Goal: Task Accomplishment & Management: Manage account settings

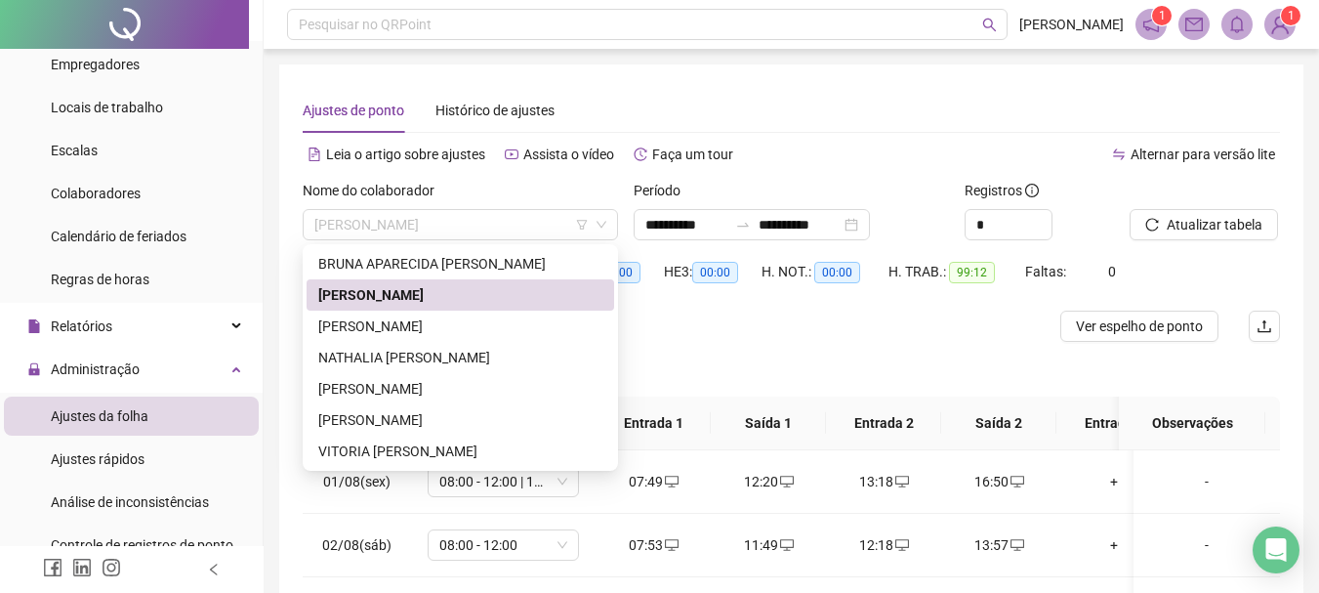
scroll to position [188, 0]
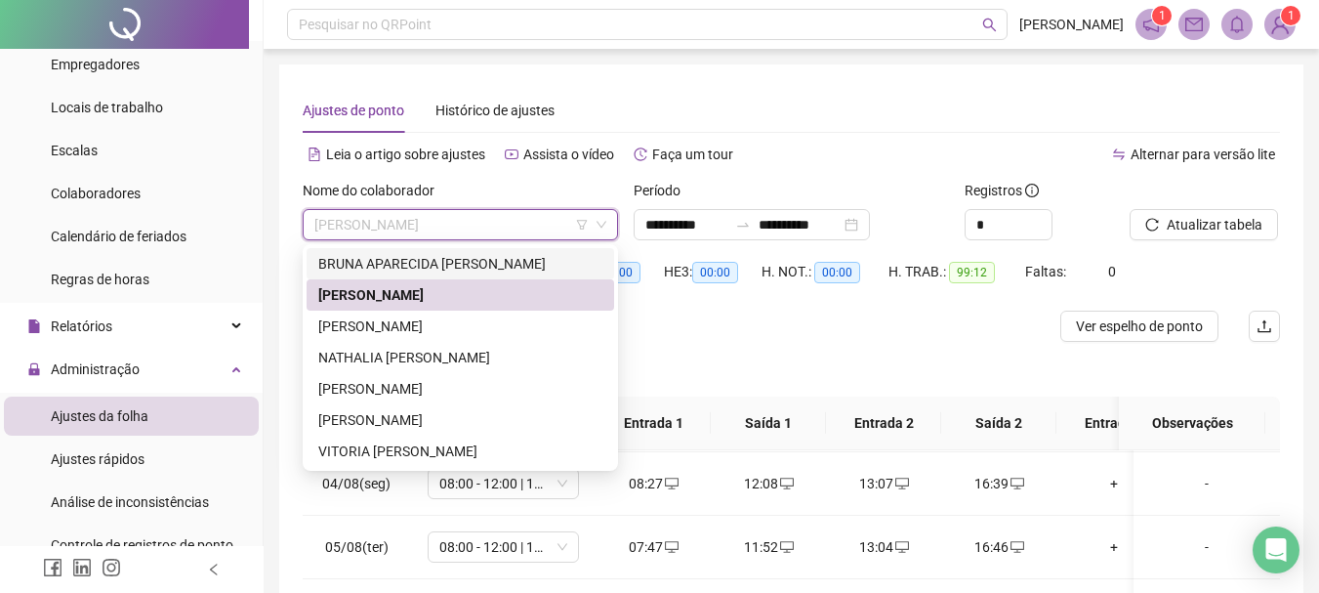
click at [375, 268] on div "BRUNA APARECIDA [PERSON_NAME]" at bounding box center [460, 263] width 284 height 21
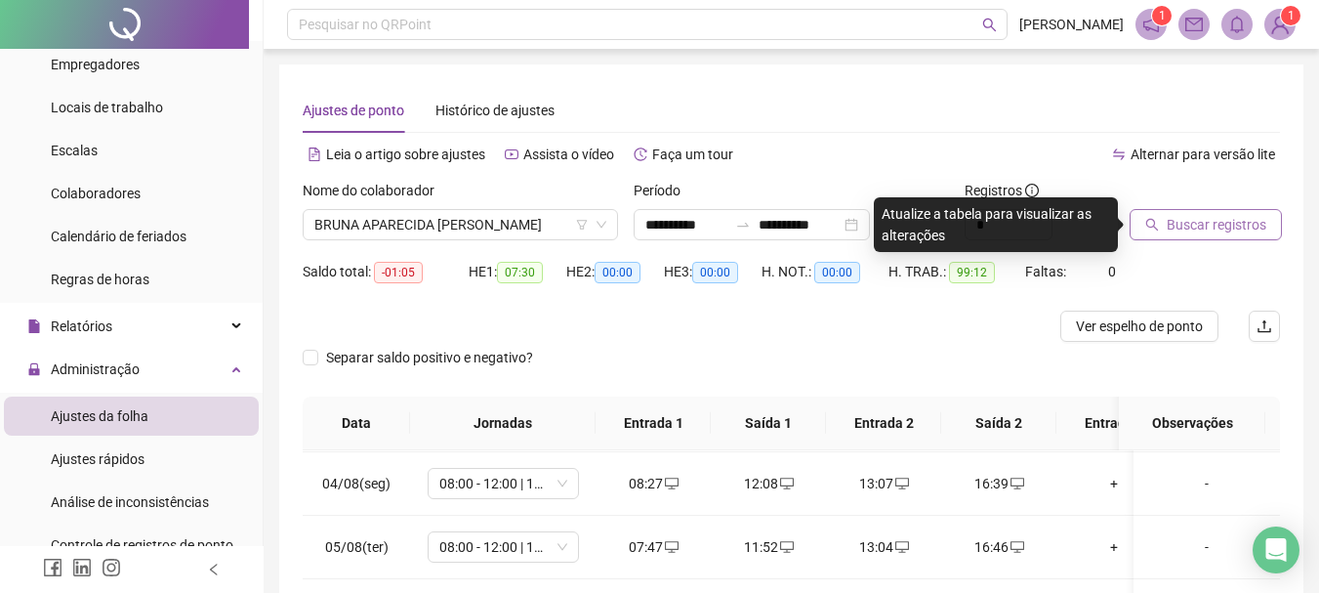
click at [1200, 227] on span "Buscar registros" at bounding box center [1217, 224] width 100 height 21
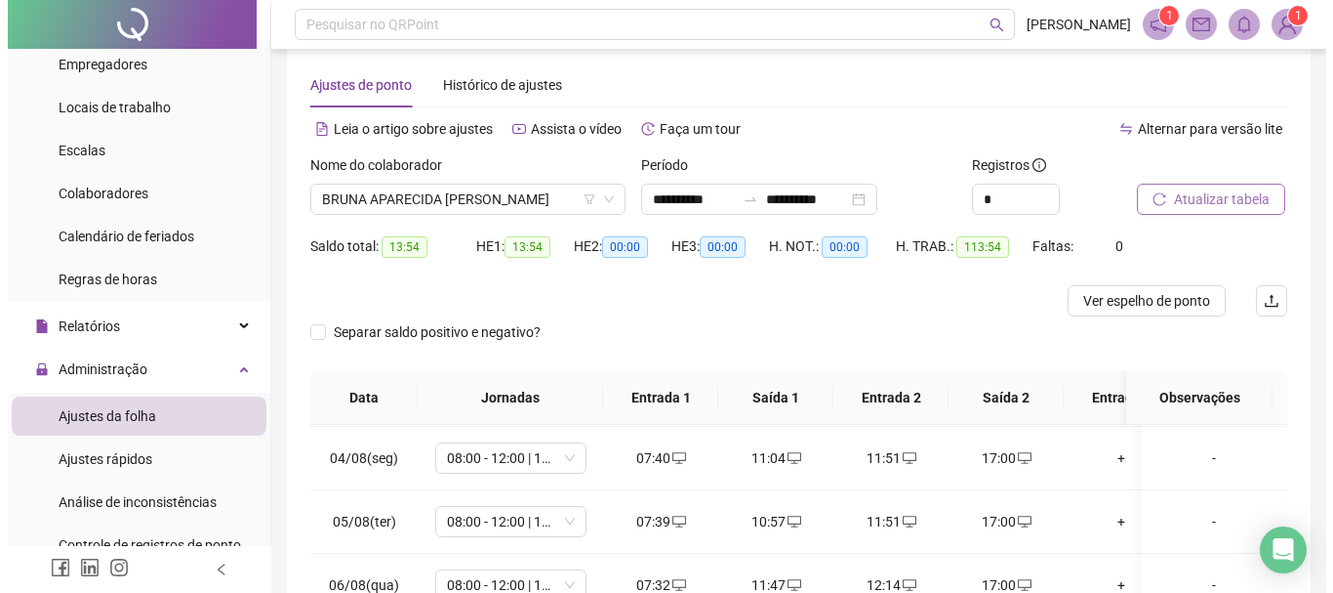
scroll to position [0, 0]
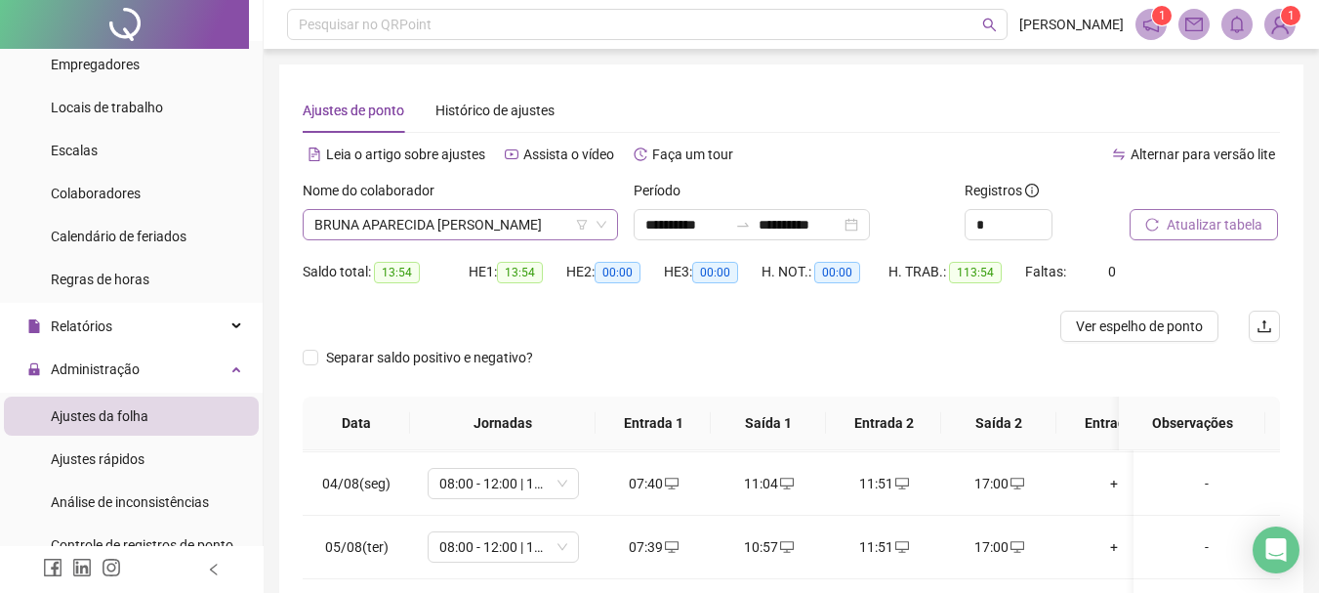
click at [434, 221] on span "BRUNA APARECIDA [PERSON_NAME]" at bounding box center [460, 224] width 292 height 29
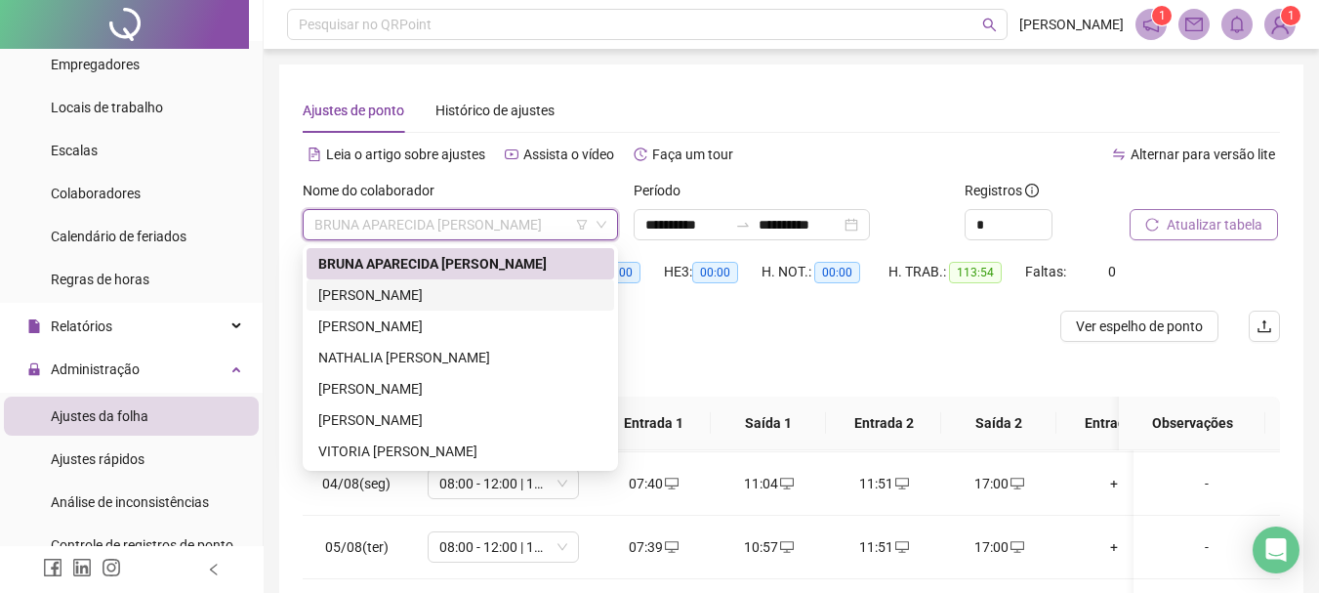
click at [425, 290] on div "[PERSON_NAME]" at bounding box center [460, 294] width 284 height 21
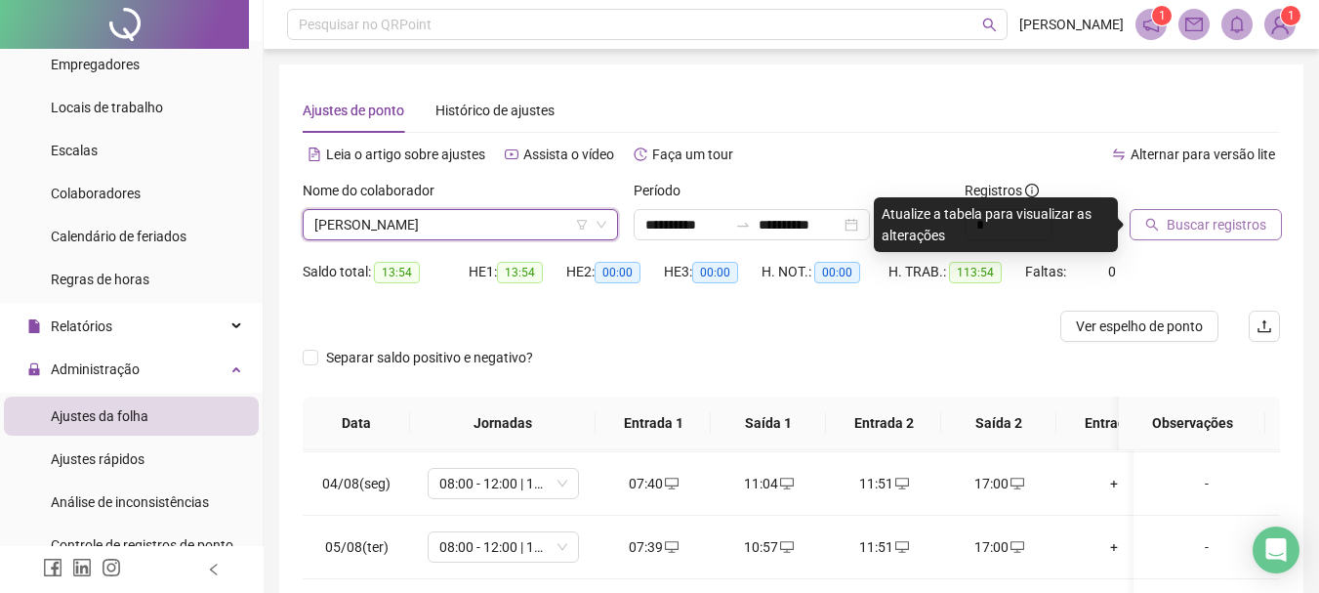
click at [1186, 227] on span "Buscar registros" at bounding box center [1217, 224] width 100 height 21
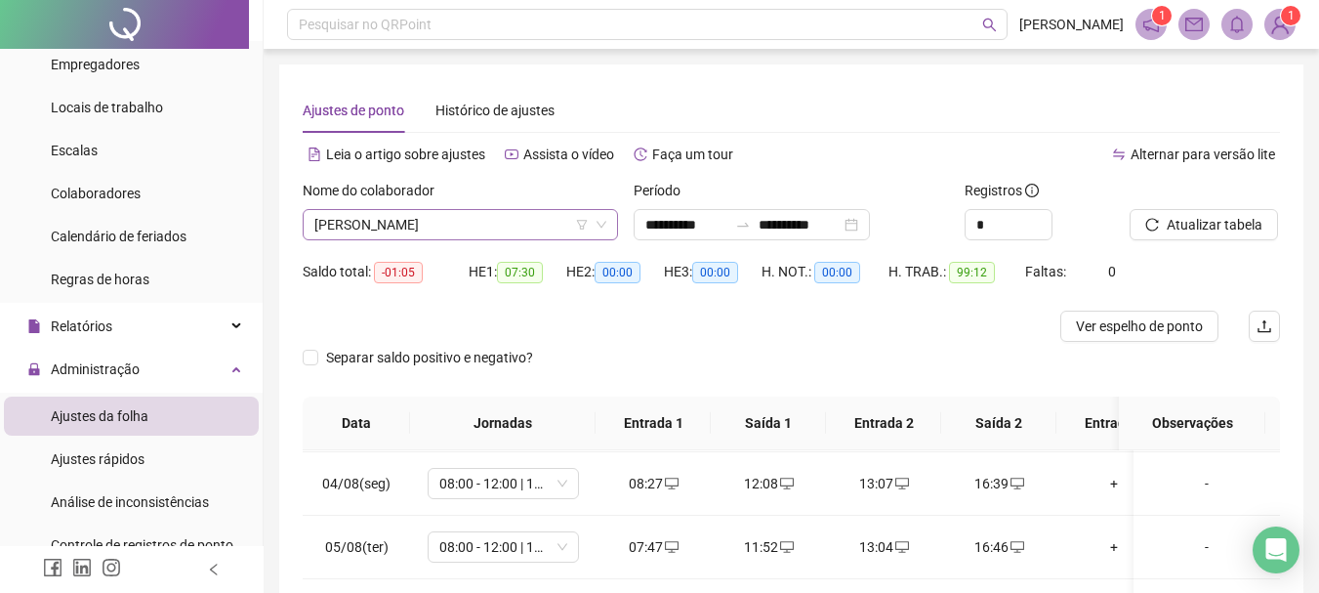
click at [459, 225] on span "[PERSON_NAME]" at bounding box center [460, 224] width 292 height 29
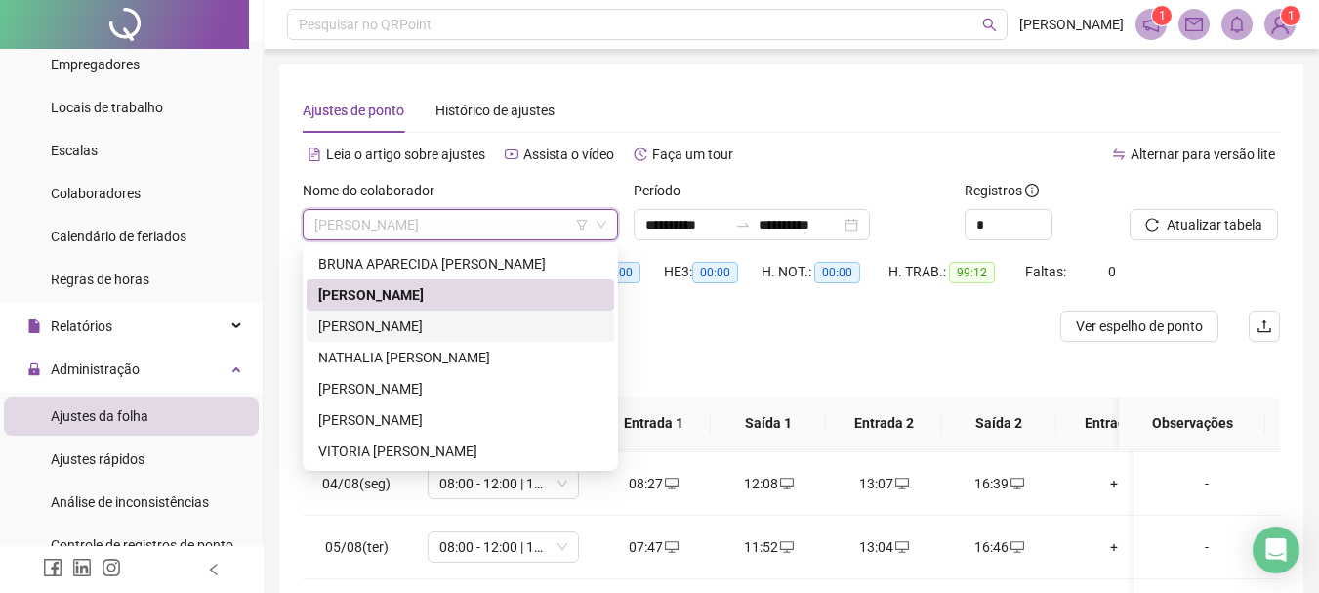
click at [407, 321] on div "[PERSON_NAME]" at bounding box center [460, 325] width 284 height 21
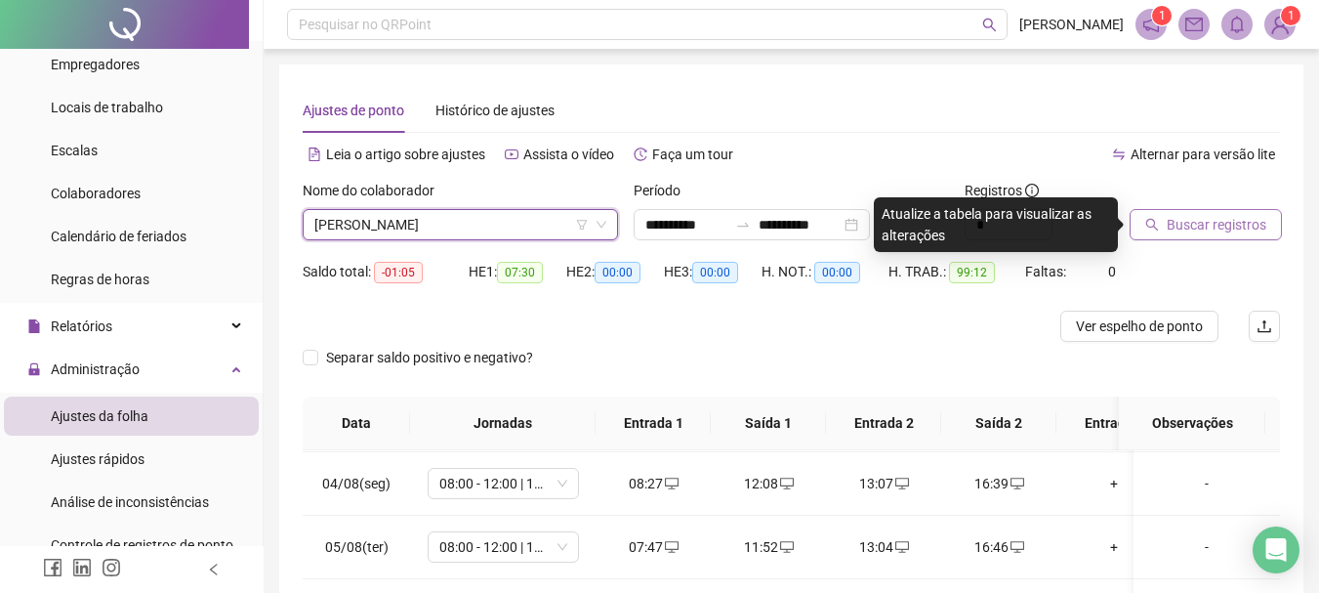
click at [1230, 233] on span "Buscar registros" at bounding box center [1217, 224] width 100 height 21
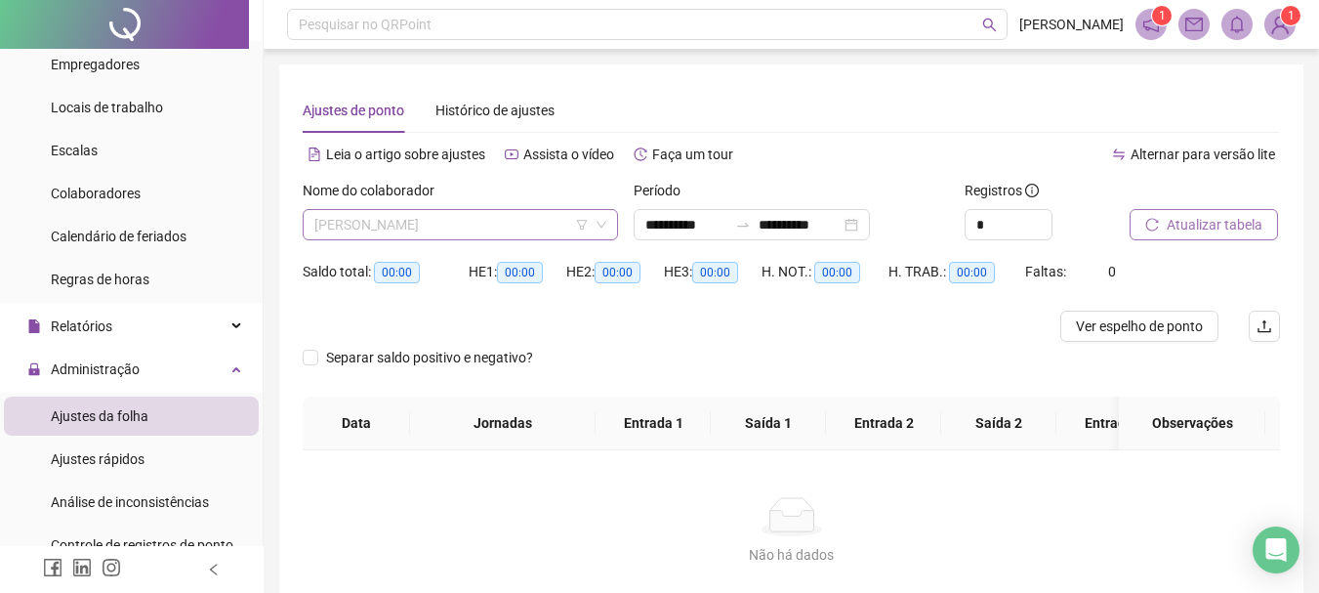
click at [410, 215] on span "[PERSON_NAME]" at bounding box center [460, 224] width 292 height 29
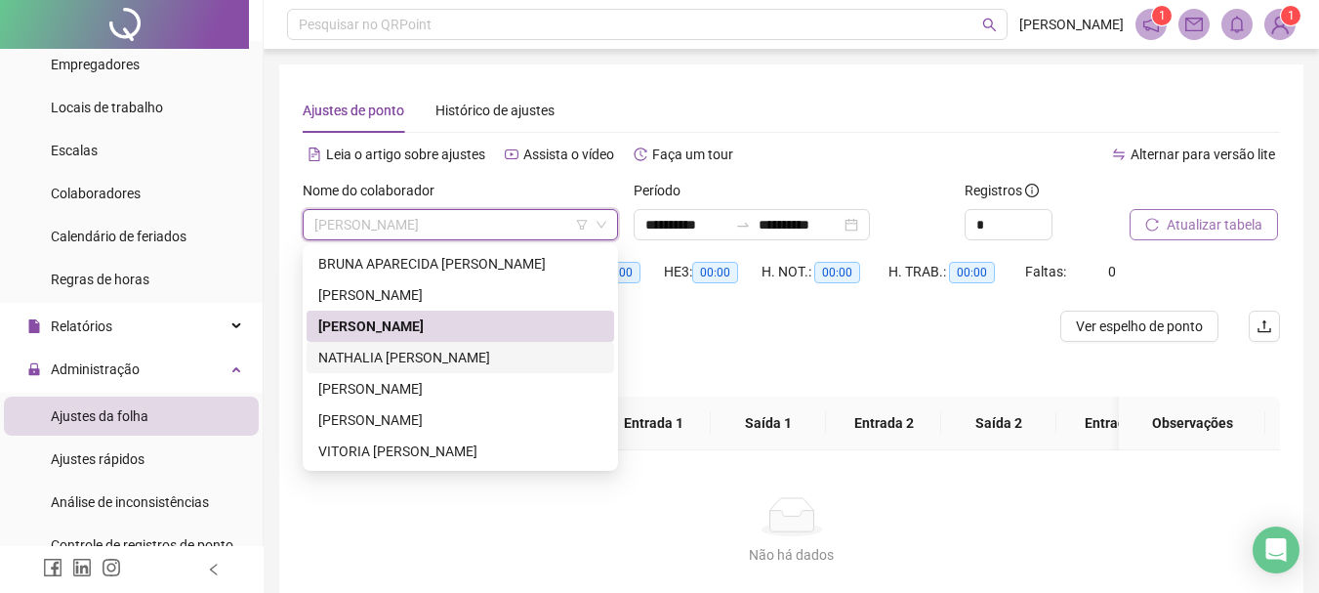
click at [372, 359] on div "NATHALIA [PERSON_NAME]" at bounding box center [460, 357] width 284 height 21
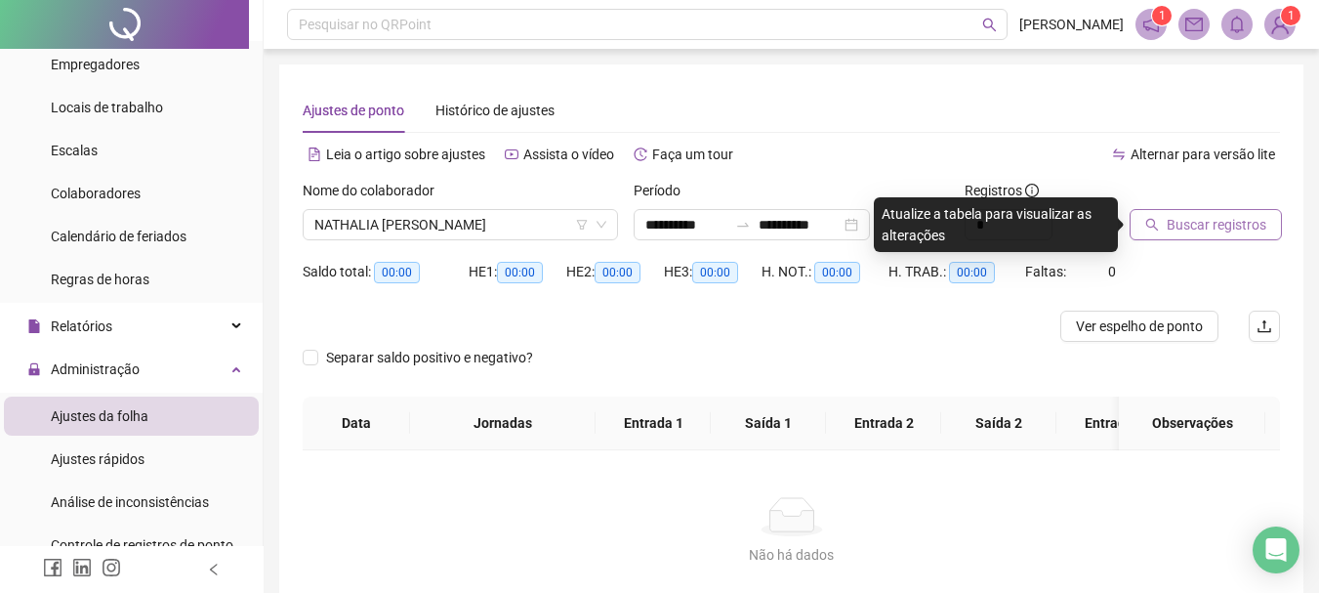
click at [1220, 228] on span "Buscar registros" at bounding box center [1217, 224] width 100 height 21
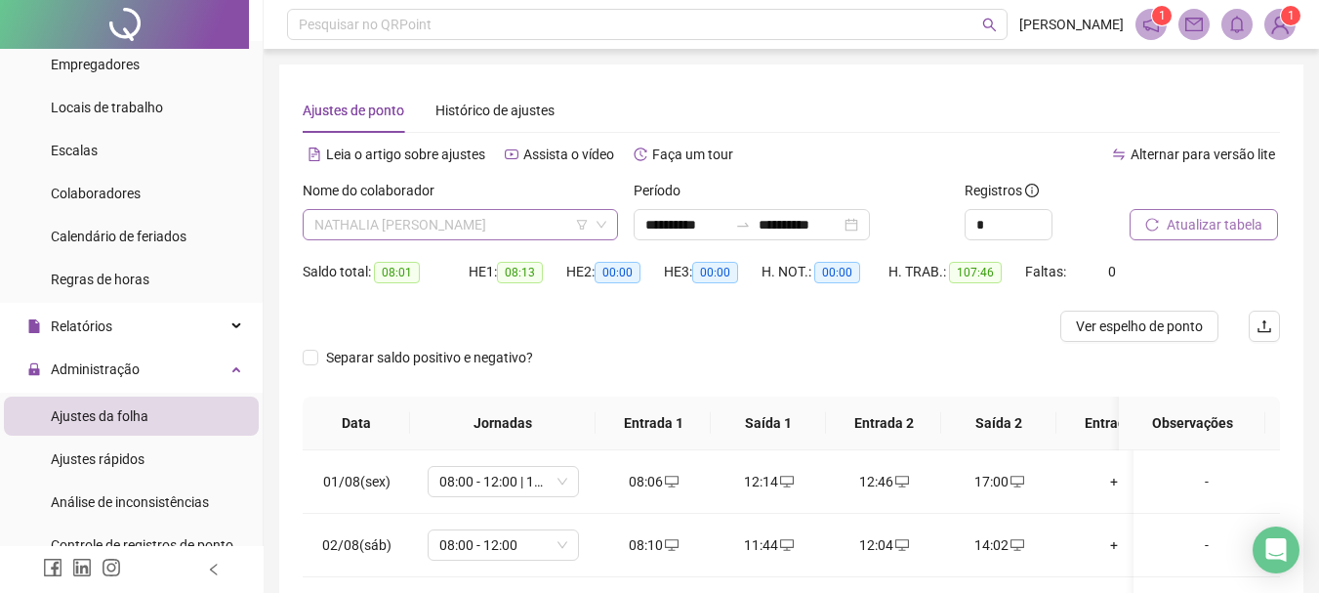
click at [466, 221] on span "NATHALIA [PERSON_NAME]" at bounding box center [460, 224] width 292 height 29
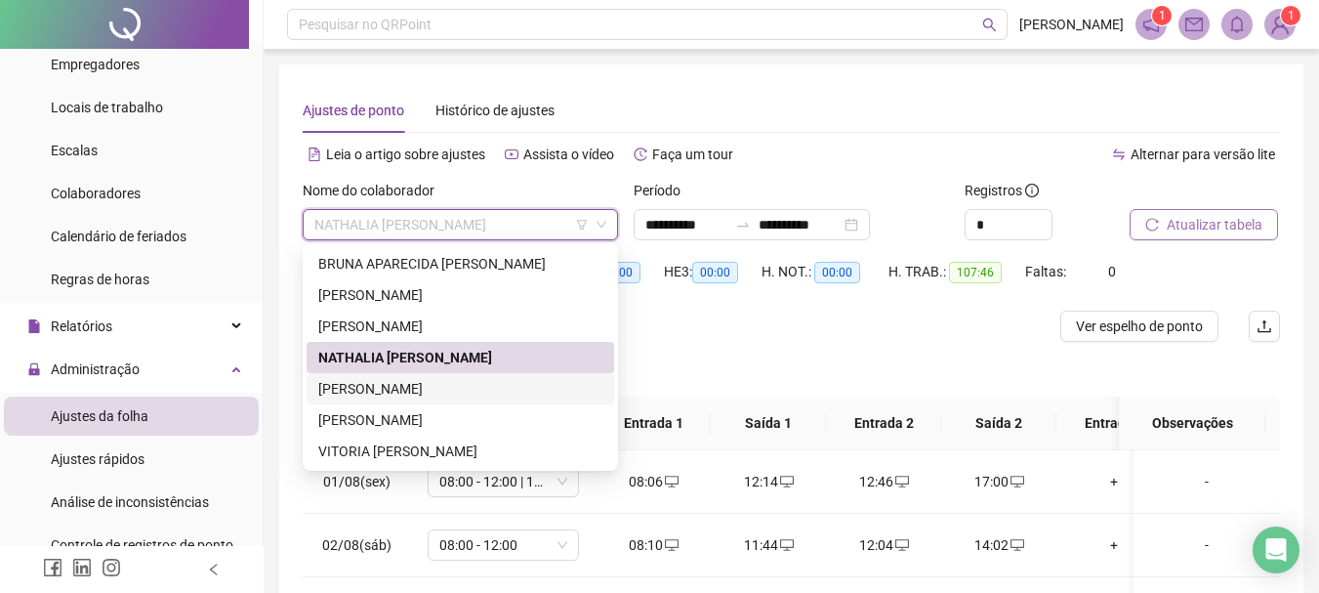
click at [409, 394] on div "[PERSON_NAME]" at bounding box center [460, 388] width 284 height 21
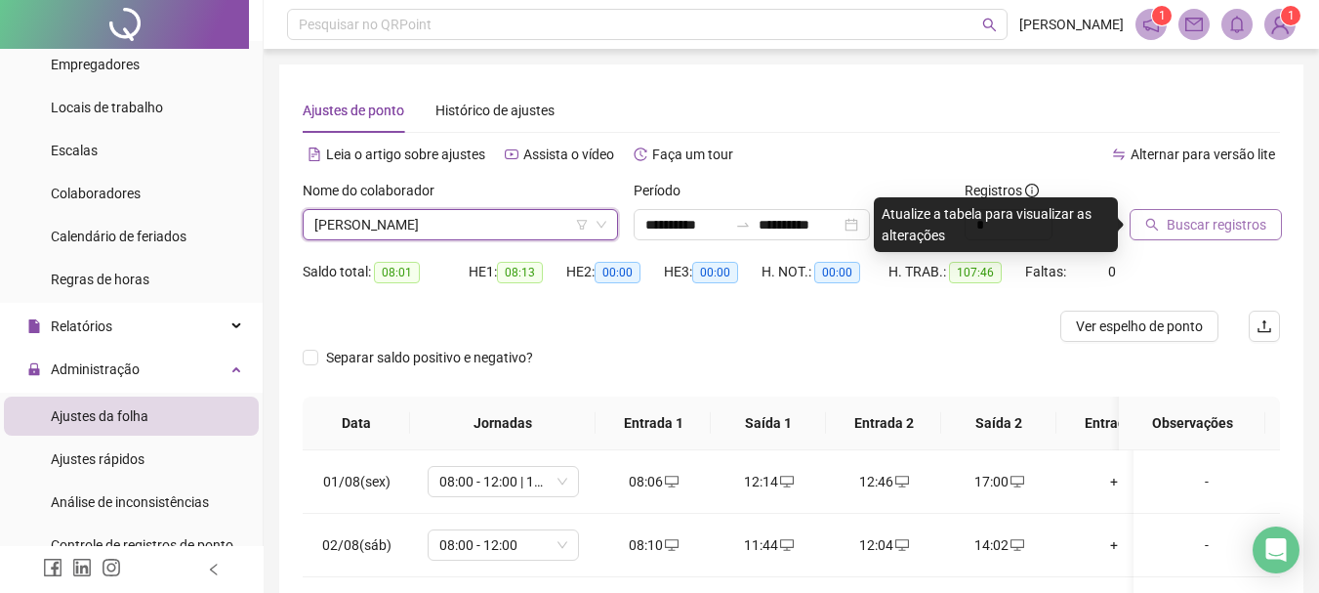
click at [1202, 225] on span "Buscar registros" at bounding box center [1217, 224] width 100 height 21
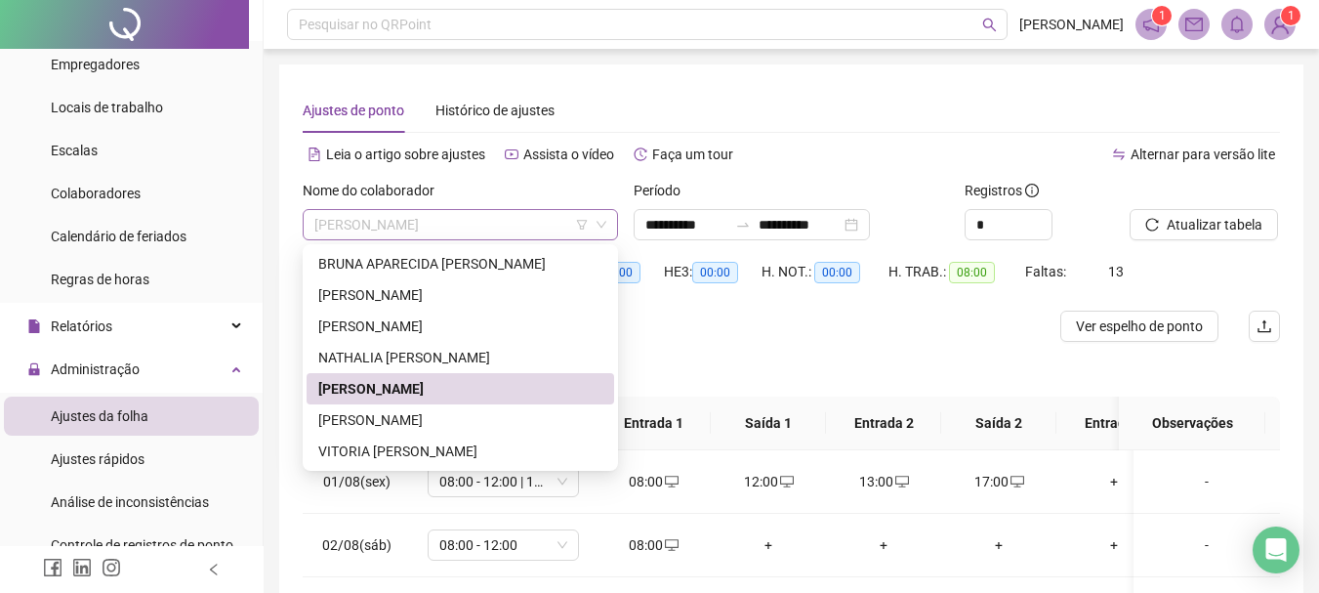
click at [464, 218] on span "[PERSON_NAME]" at bounding box center [460, 224] width 292 height 29
click at [392, 416] on div "[PERSON_NAME]" at bounding box center [460, 419] width 284 height 21
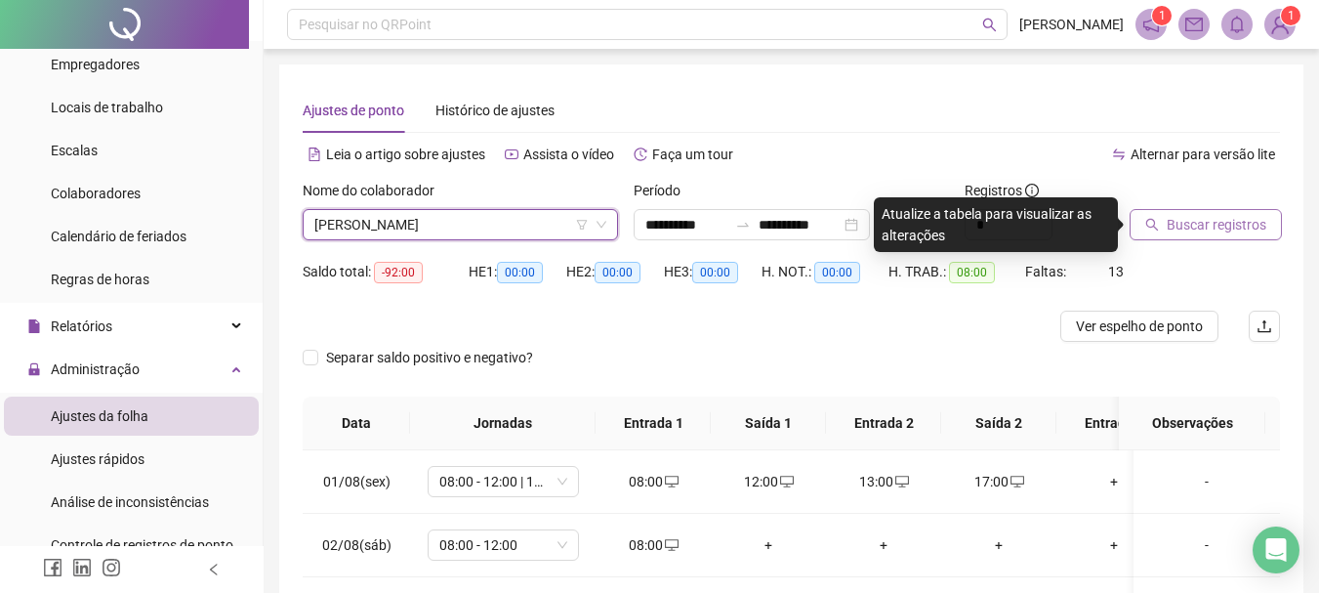
click at [1218, 228] on span "Buscar registros" at bounding box center [1217, 224] width 100 height 21
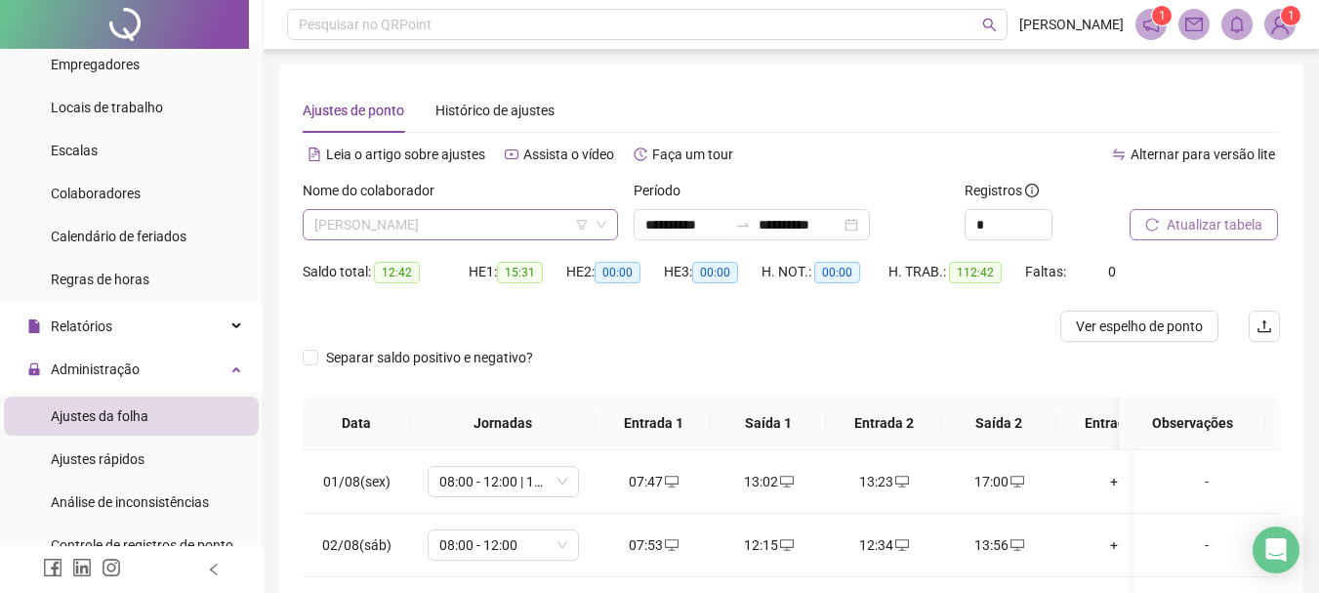
click at [455, 232] on span "[PERSON_NAME]" at bounding box center [460, 224] width 292 height 29
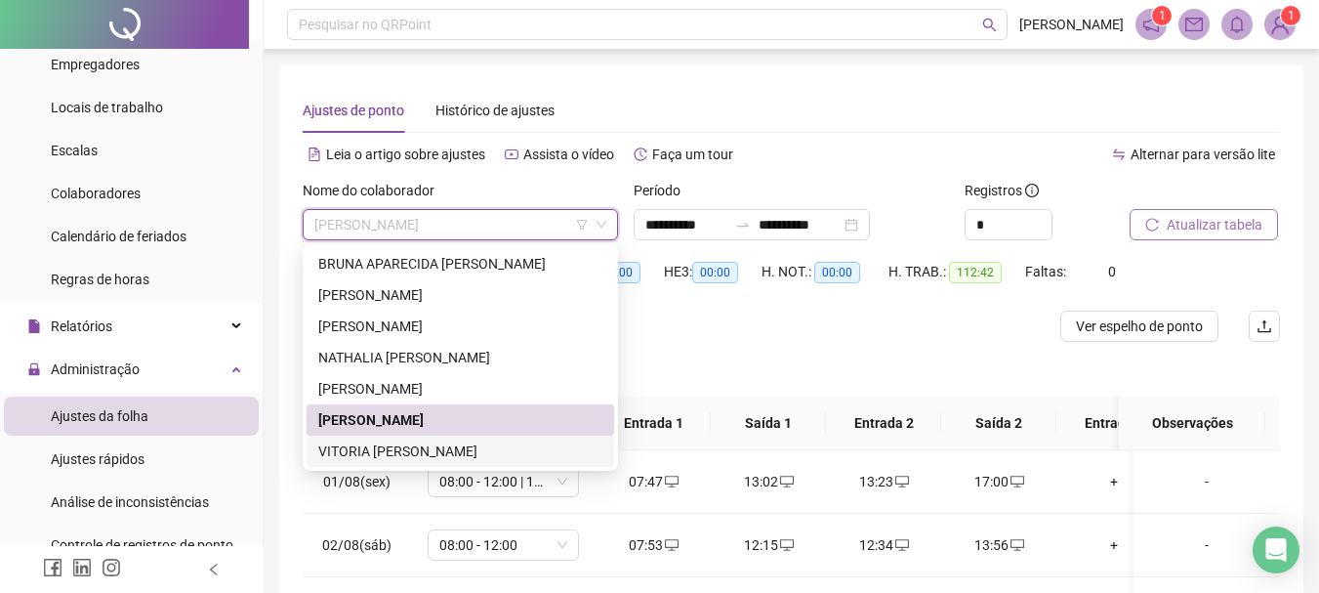
click at [374, 443] on div "VITORIA [PERSON_NAME]" at bounding box center [460, 450] width 284 height 21
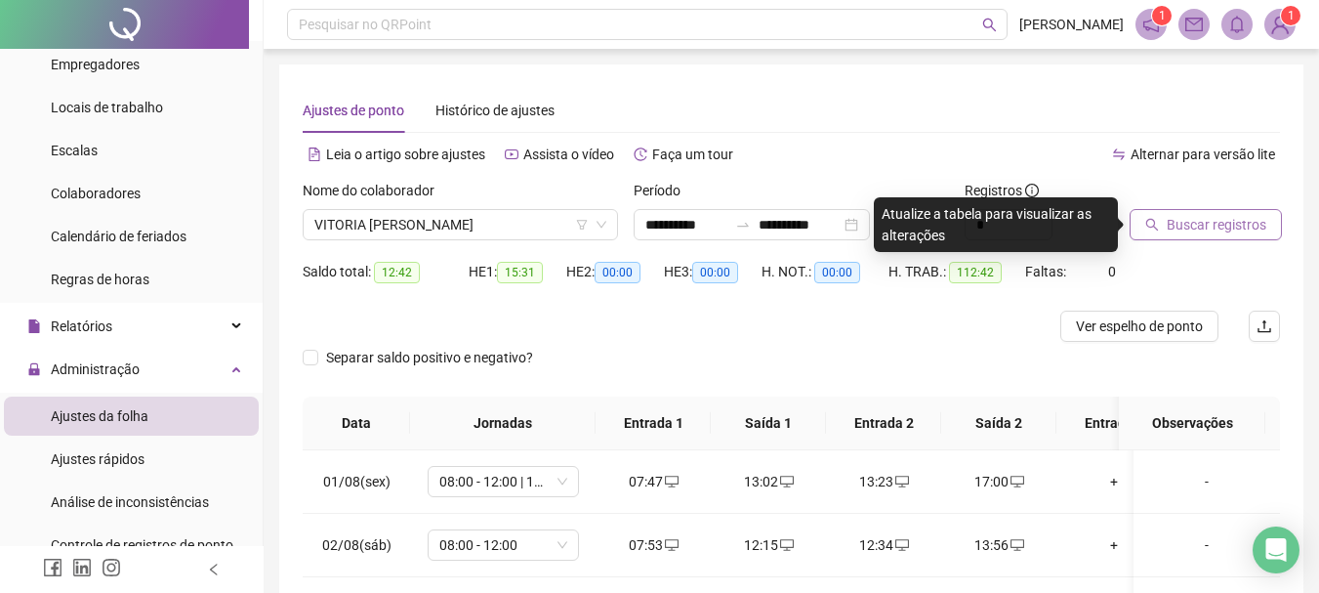
click at [1210, 225] on span "Buscar registros" at bounding box center [1217, 224] width 100 height 21
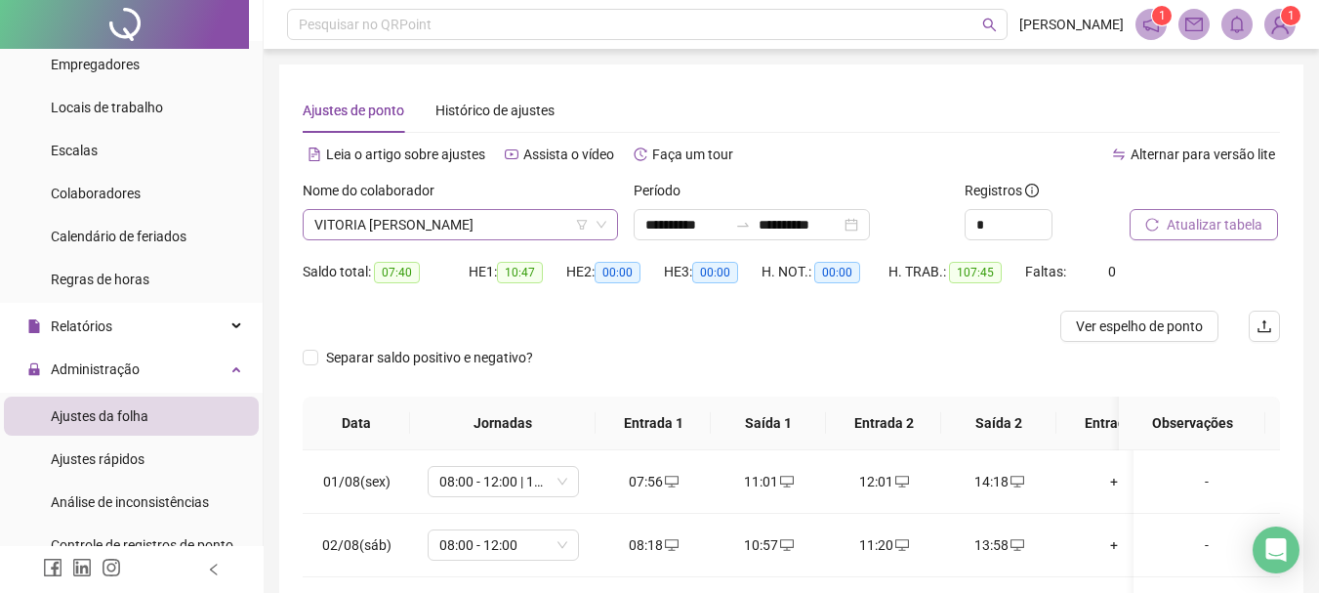
click at [462, 229] on span "VITORIA [PERSON_NAME]" at bounding box center [460, 224] width 292 height 29
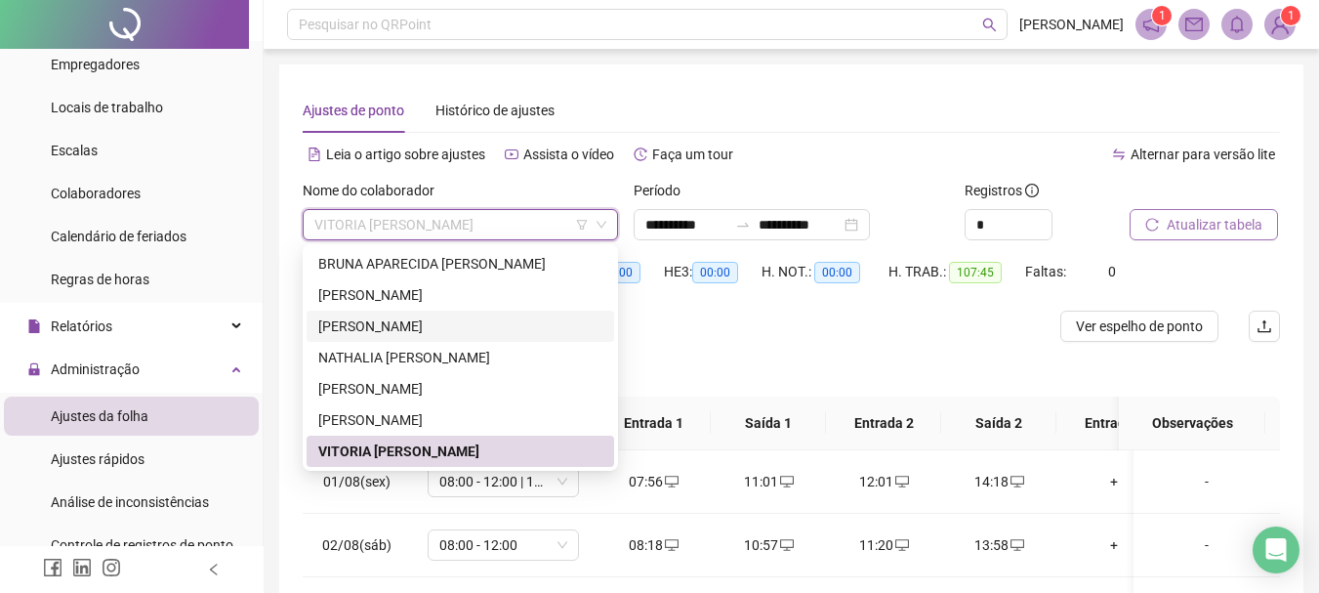
click at [406, 328] on div "[PERSON_NAME]" at bounding box center [460, 325] width 284 height 21
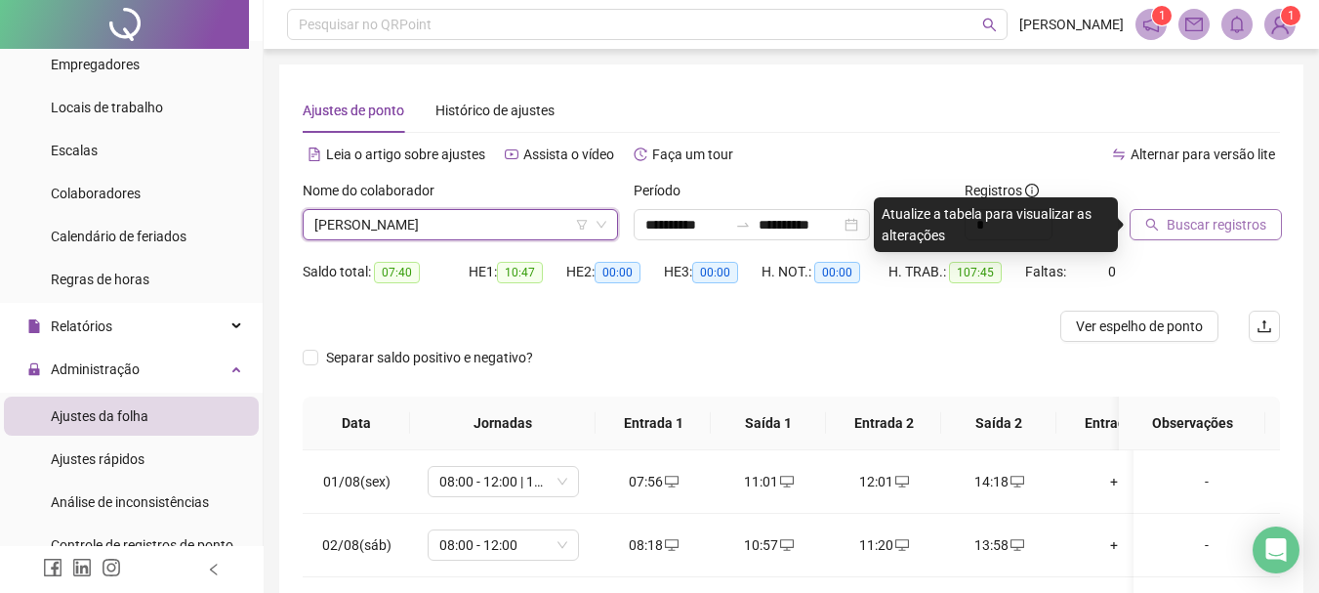
click at [1201, 227] on span "Buscar registros" at bounding box center [1217, 224] width 100 height 21
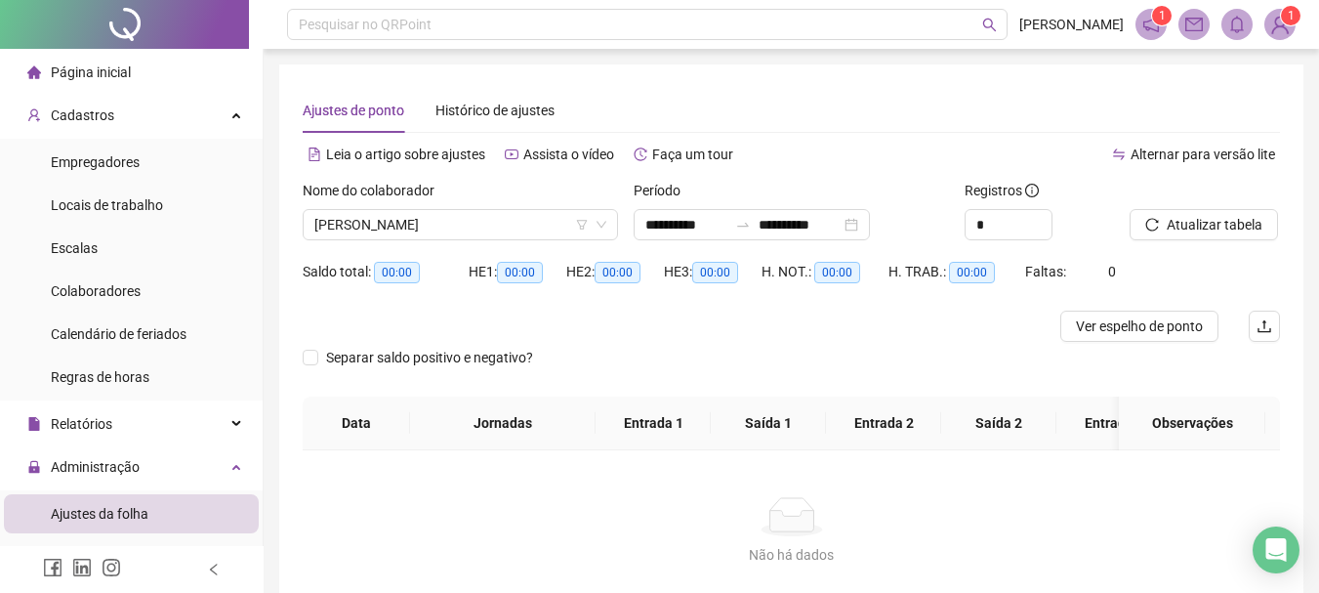
click at [1276, 27] on img at bounding box center [1279, 24] width 29 height 29
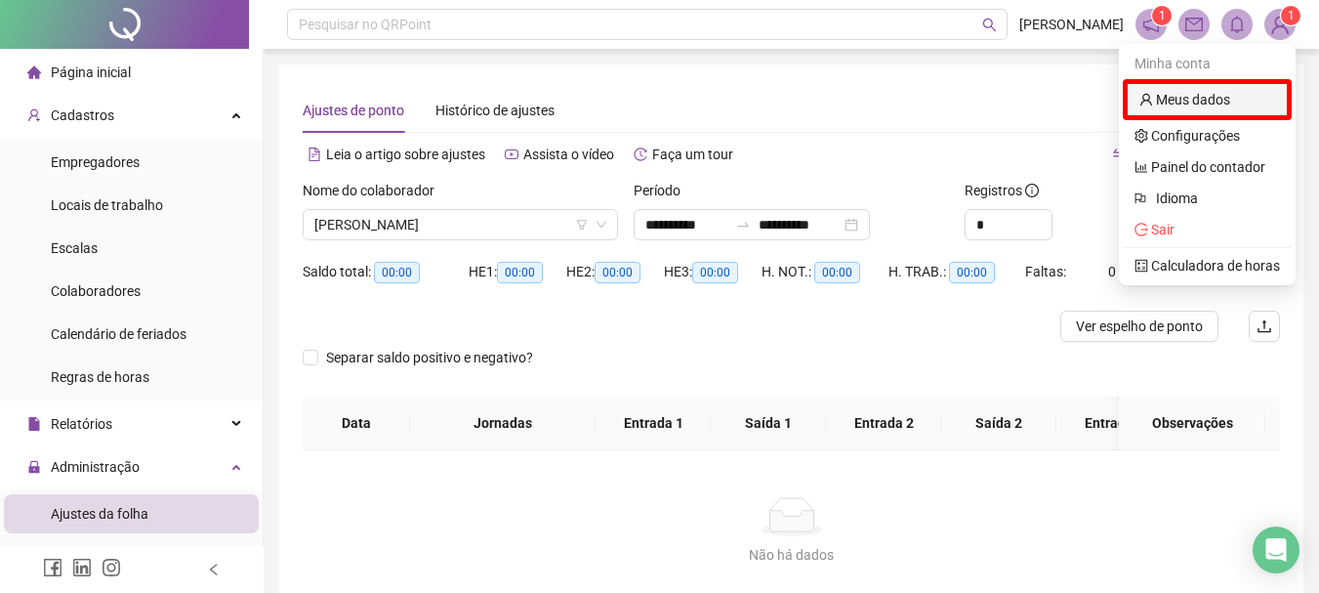
click at [1178, 100] on link "Meus dados" at bounding box center [1184, 100] width 91 height 16
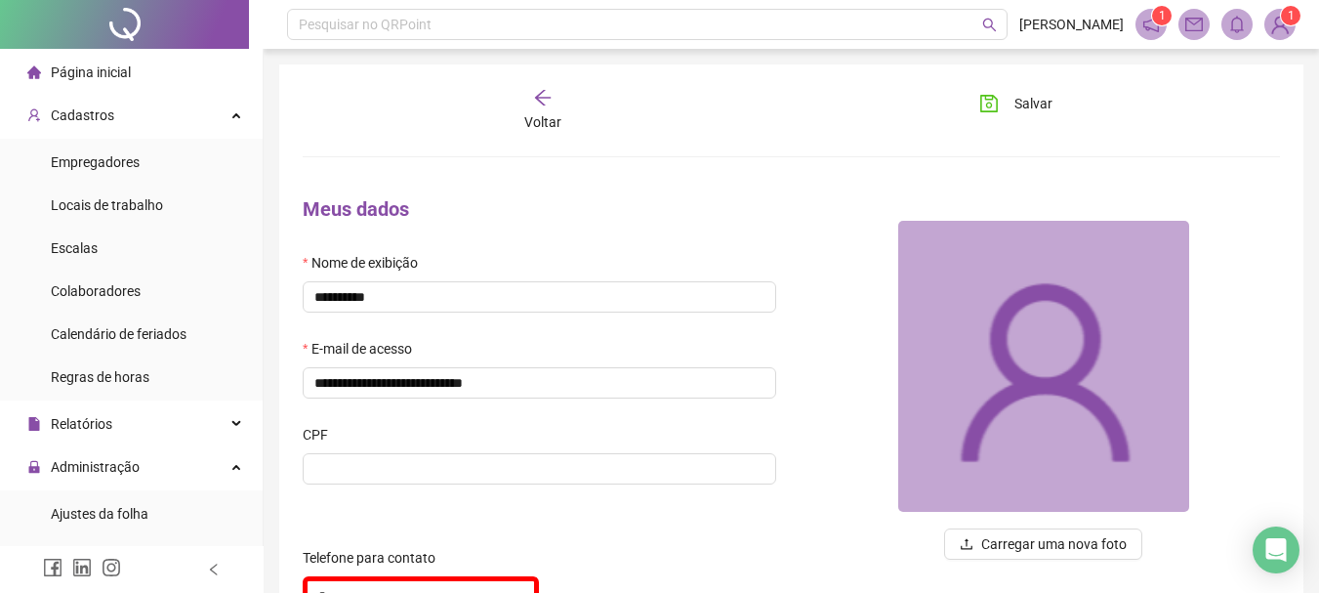
click at [551, 115] on span "Voltar" at bounding box center [542, 122] width 37 height 16
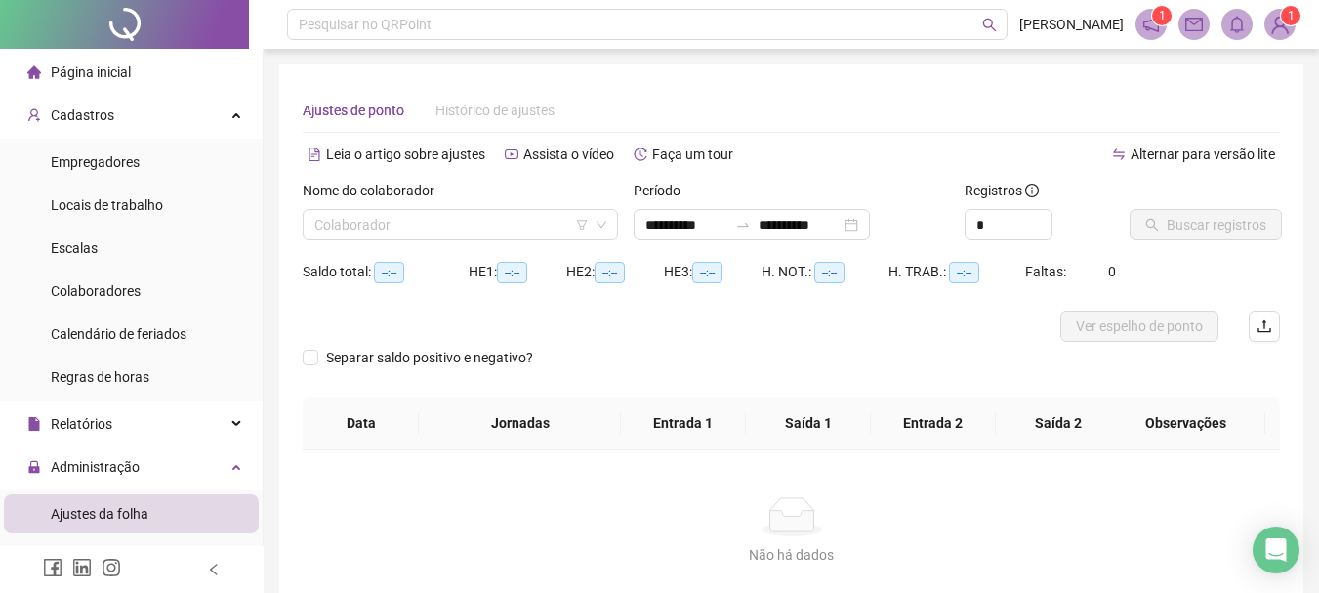
type input "**********"
click at [542, 205] on div "Nome do colaborador" at bounding box center [460, 194] width 315 height 29
click at [532, 224] on input "search" at bounding box center [451, 224] width 274 height 29
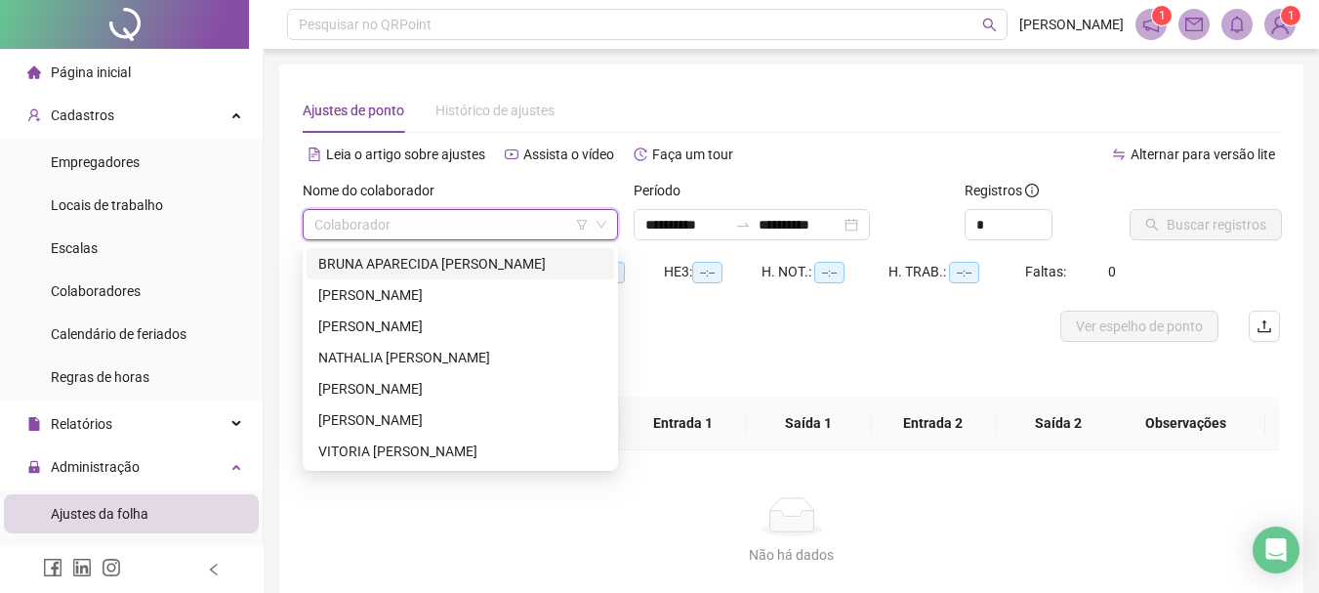
click at [532, 224] on input "search" at bounding box center [451, 224] width 274 height 29
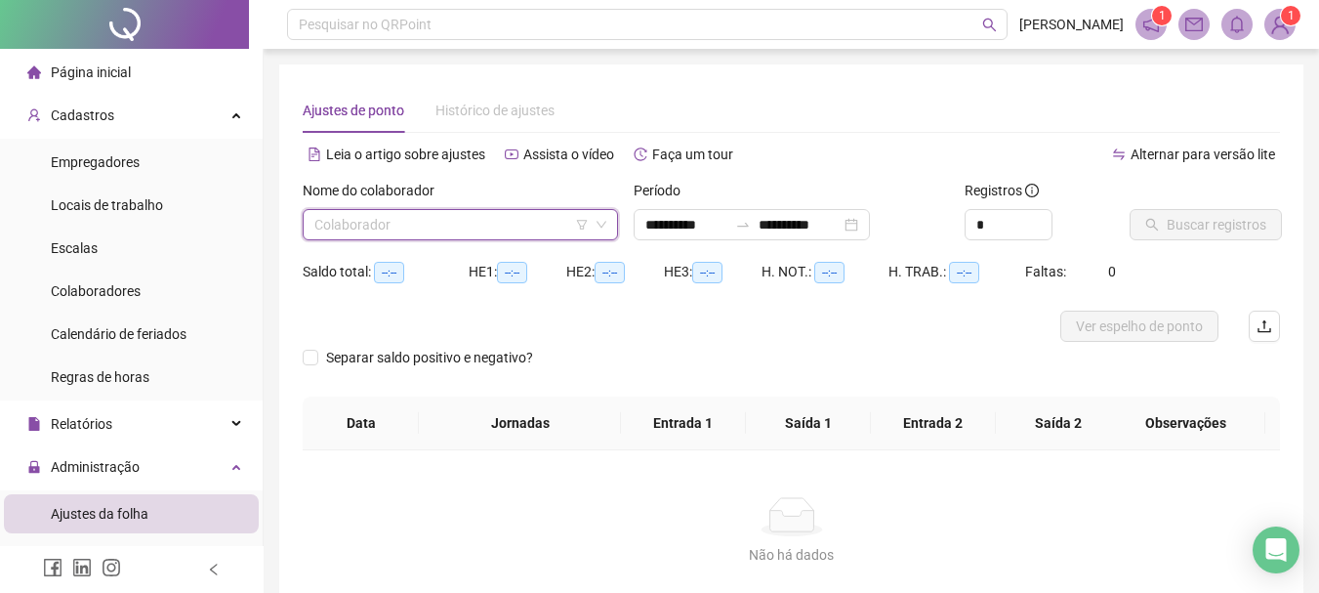
click at [1279, 27] on img at bounding box center [1279, 24] width 29 height 29
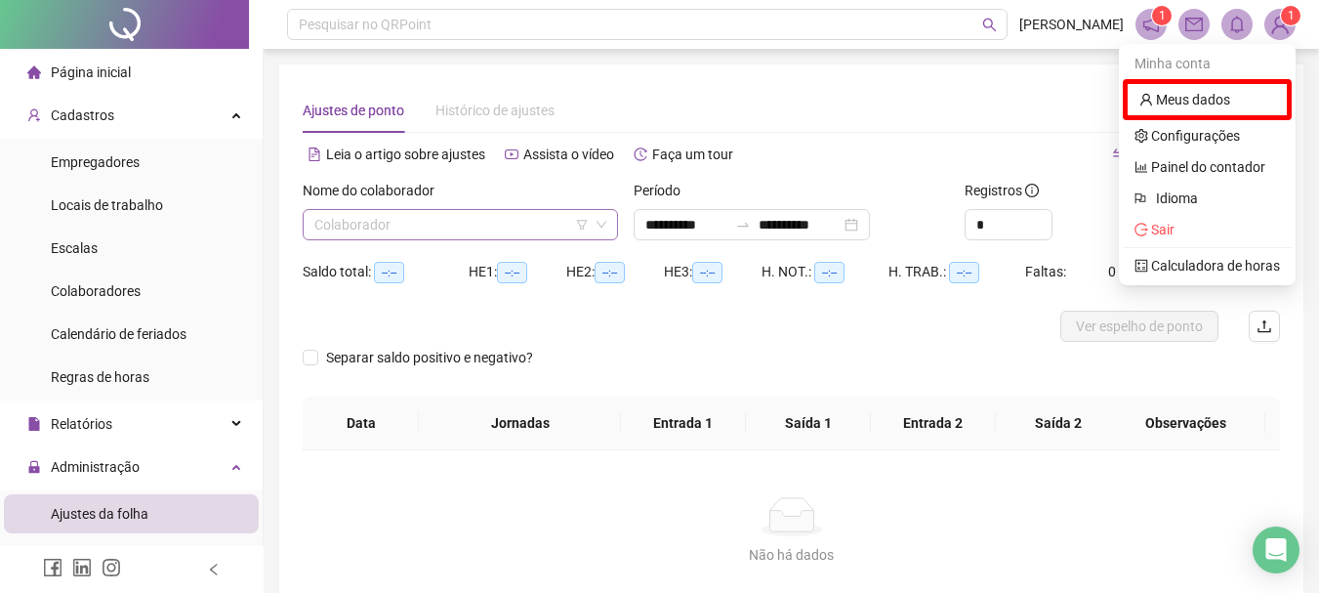
click at [506, 219] on input "search" at bounding box center [451, 224] width 274 height 29
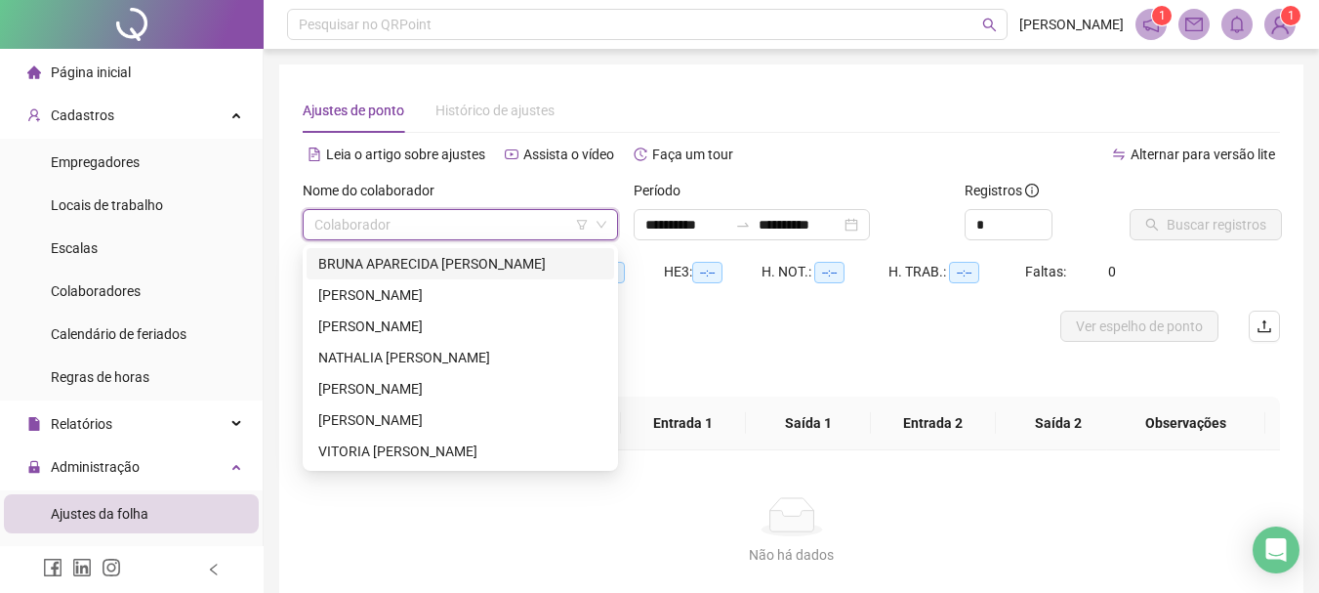
click at [1276, 27] on img at bounding box center [1279, 24] width 29 height 29
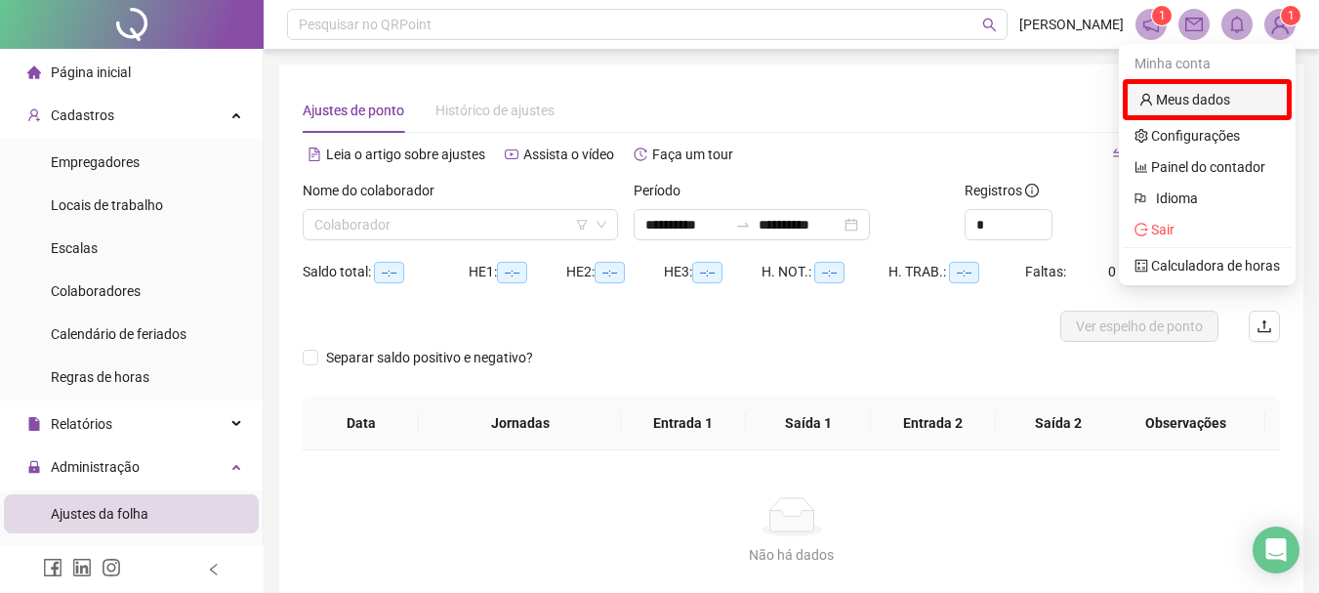
click at [1198, 106] on link "Meus dados" at bounding box center [1184, 100] width 91 height 16
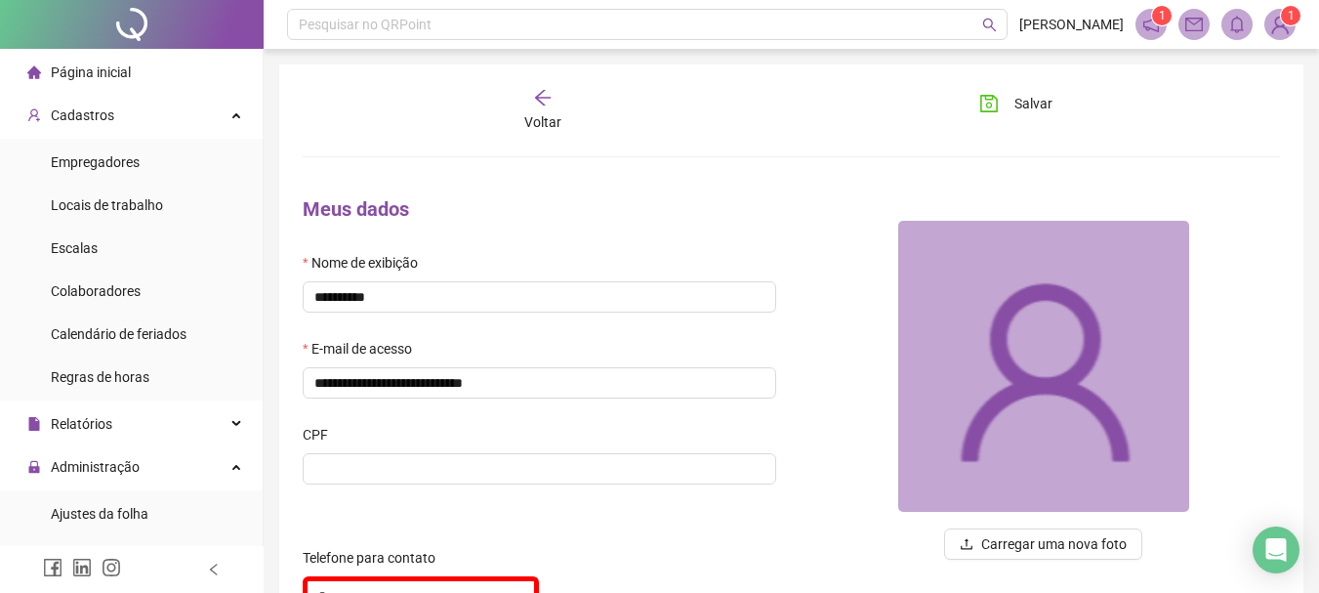
click at [1277, 34] on img at bounding box center [1279, 24] width 29 height 29
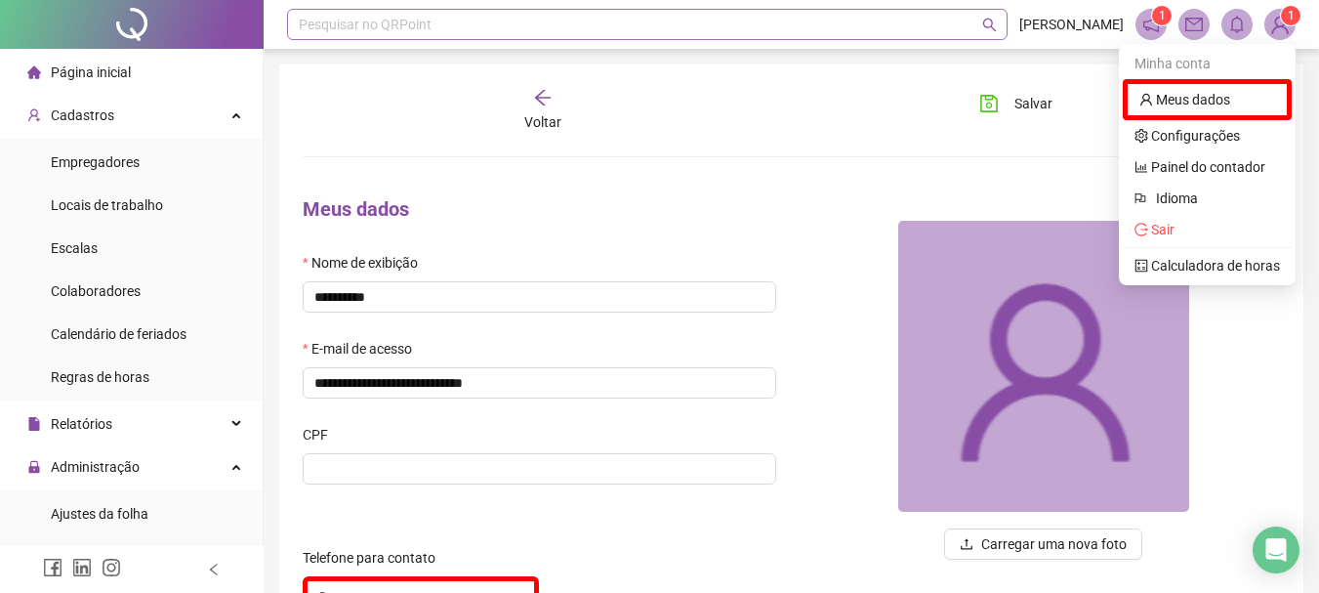
click at [890, 29] on div "Pesquisar no QRPoint" at bounding box center [647, 24] width 720 height 31
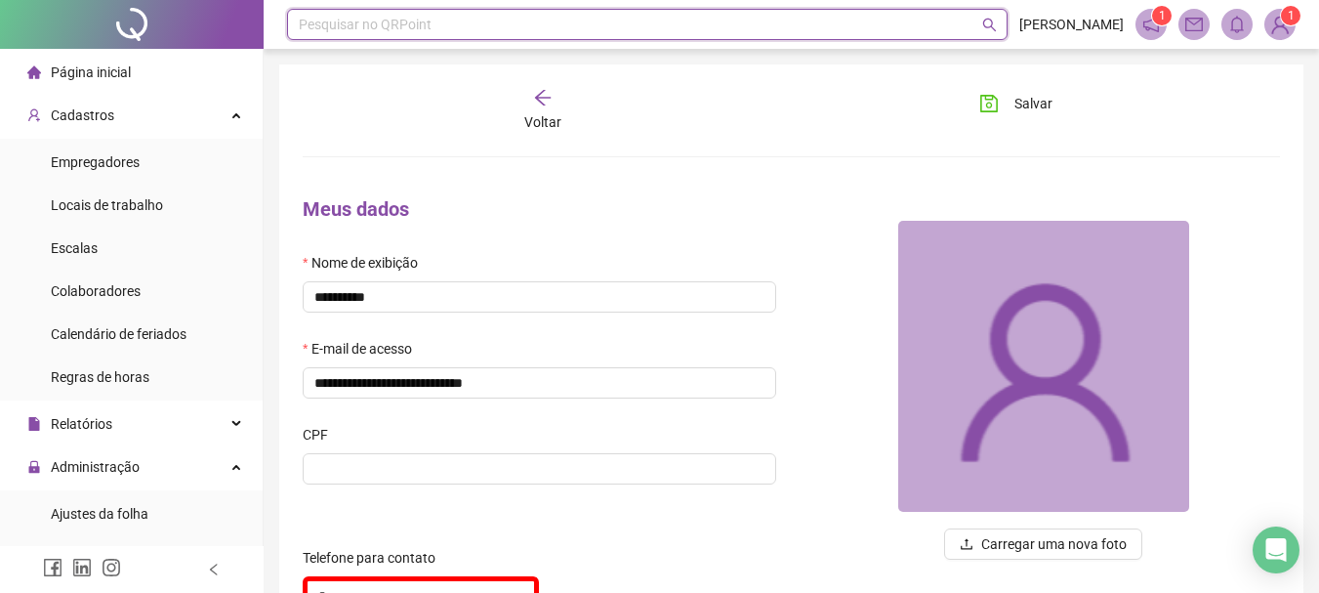
click at [544, 94] on icon "arrow-left" at bounding box center [543, 98] width 20 height 20
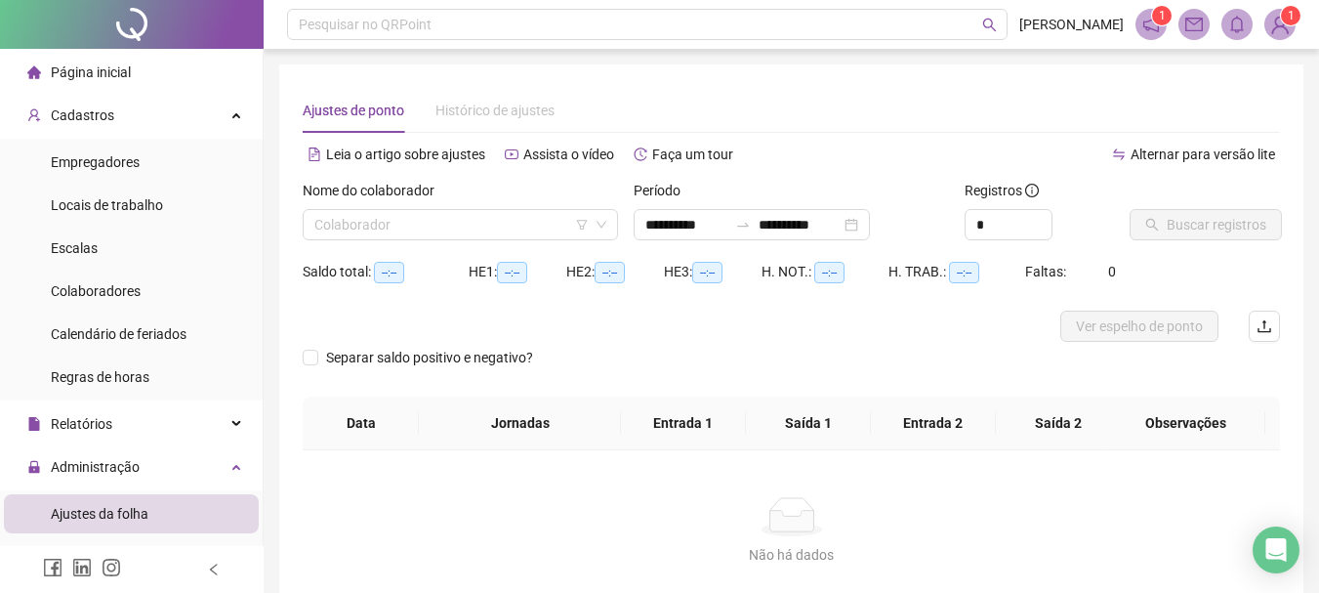
type input "**********"
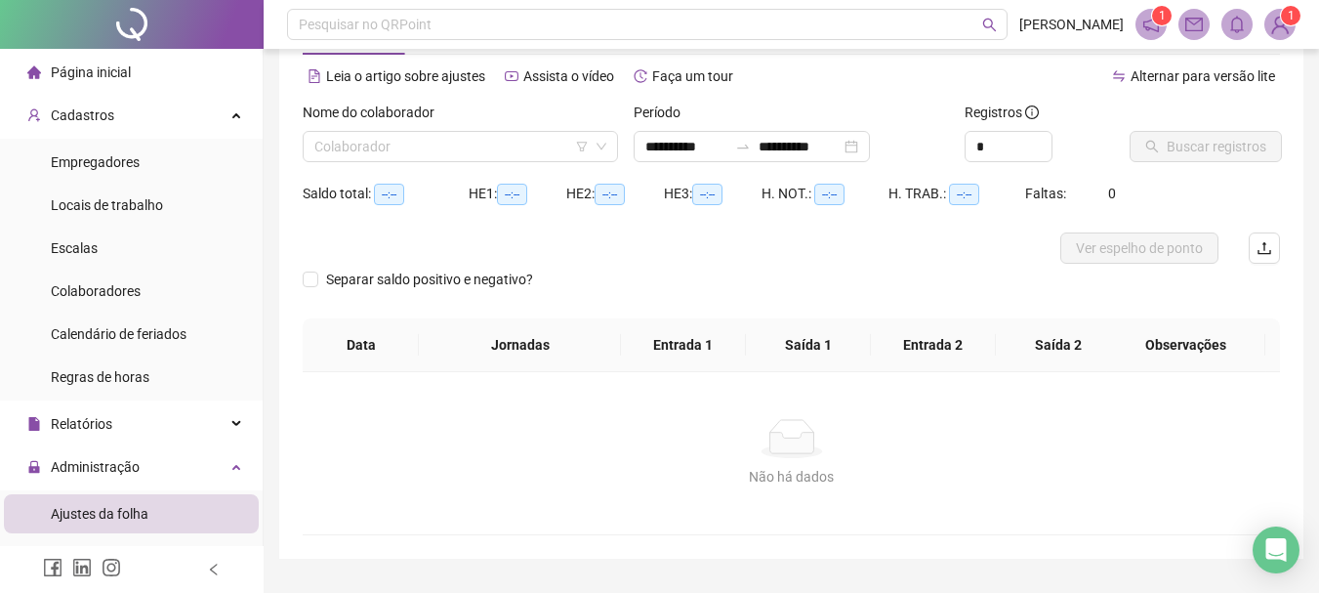
scroll to position [98, 0]
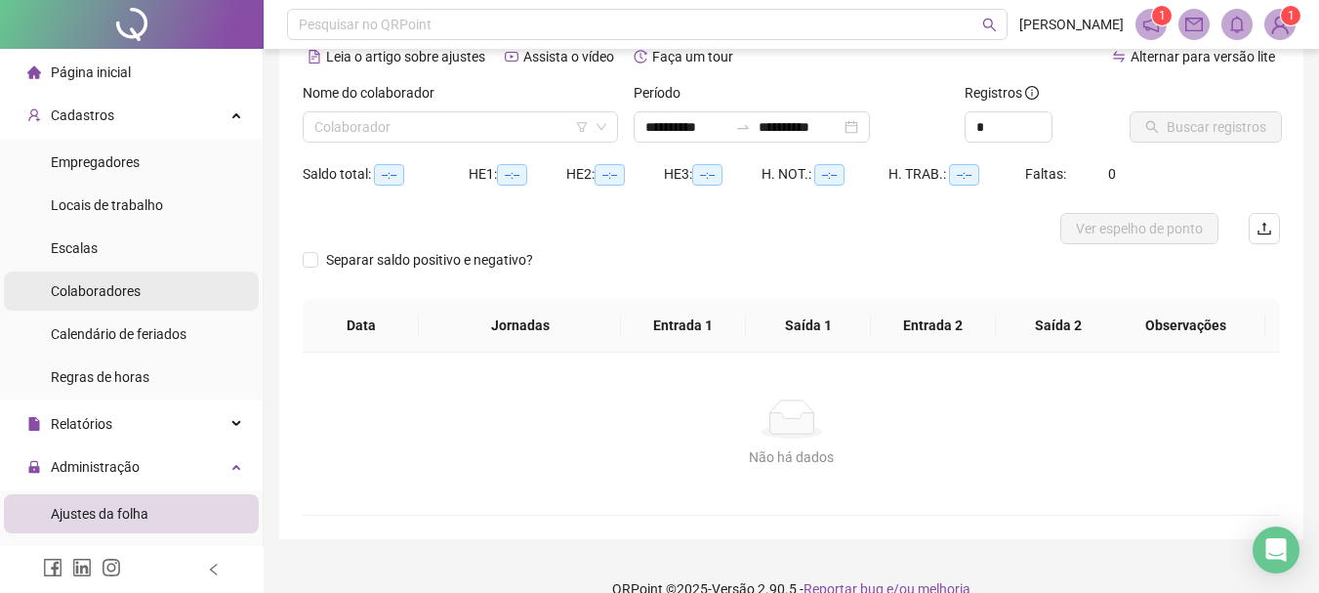
click at [135, 280] on div "Colaboradores" at bounding box center [96, 290] width 90 height 39
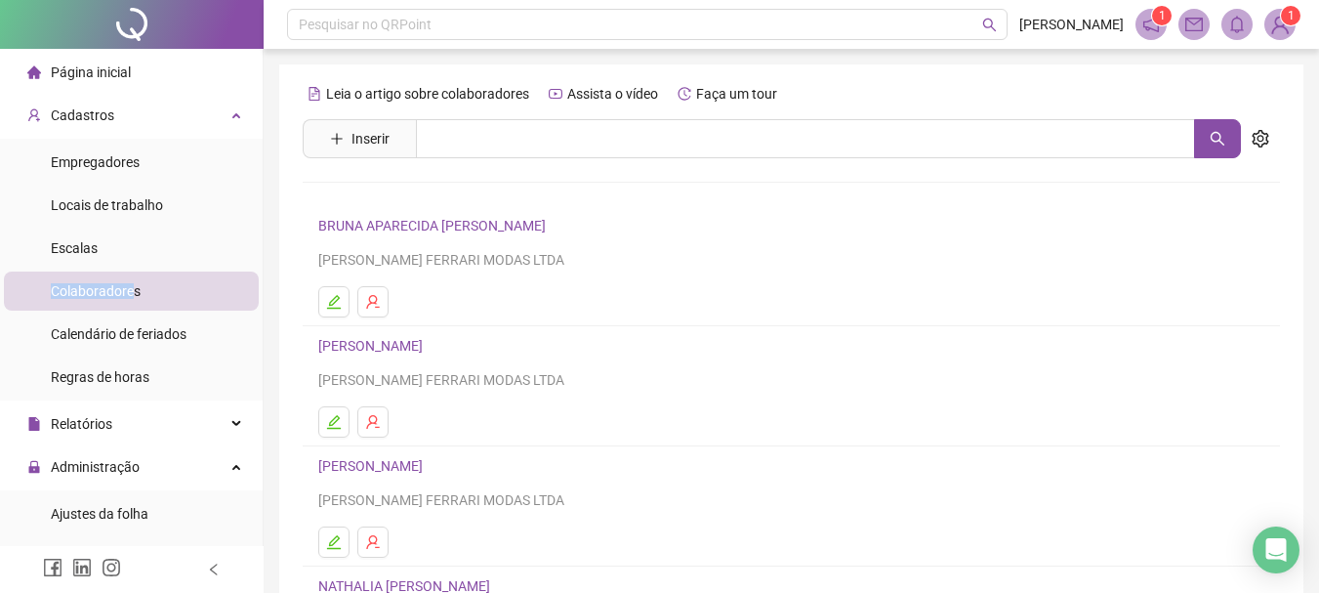
scroll to position [98, 0]
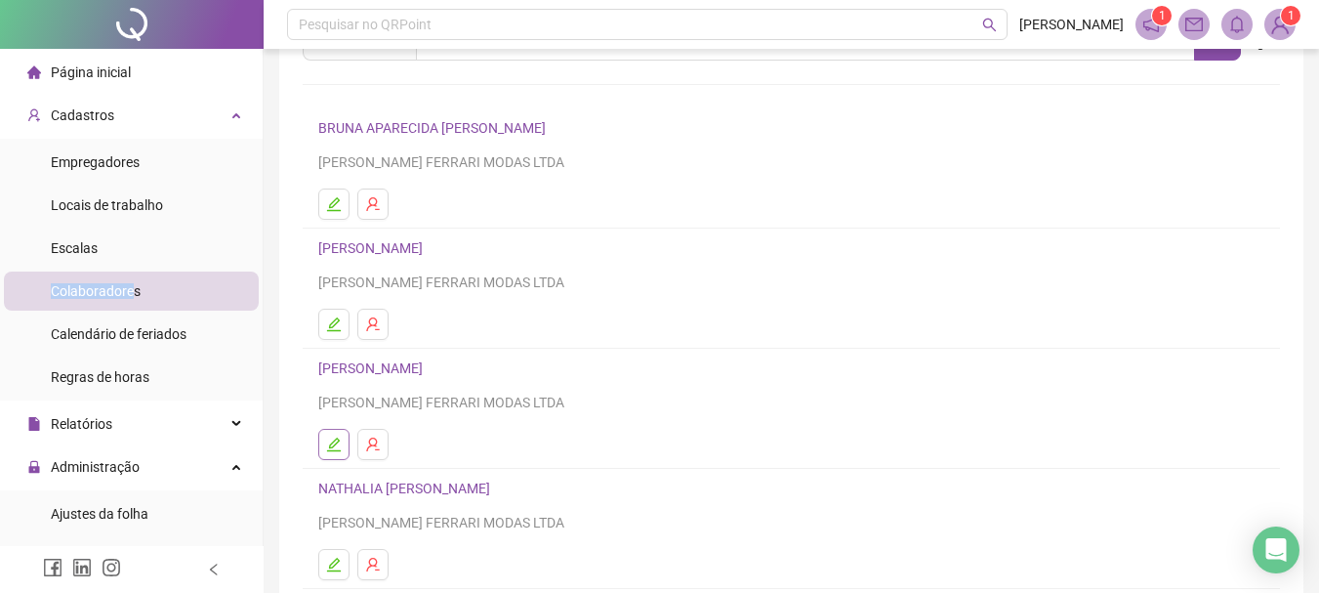
click at [324, 431] on button "button" at bounding box center [333, 444] width 31 height 31
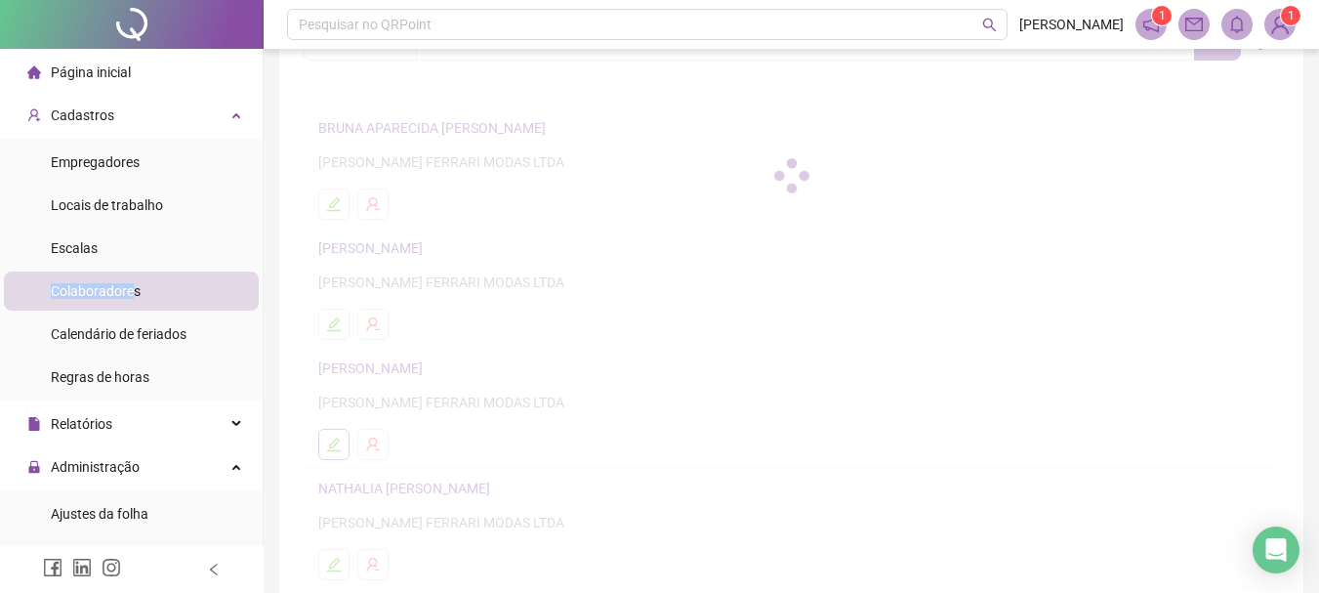
scroll to position [107, 0]
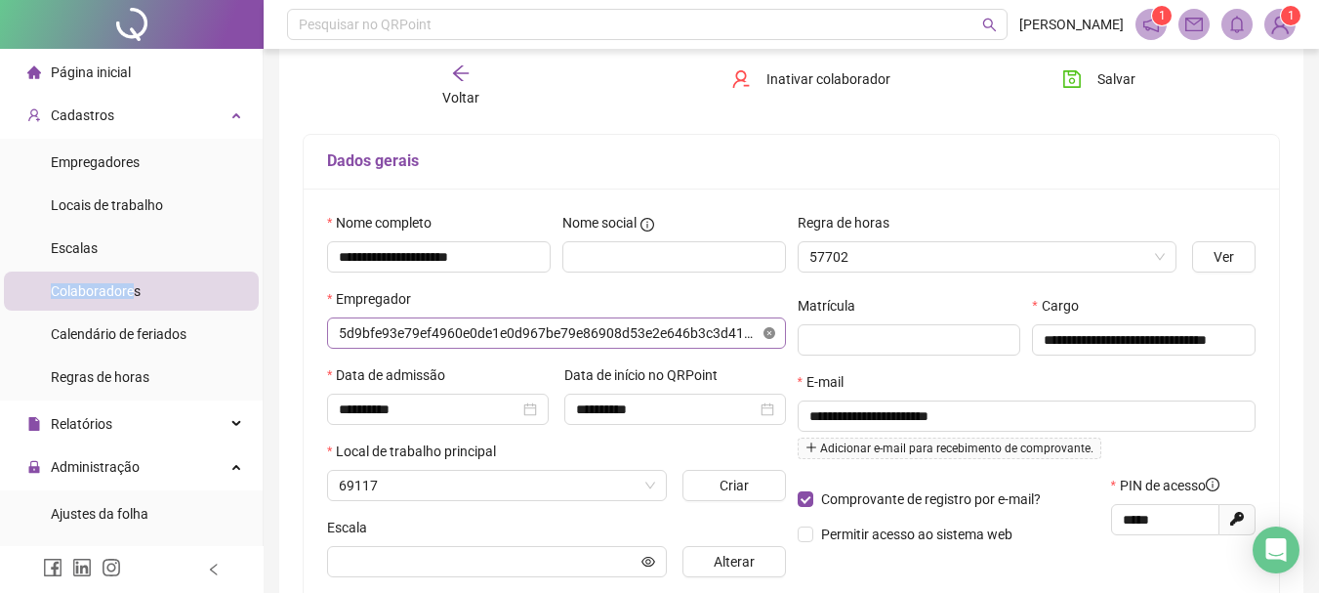
type input "**********"
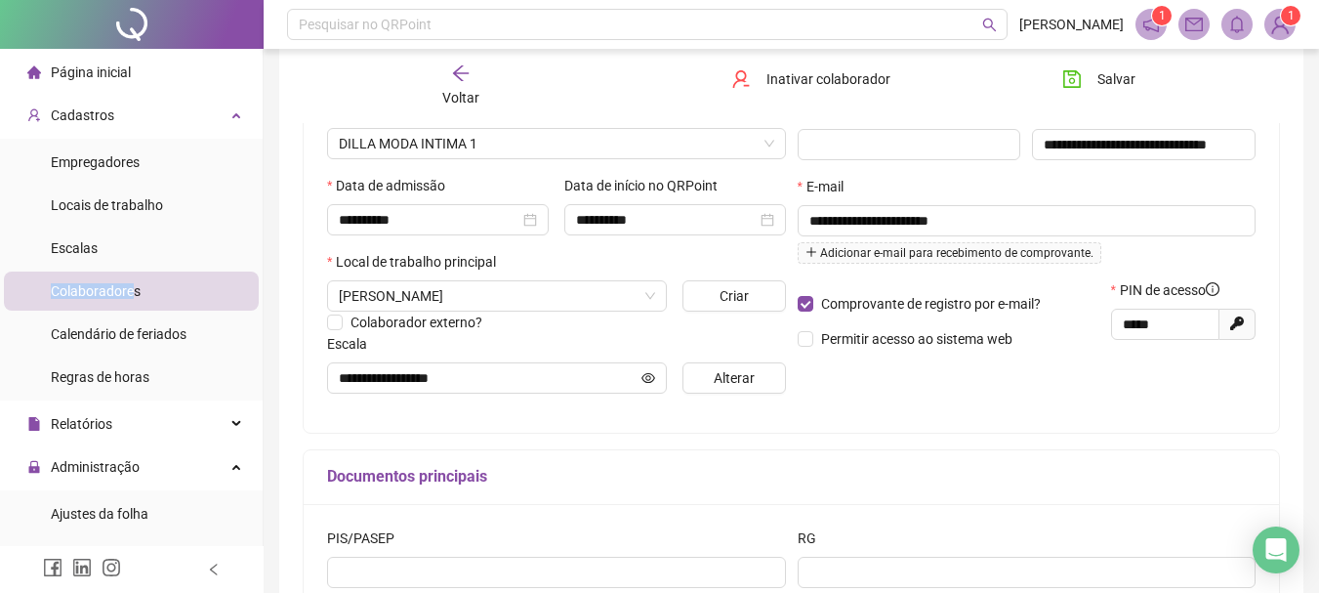
scroll to position [205, 0]
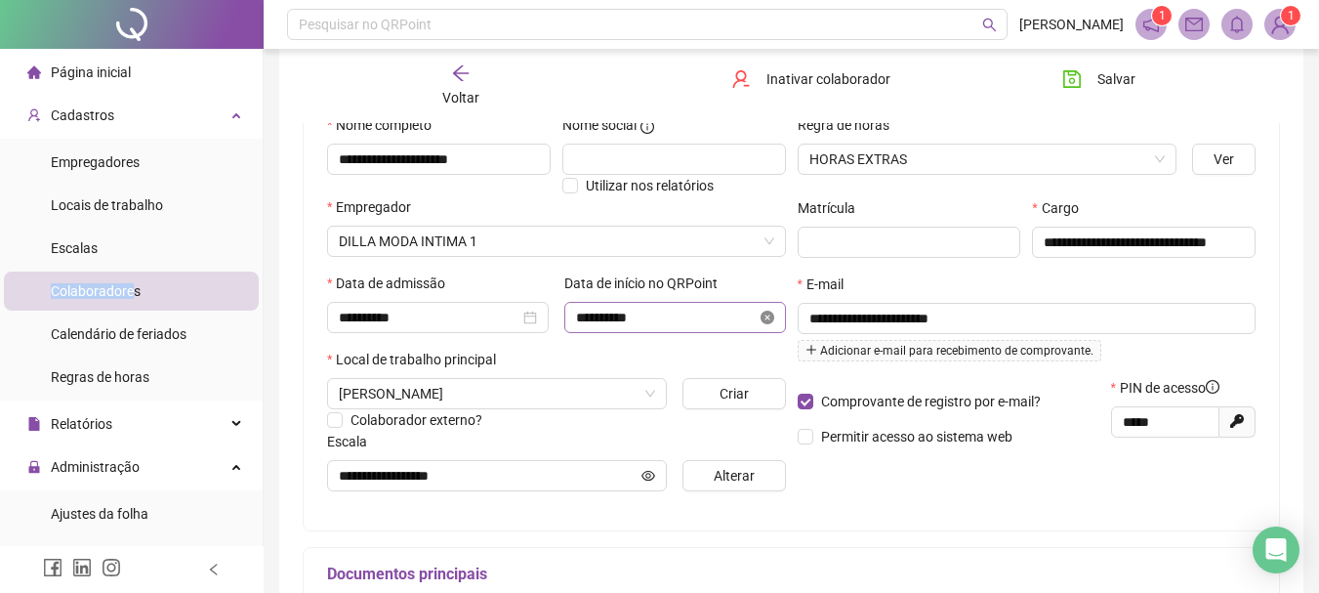
click at [772, 313] on icon "close-circle" at bounding box center [767, 317] width 14 height 14
click at [768, 316] on div at bounding box center [675, 317] width 198 height 21
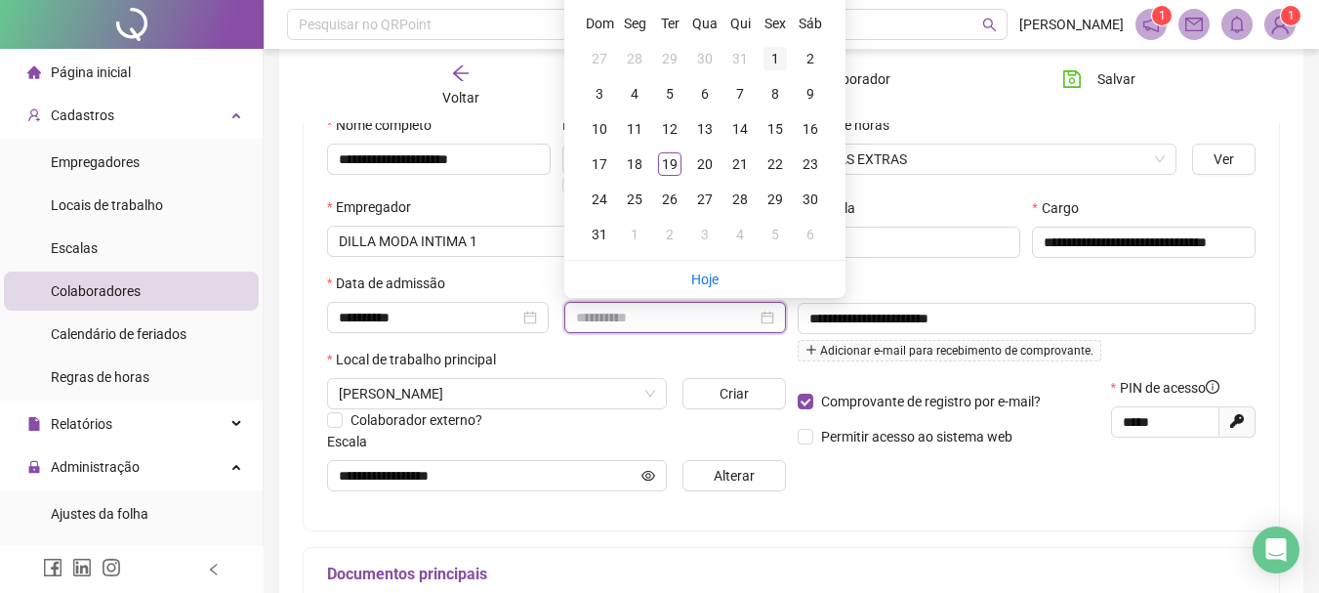
type input "**********"
click at [777, 55] on div "1" at bounding box center [774, 58] width 23 height 23
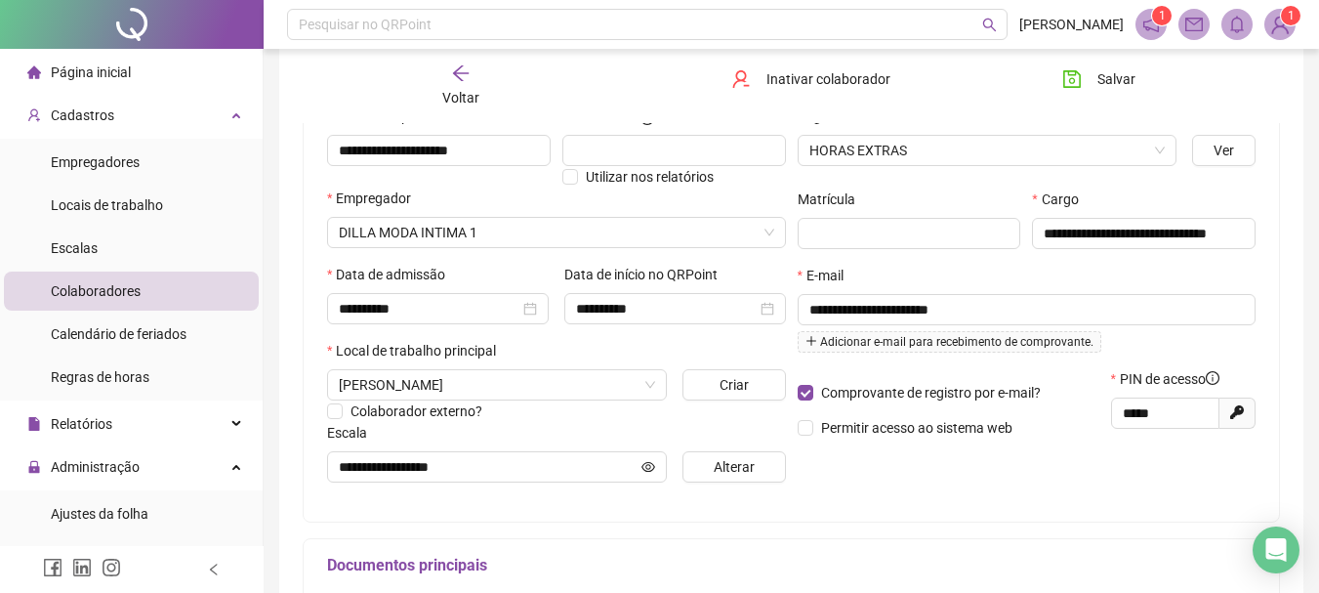
scroll to position [228, 0]
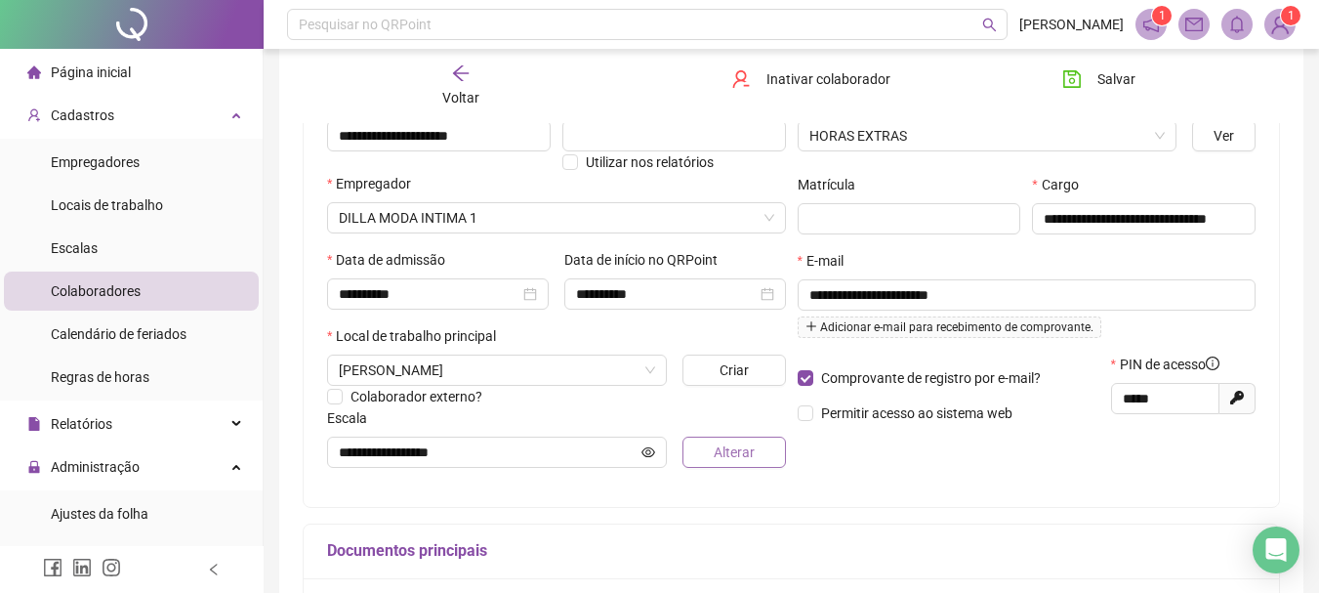
click at [722, 452] on span "Alterar" at bounding box center [734, 451] width 41 height 21
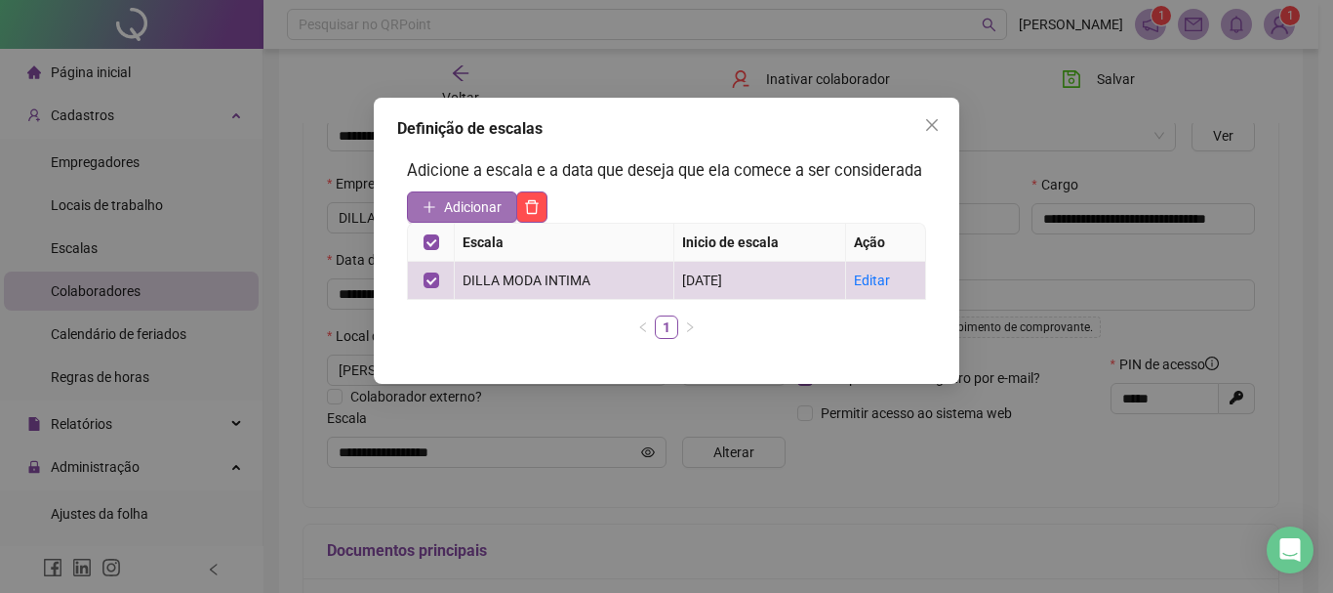
click at [471, 209] on span "Adicionar" at bounding box center [473, 206] width 58 height 21
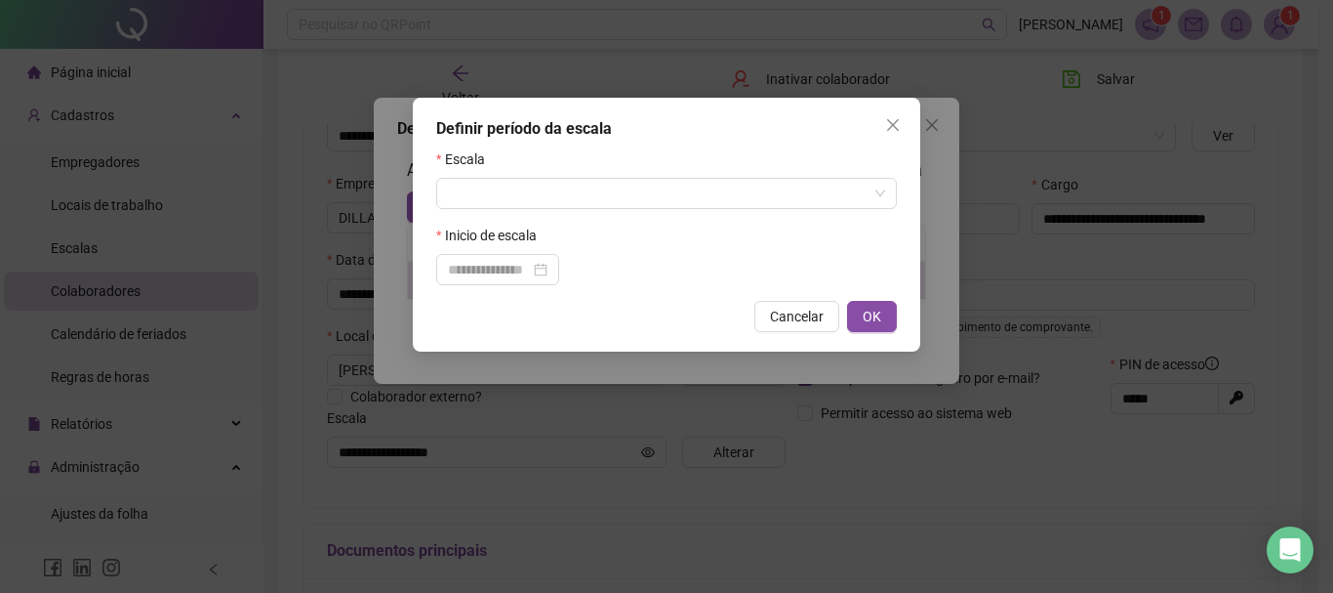
click at [897, 121] on icon "close" at bounding box center [893, 125] width 12 height 12
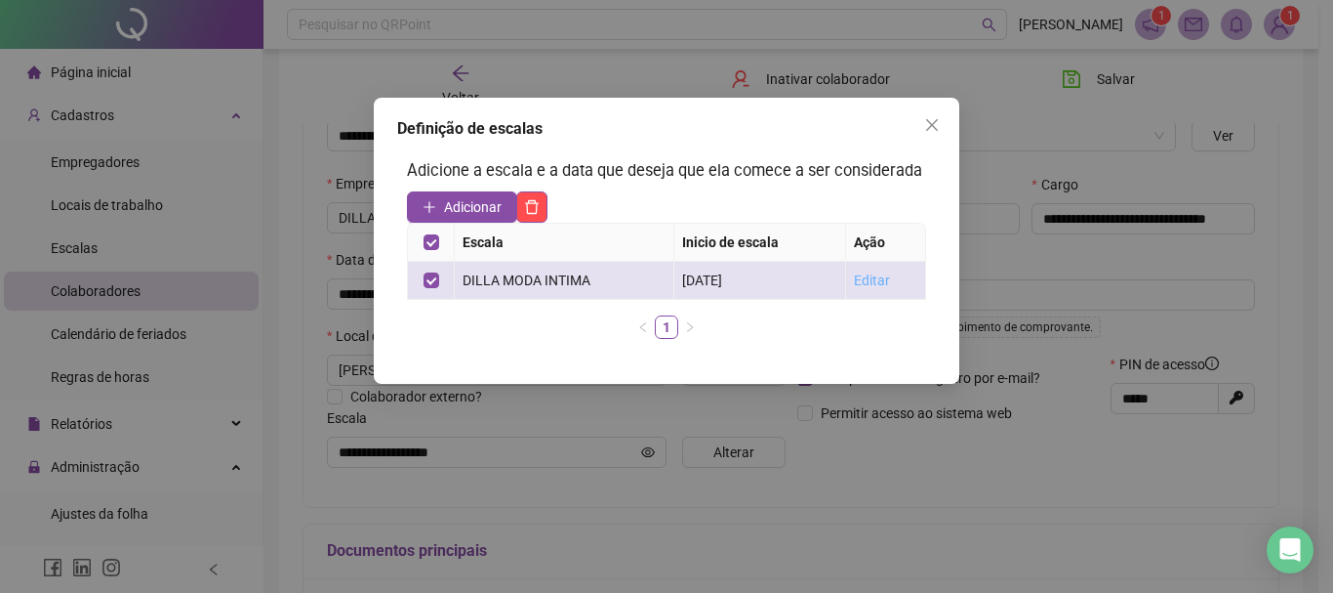
click at [873, 279] on link "Editar" at bounding box center [872, 280] width 36 height 16
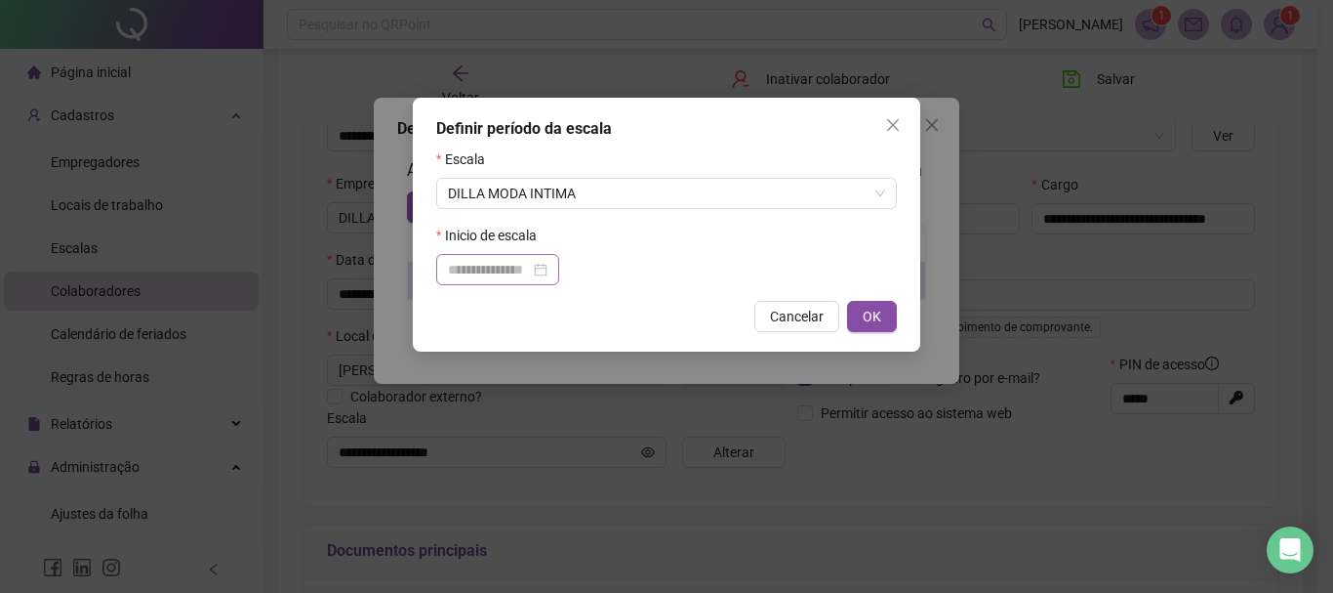
click at [548, 270] on div at bounding box center [498, 269] width 100 height 21
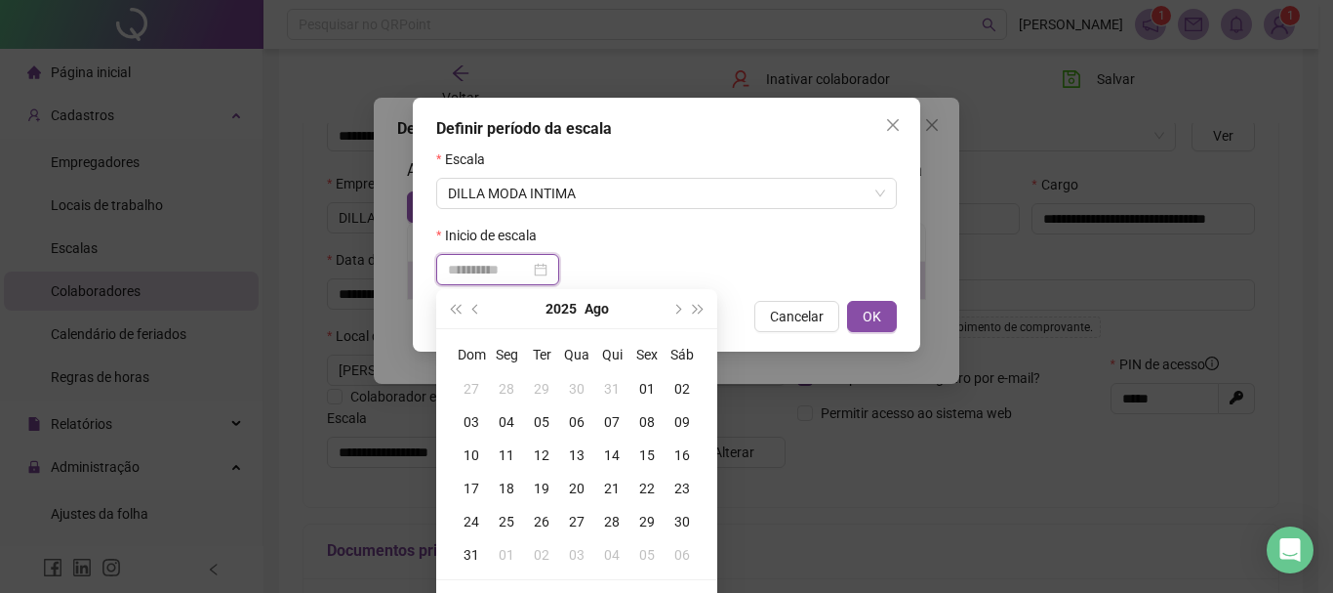
type input "**********"
click at [649, 387] on div "01" at bounding box center [647, 388] width 35 height 21
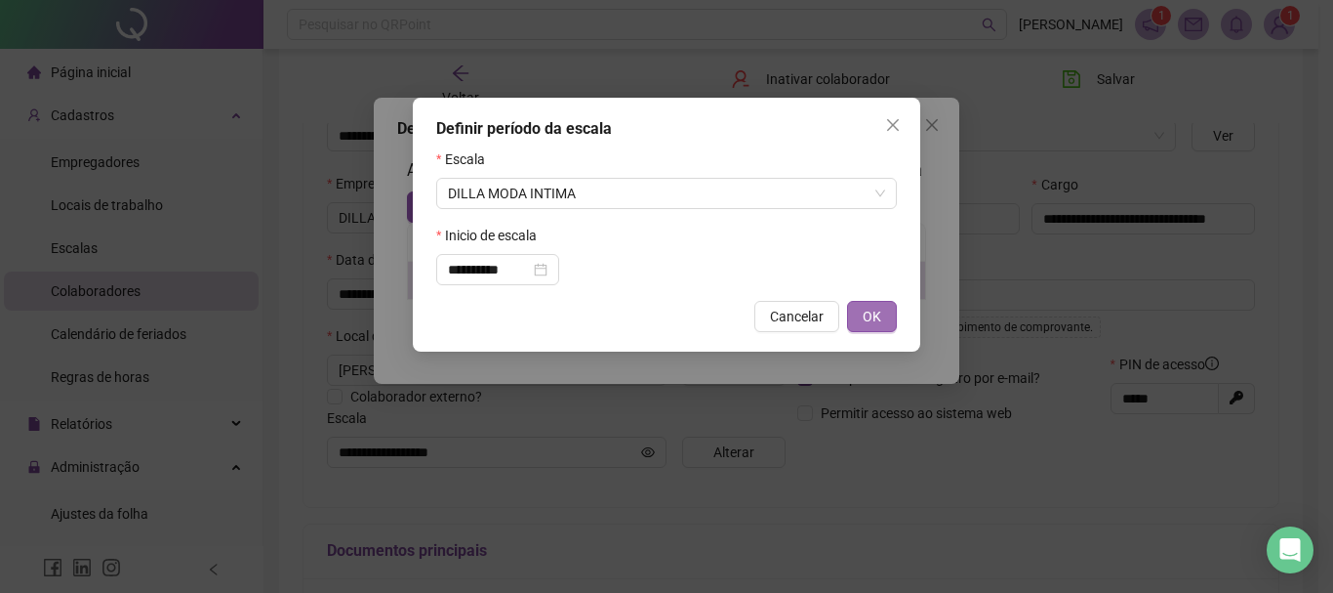
click at [863, 309] on span "OK" at bounding box center [872, 316] width 19 height 21
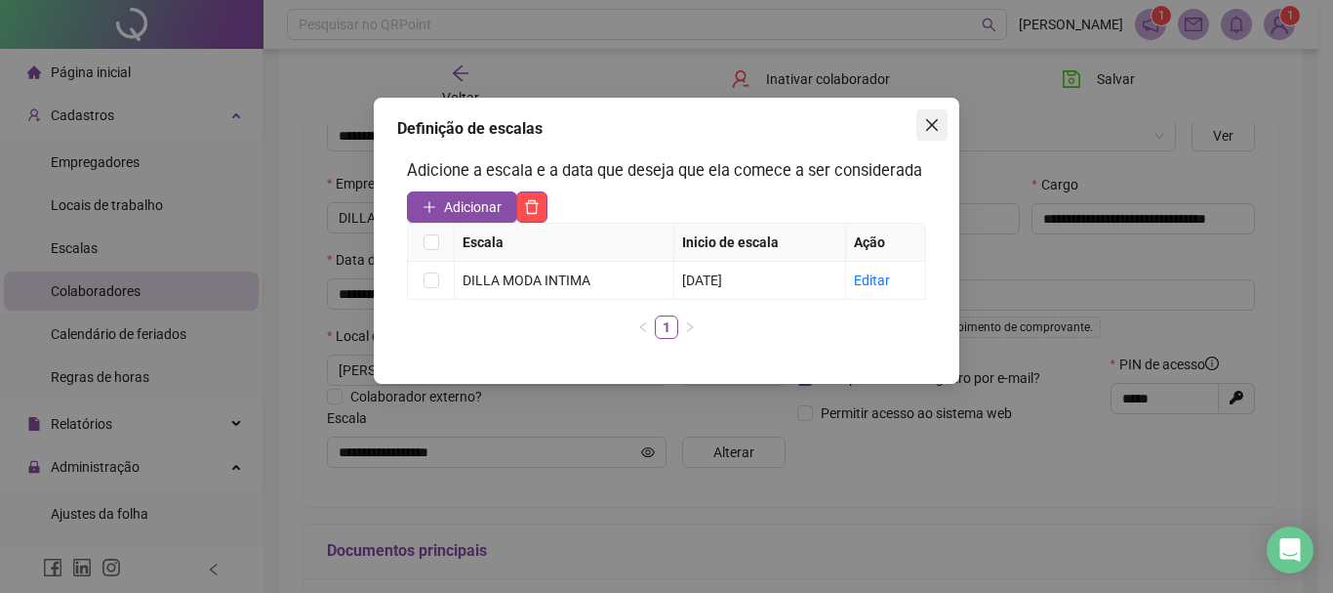
click at [934, 126] on icon "close" at bounding box center [932, 125] width 12 height 12
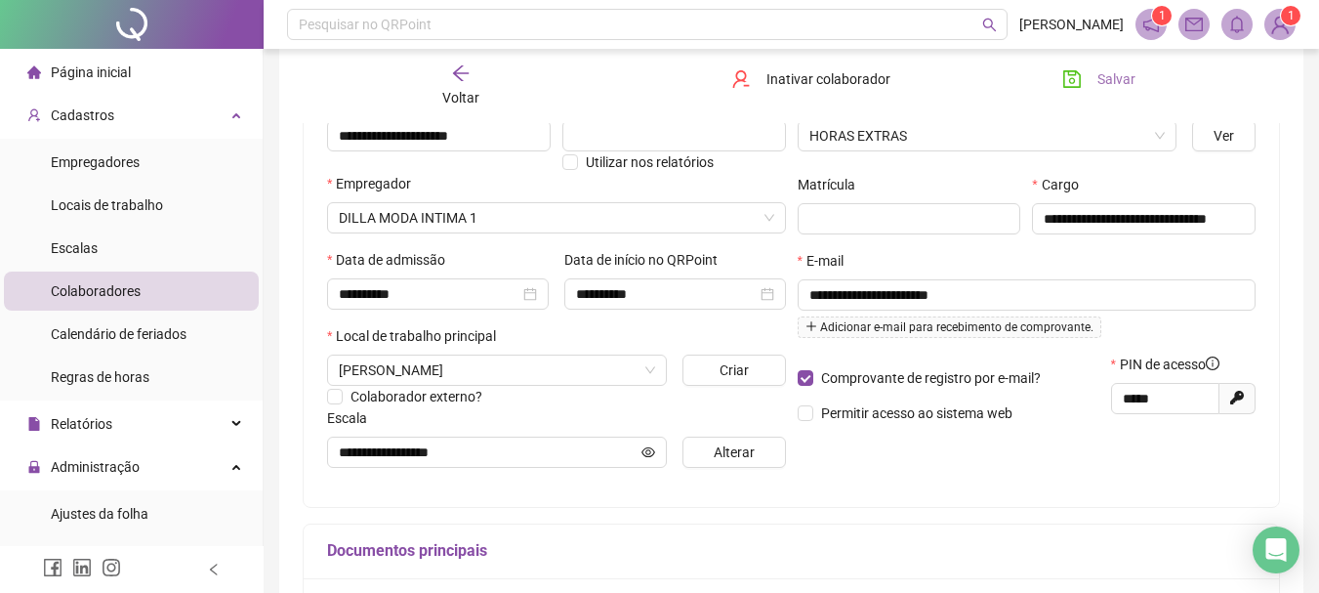
click at [1098, 79] on span "Salvar" at bounding box center [1116, 78] width 38 height 21
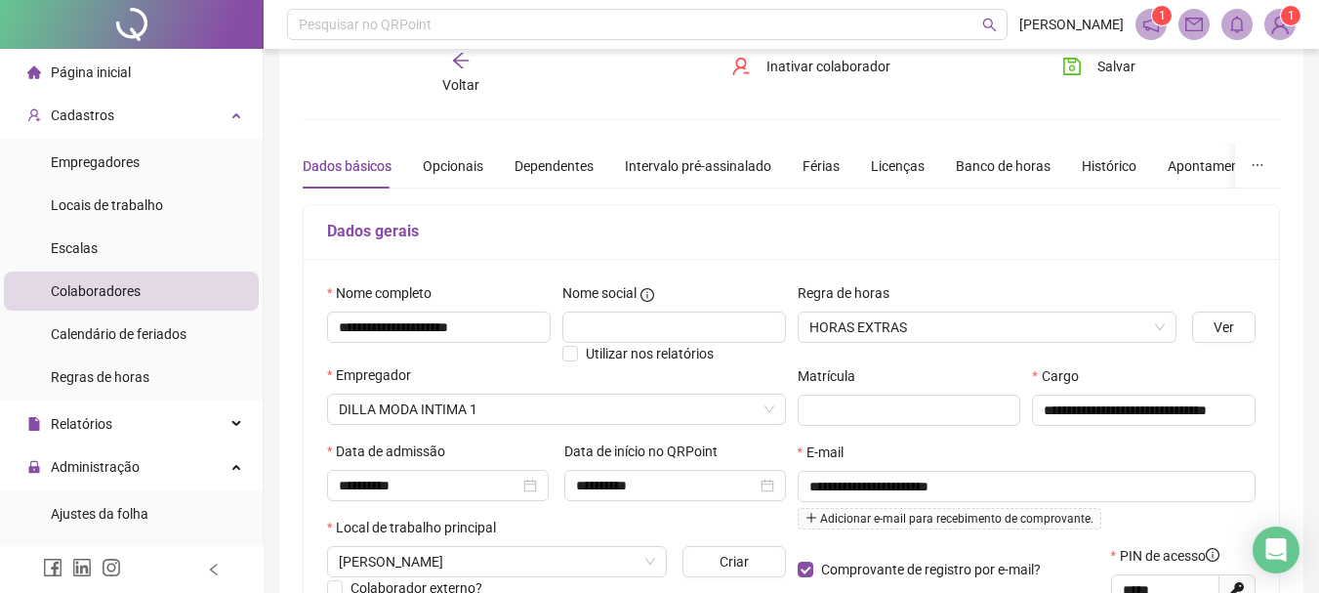
scroll to position [0, 0]
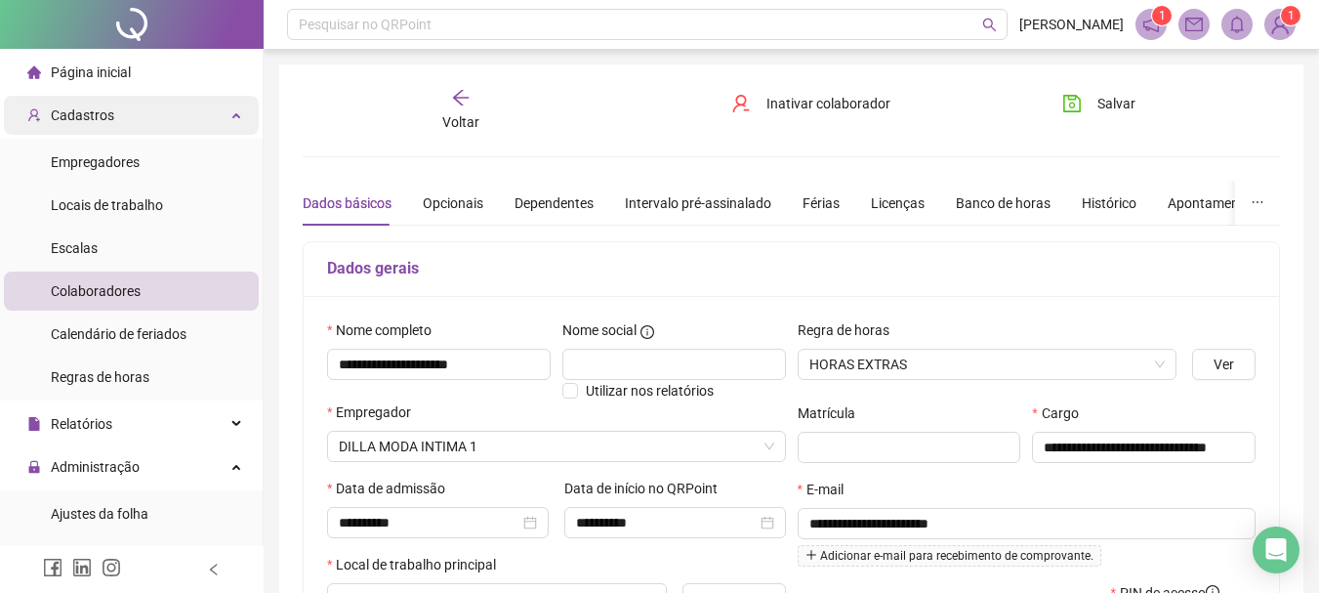
click at [87, 107] on span "Cadastros" at bounding box center [82, 115] width 63 height 16
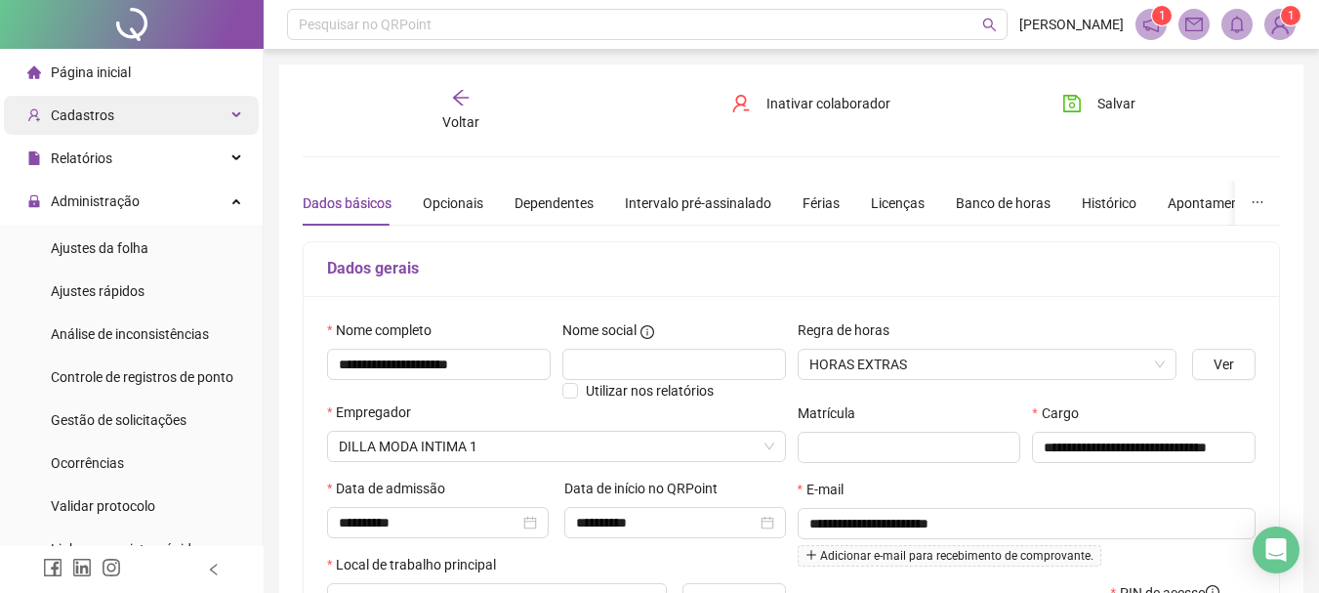
click at [105, 118] on span "Cadastros" at bounding box center [82, 115] width 63 height 16
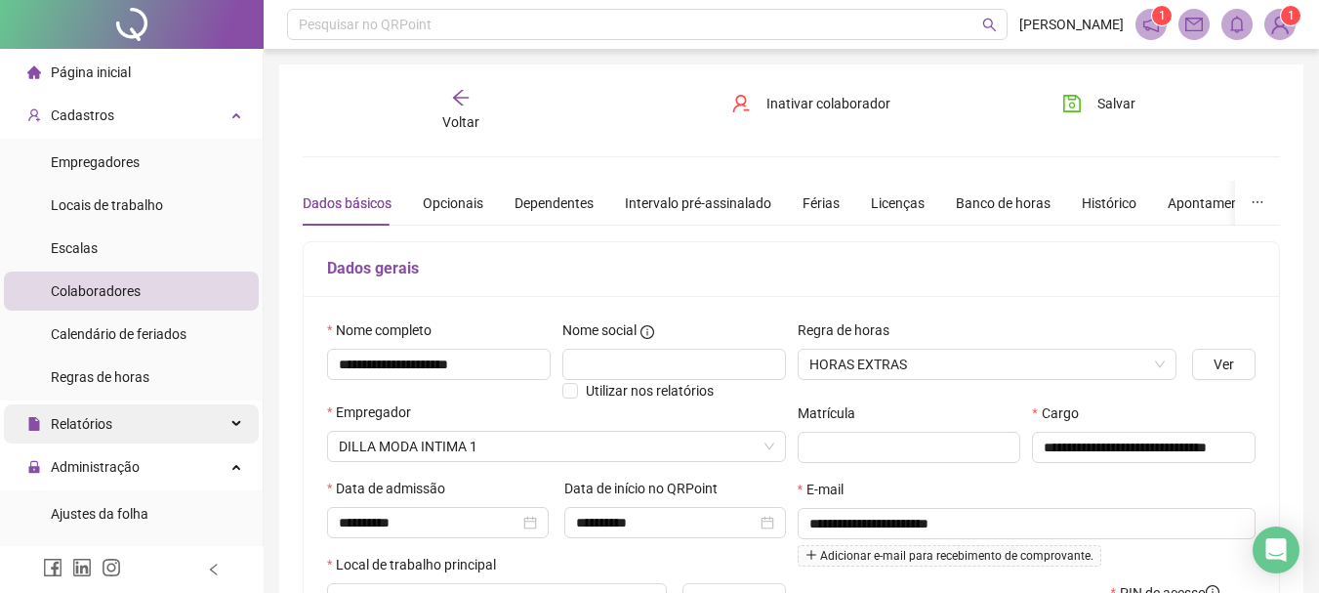
click at [107, 422] on span "Relatórios" at bounding box center [81, 424] width 61 height 16
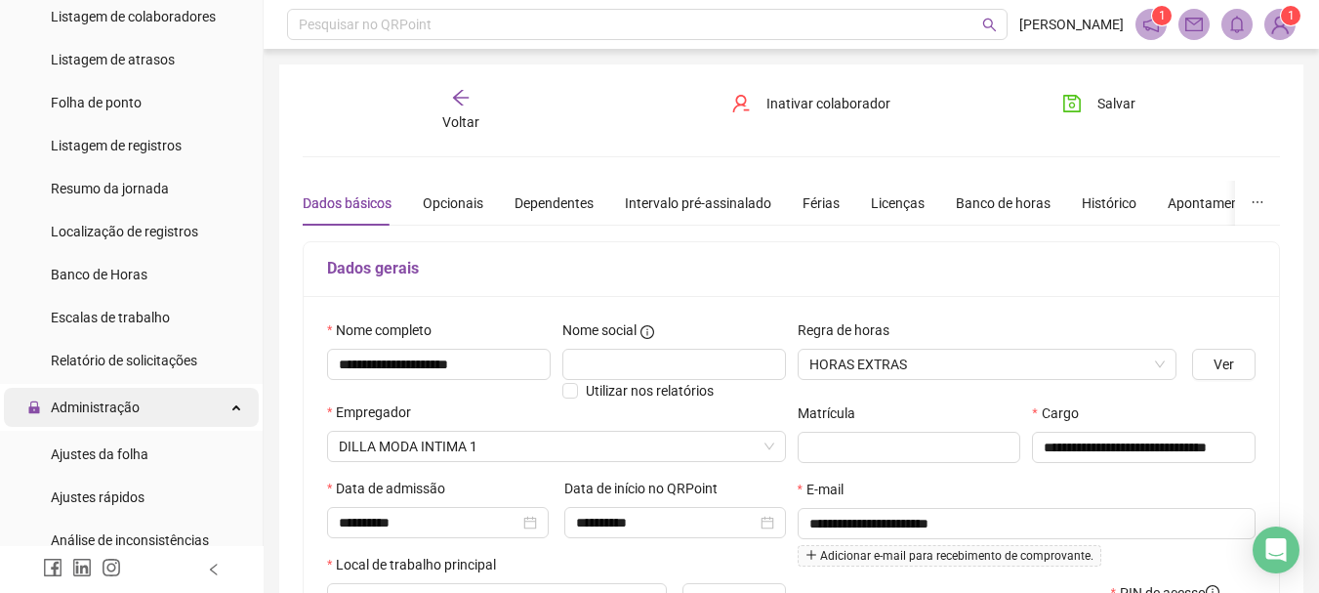
scroll to position [488, 0]
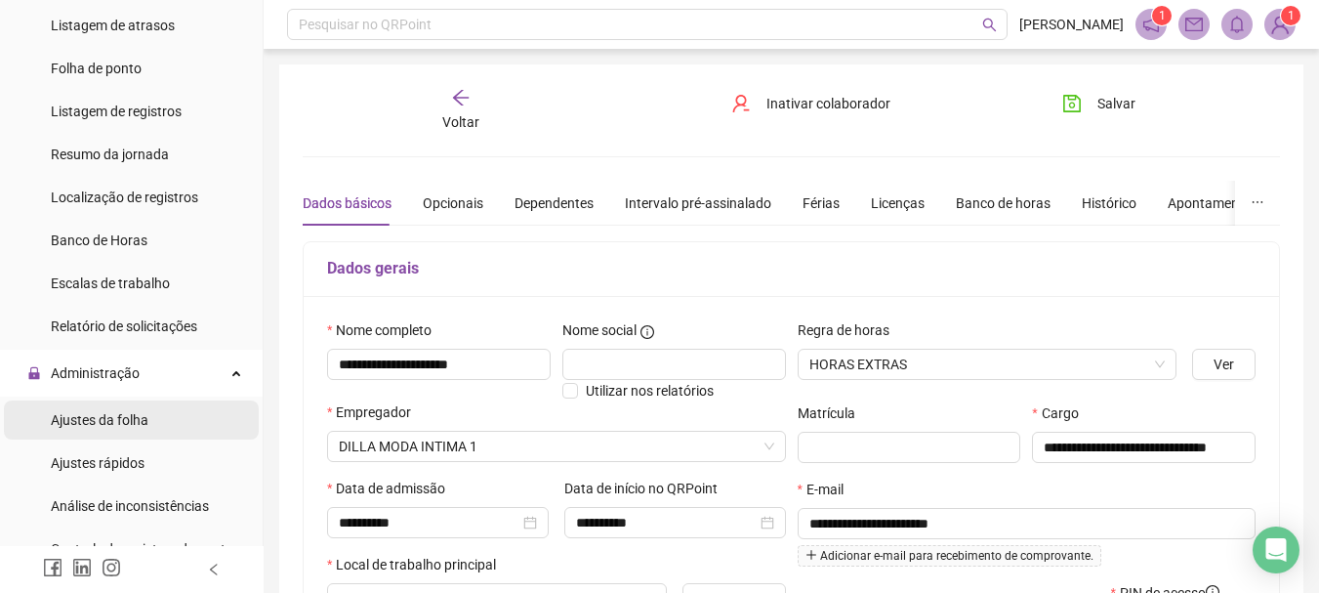
click at [112, 412] on span "Ajustes da folha" at bounding box center [100, 420] width 98 height 16
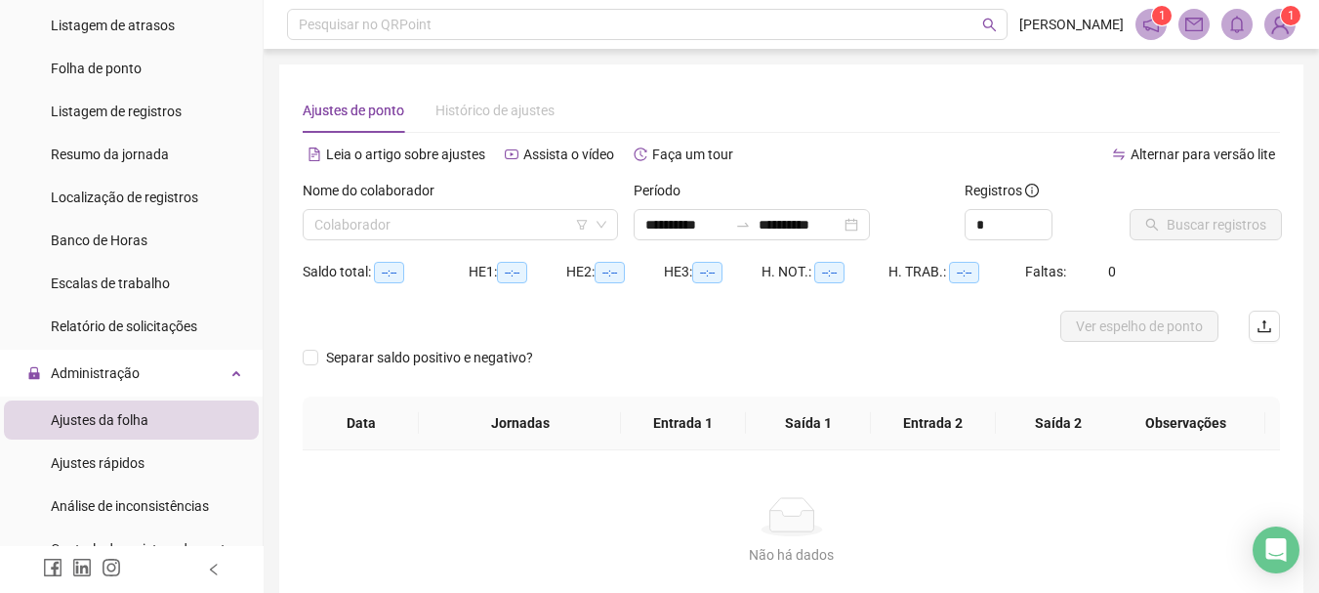
type input "**********"
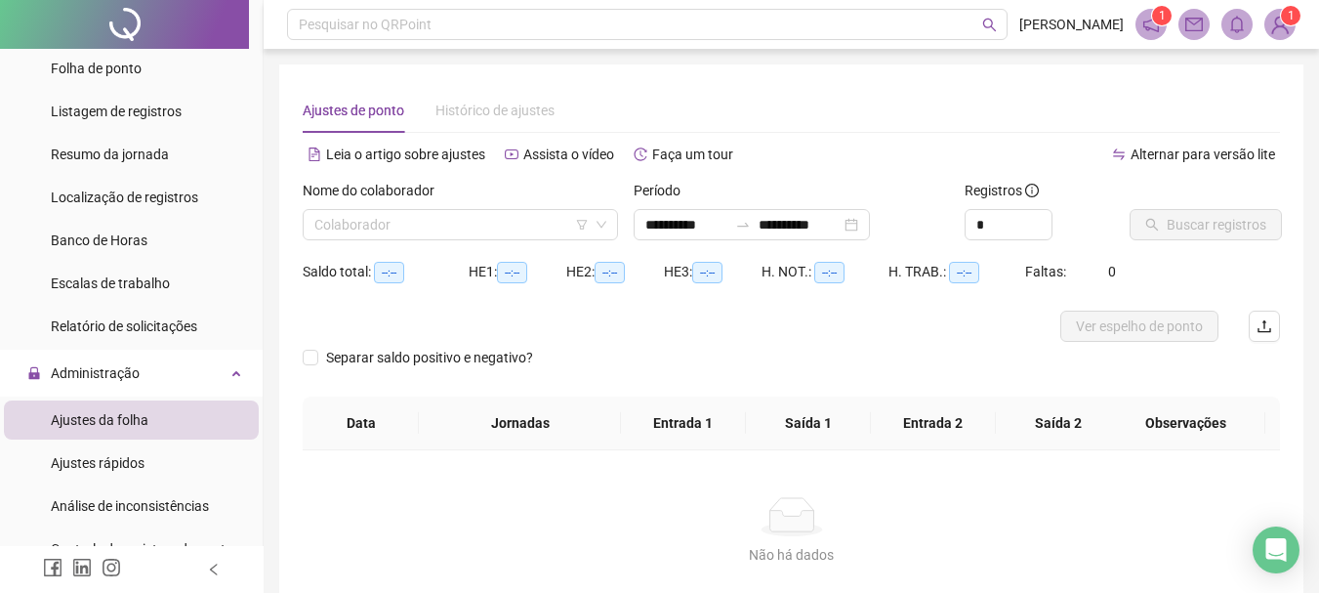
scroll to position [98, 0]
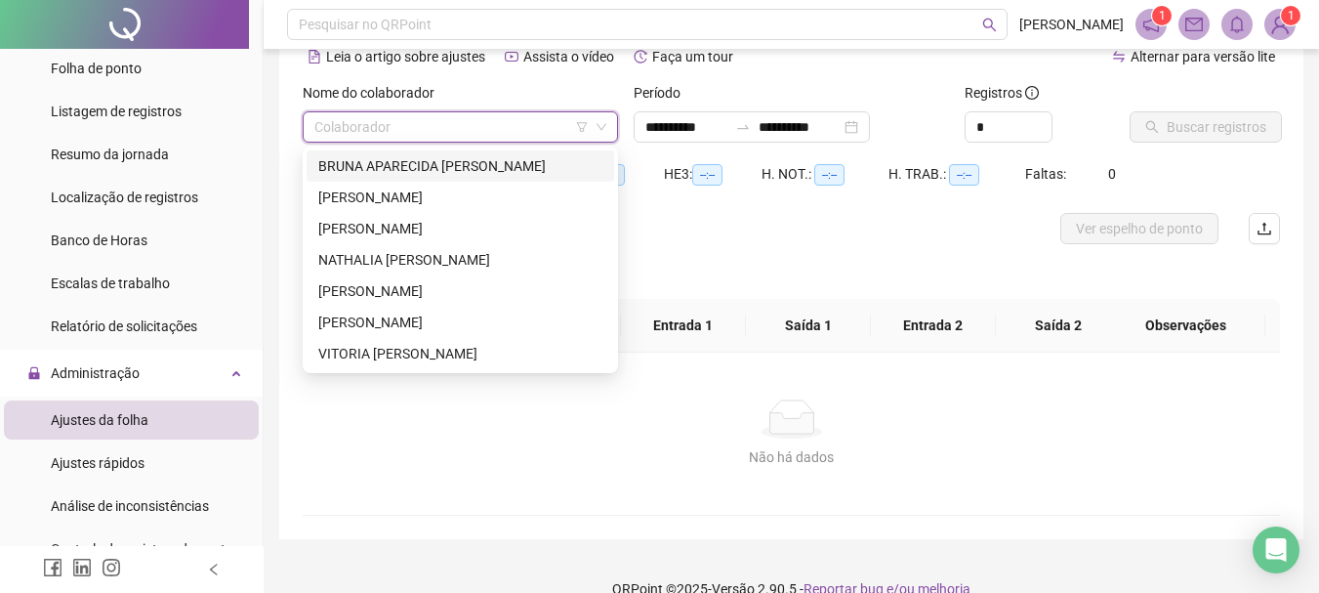
click at [478, 122] on input "search" at bounding box center [451, 126] width 274 height 29
click at [381, 232] on div "[PERSON_NAME]" at bounding box center [460, 228] width 284 height 21
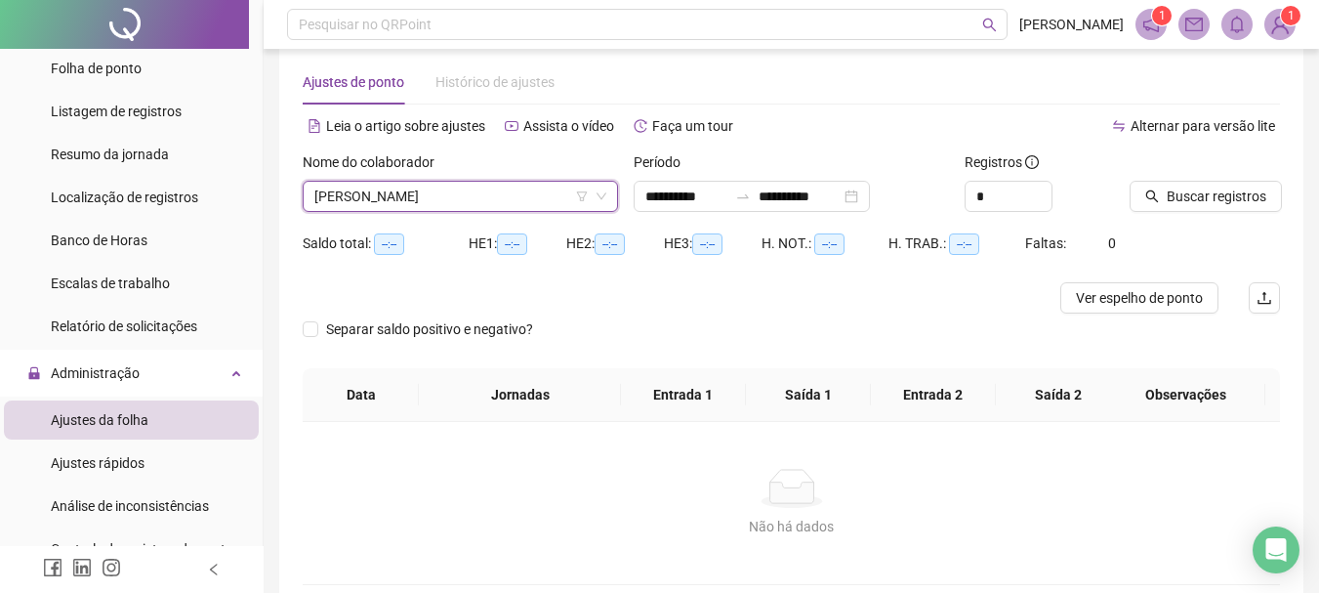
scroll to position [0, 0]
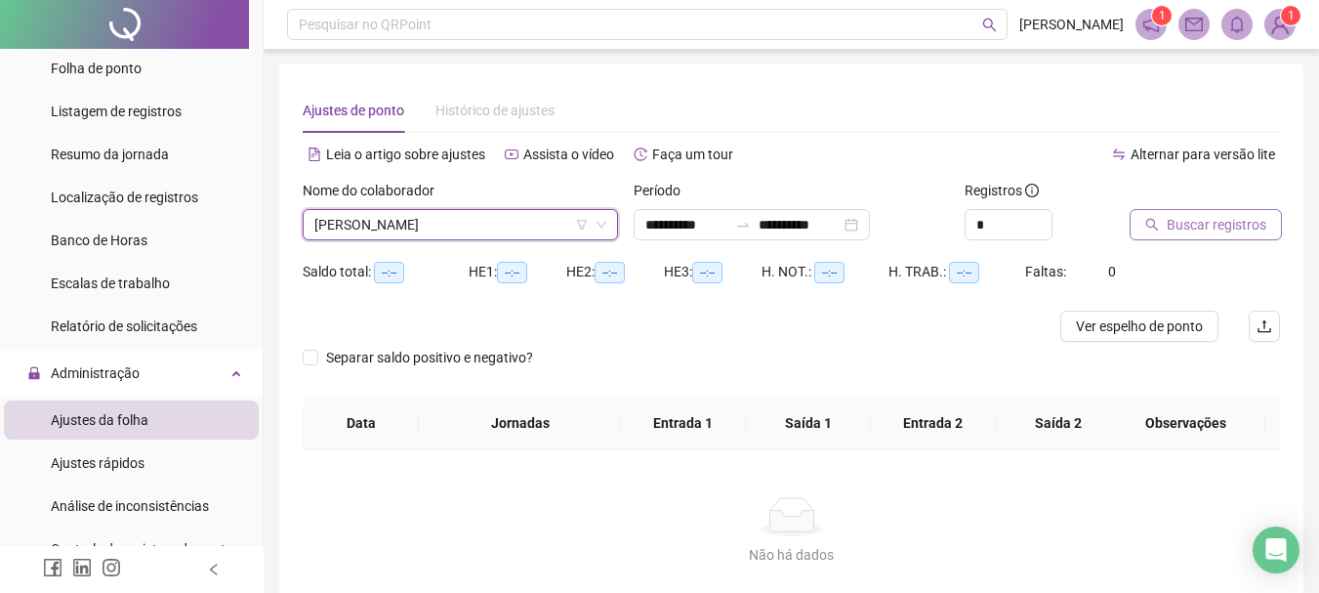
click at [1229, 221] on span "Buscar registros" at bounding box center [1217, 224] width 100 height 21
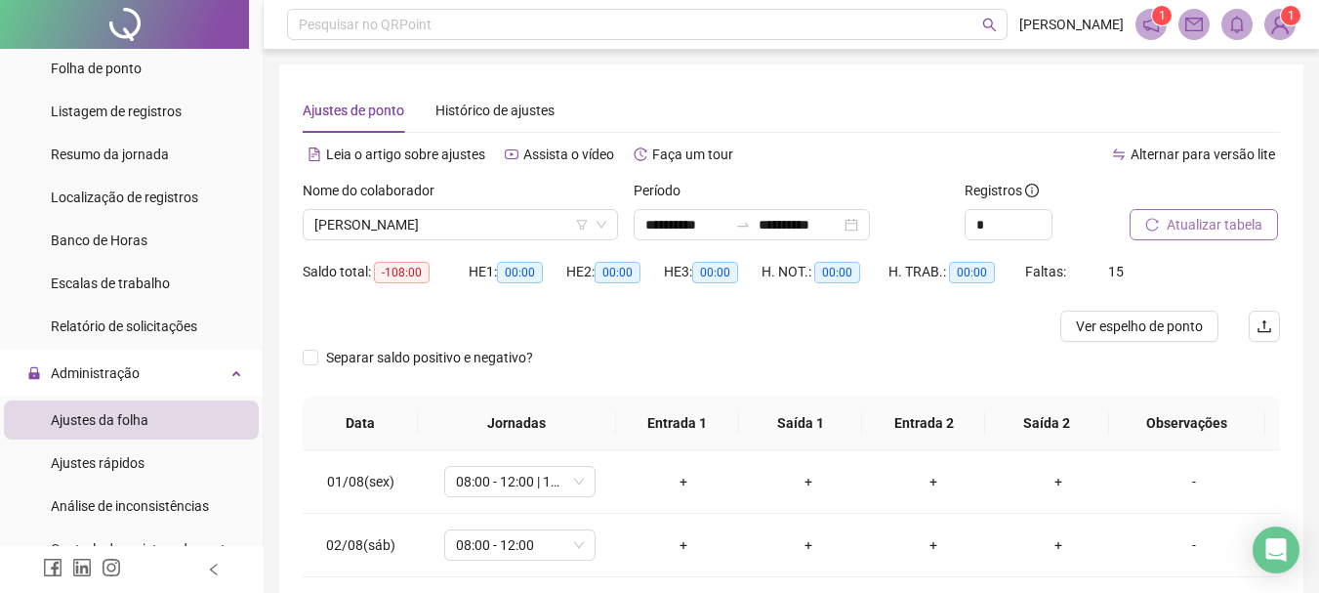
scroll to position [98, 0]
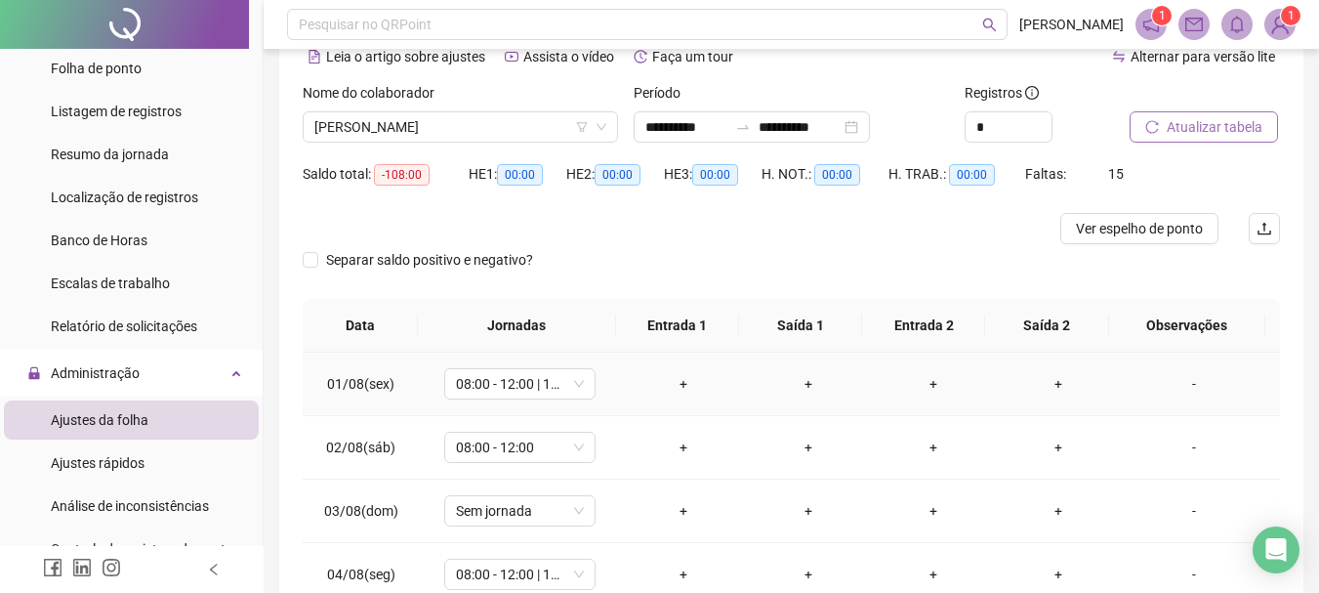
click at [670, 387] on div "+" at bounding box center [683, 383] width 94 height 21
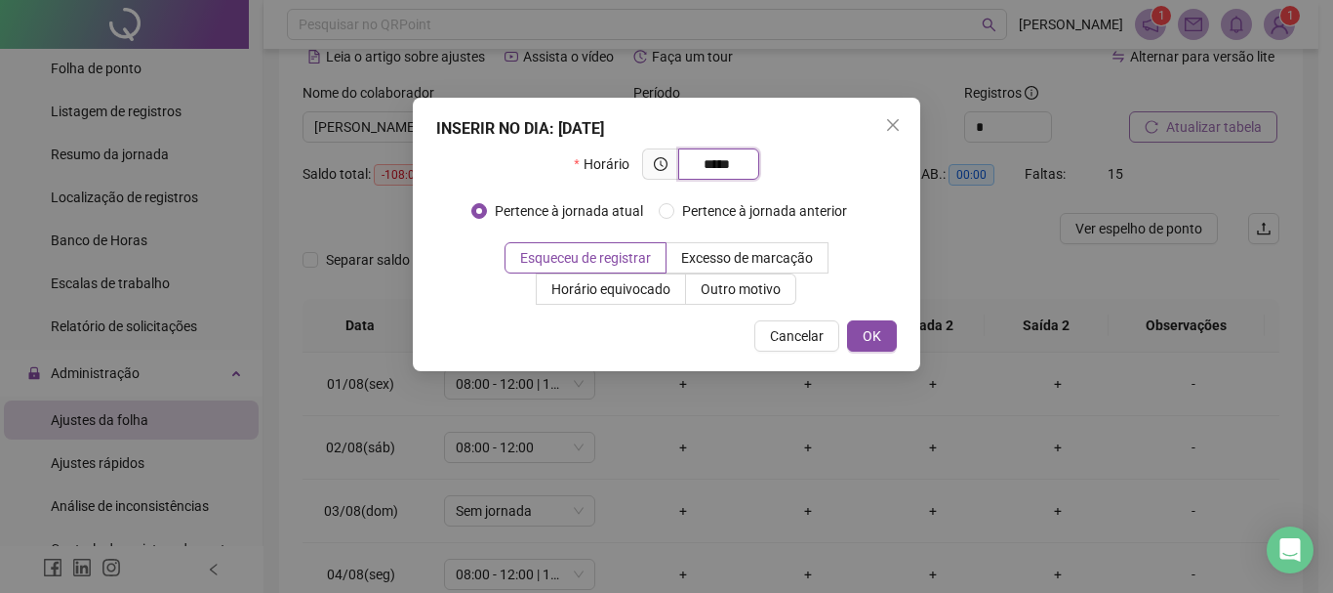
type input "*****"
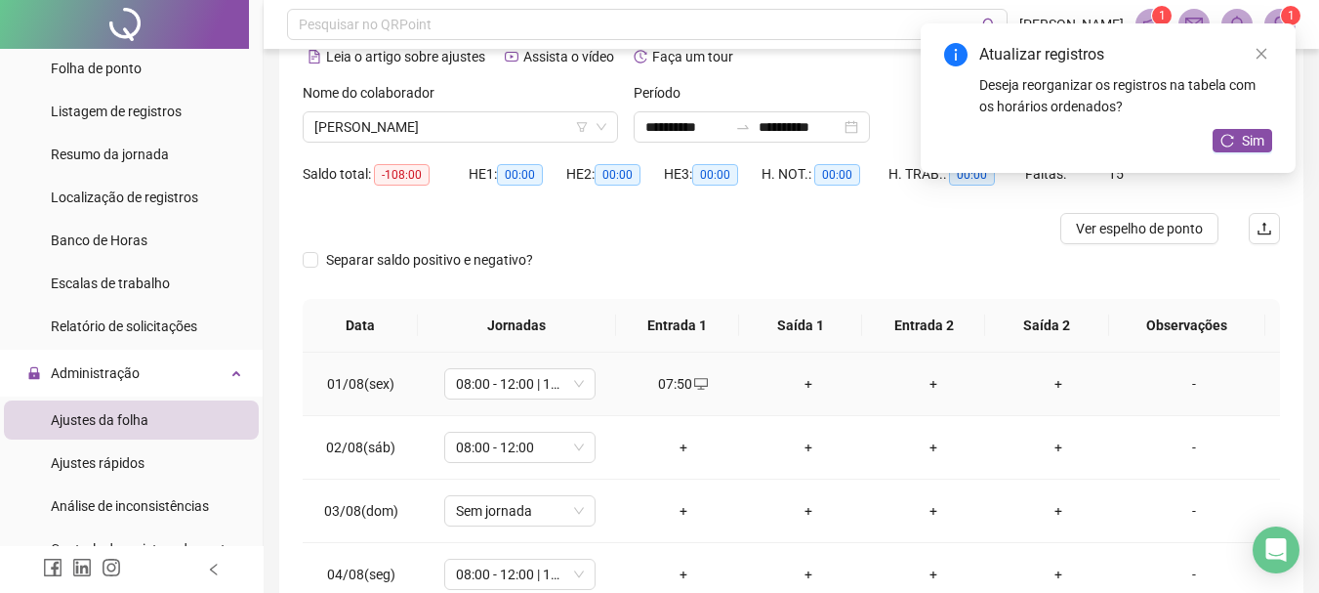
click at [798, 386] on div "+" at bounding box center [808, 383] width 94 height 21
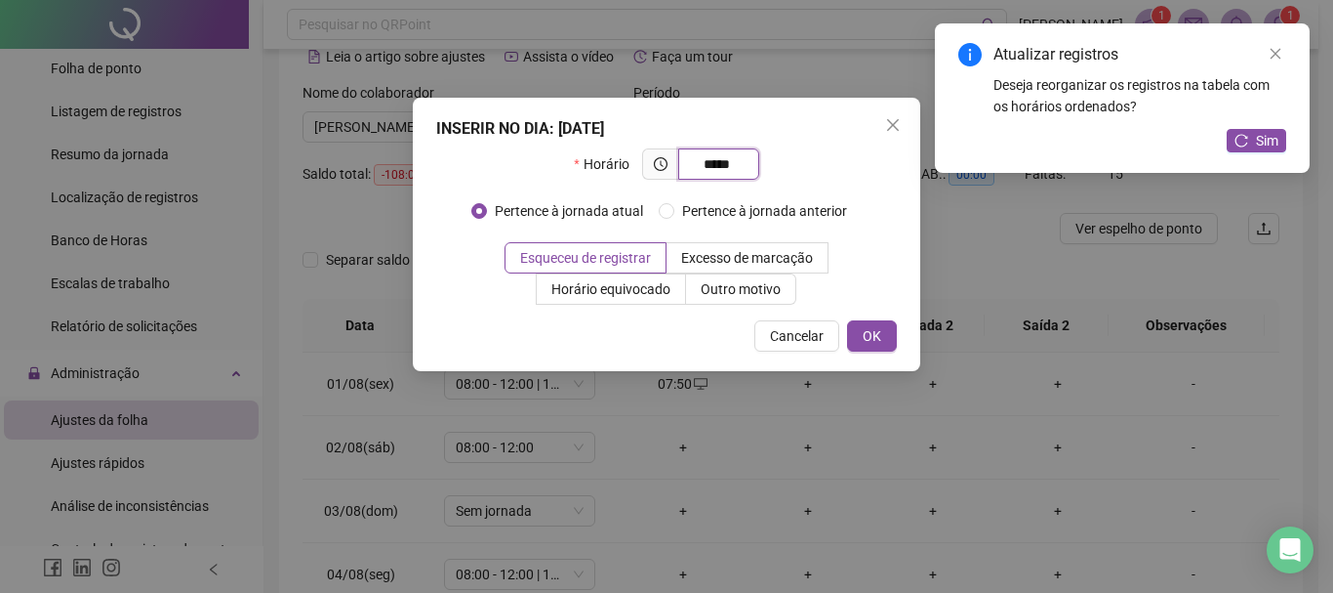
type input "*****"
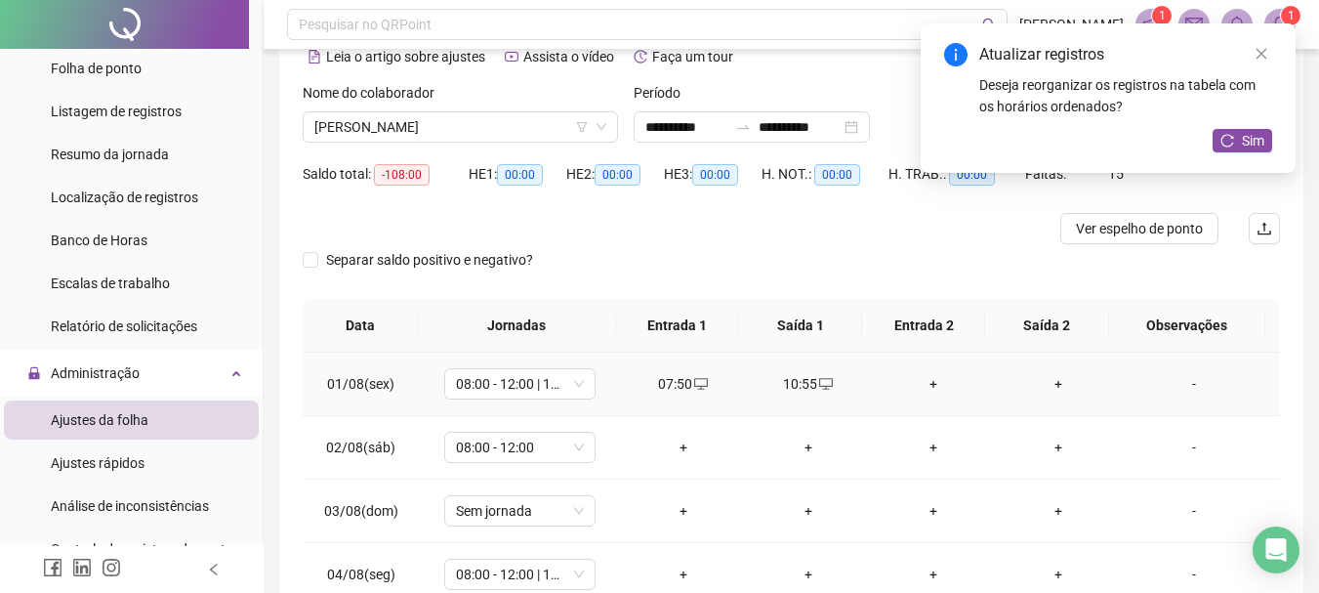
click at [819, 383] on icon "desktop" at bounding box center [826, 384] width 14 height 14
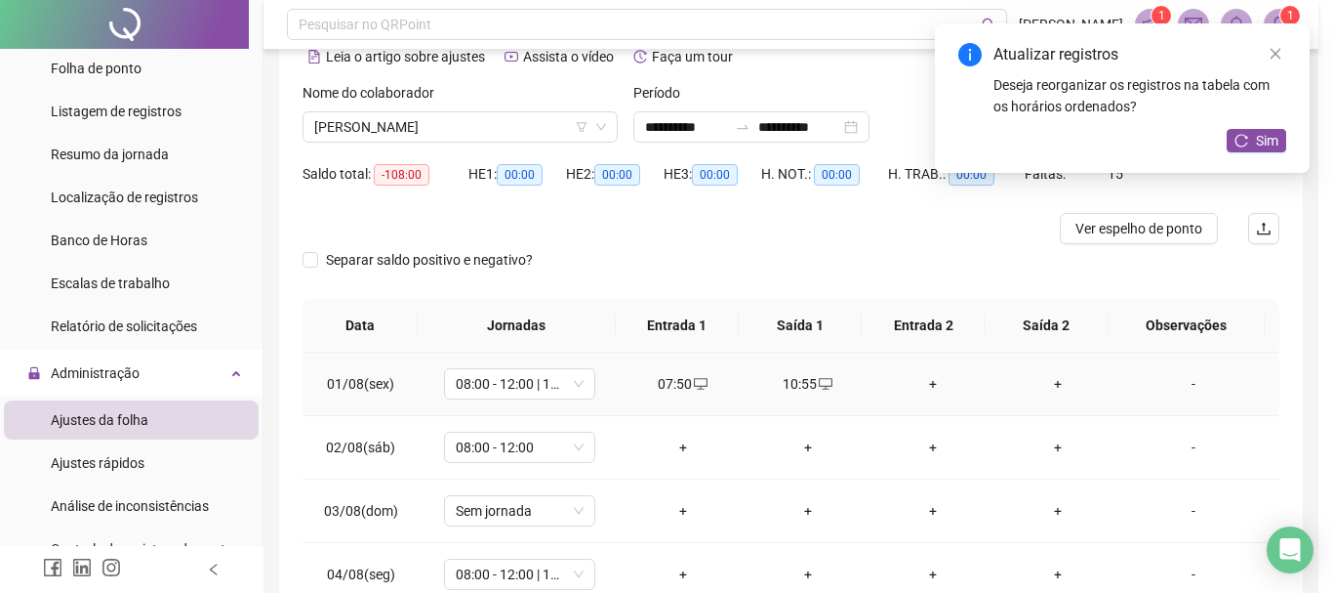
type input "**********"
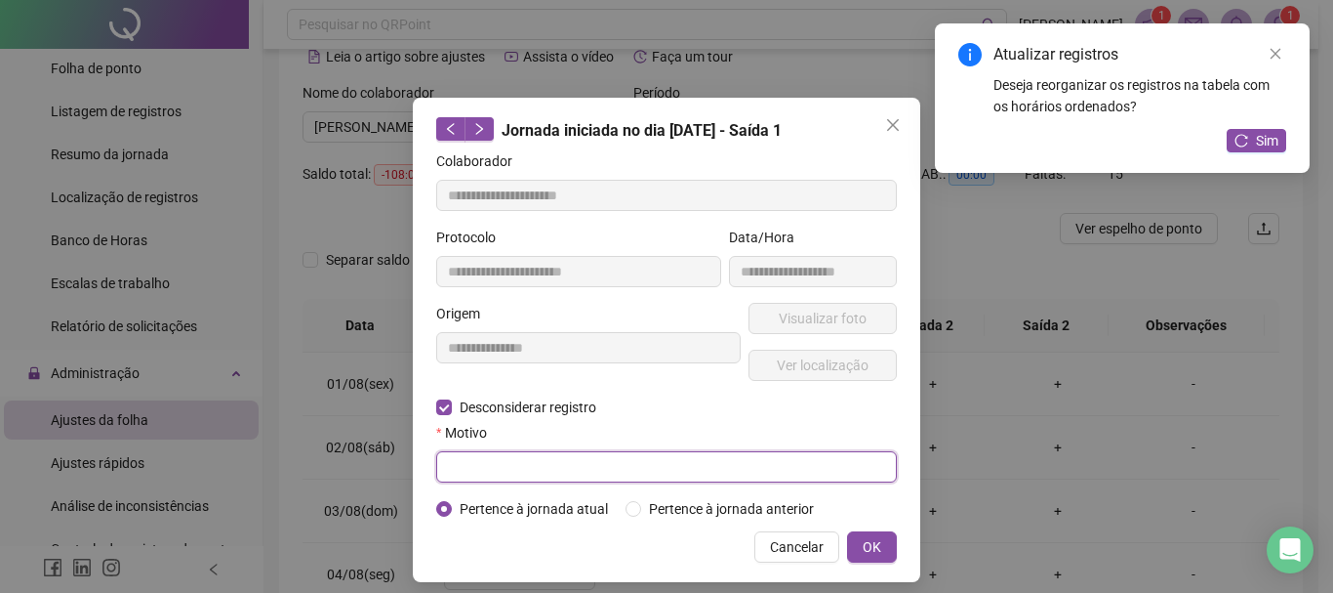
click at [673, 471] on input "text" at bounding box center [666, 466] width 461 height 31
type input "******"
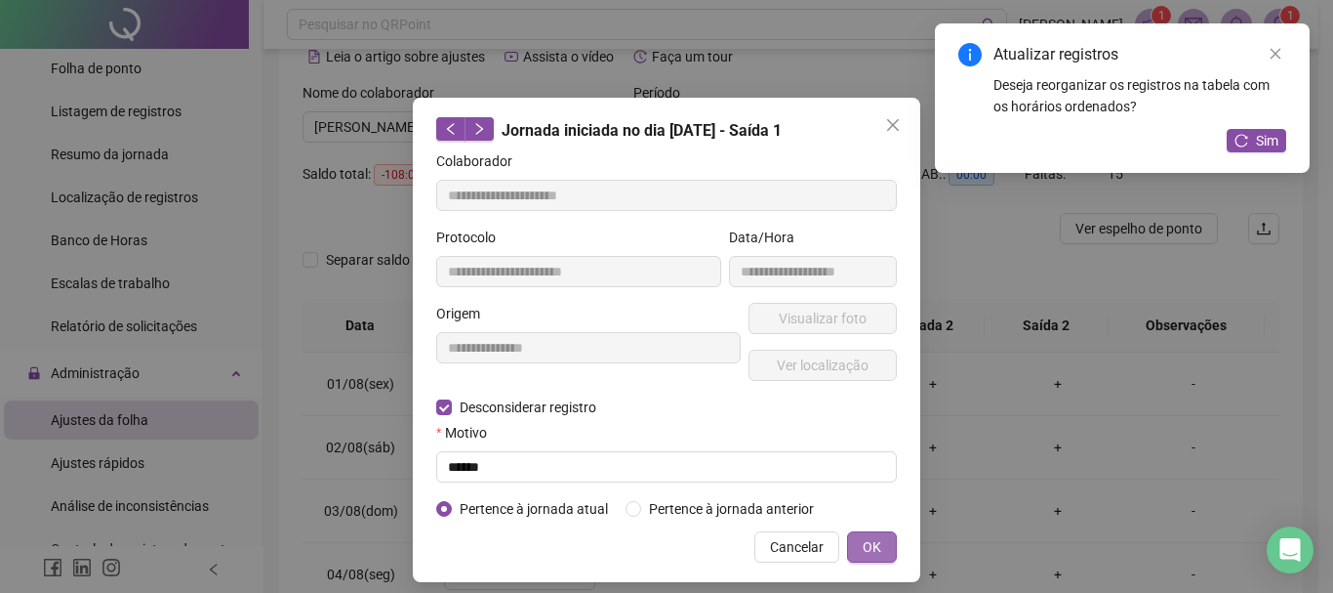
click at [854, 544] on button "OK" at bounding box center [872, 546] width 50 height 31
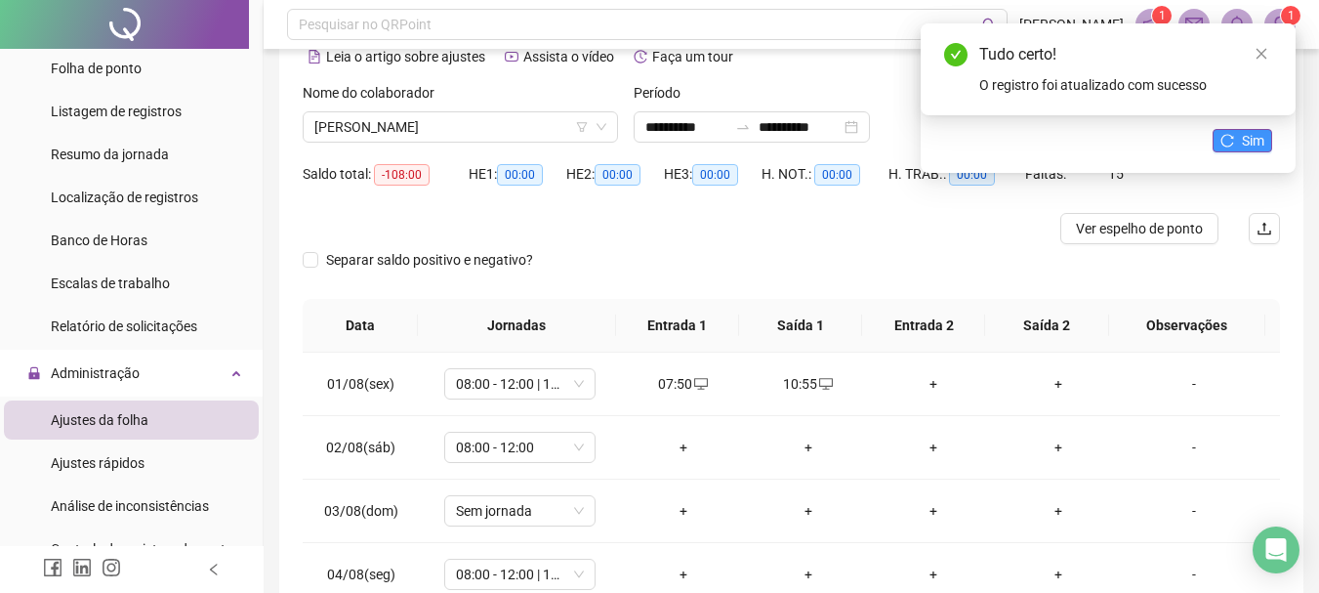
click at [1250, 144] on span "Sim" at bounding box center [1253, 140] width 22 height 21
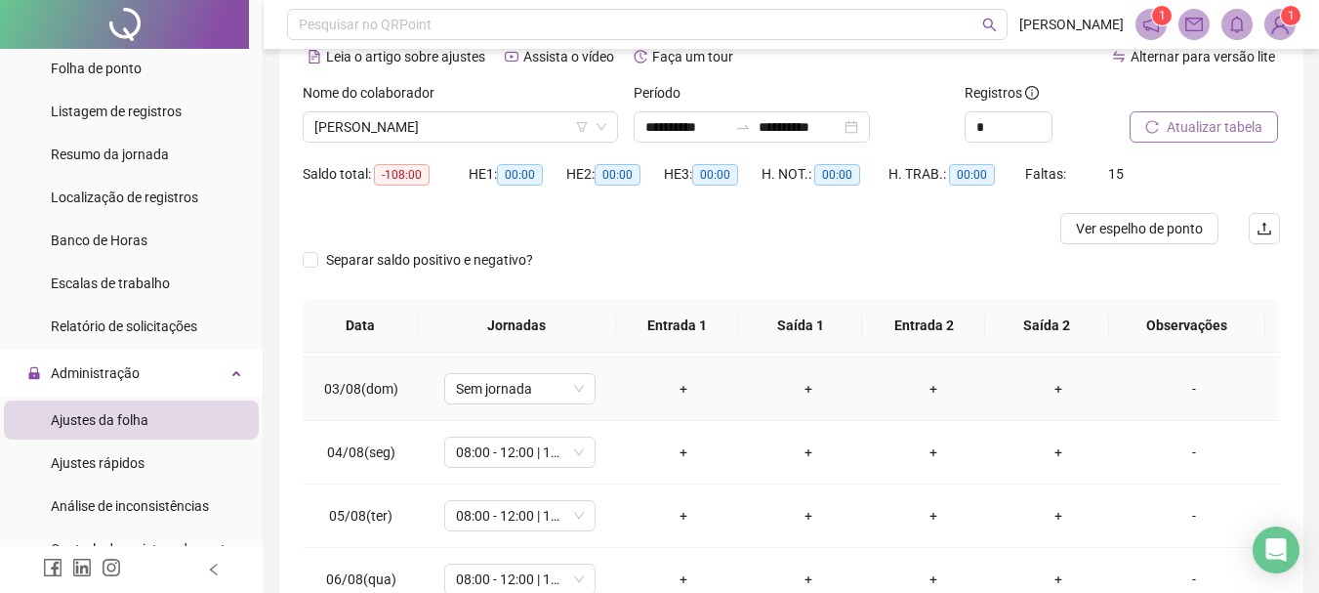
scroll to position [0, 0]
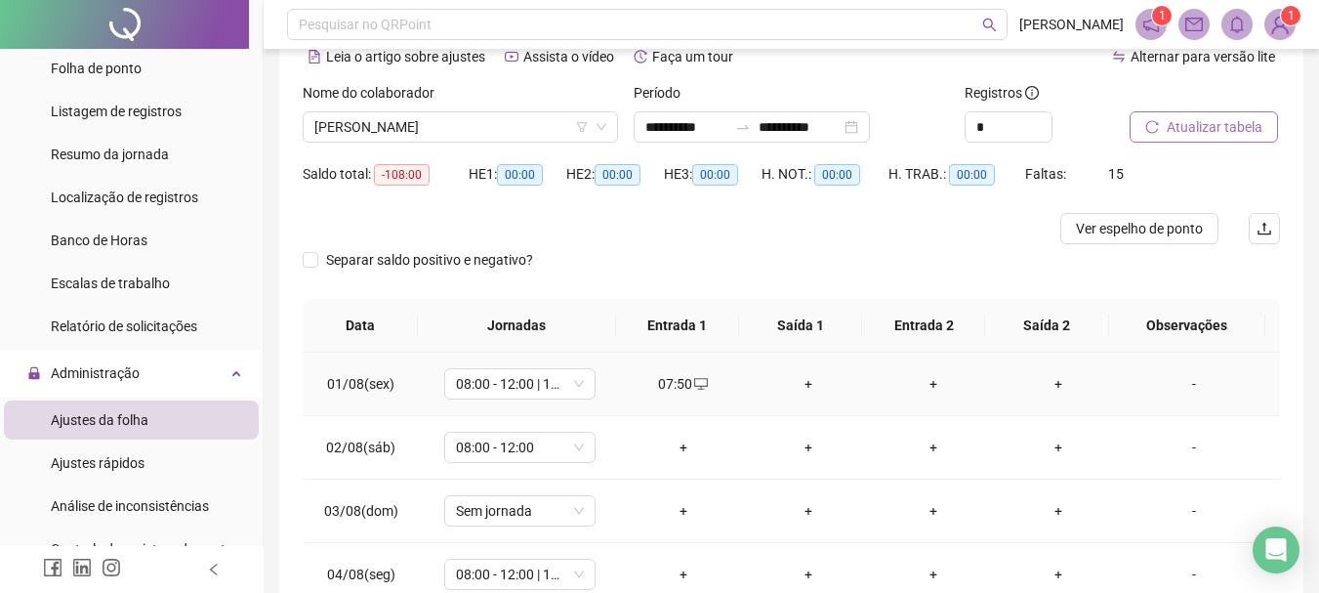
click at [794, 386] on div "+" at bounding box center [808, 383] width 94 height 21
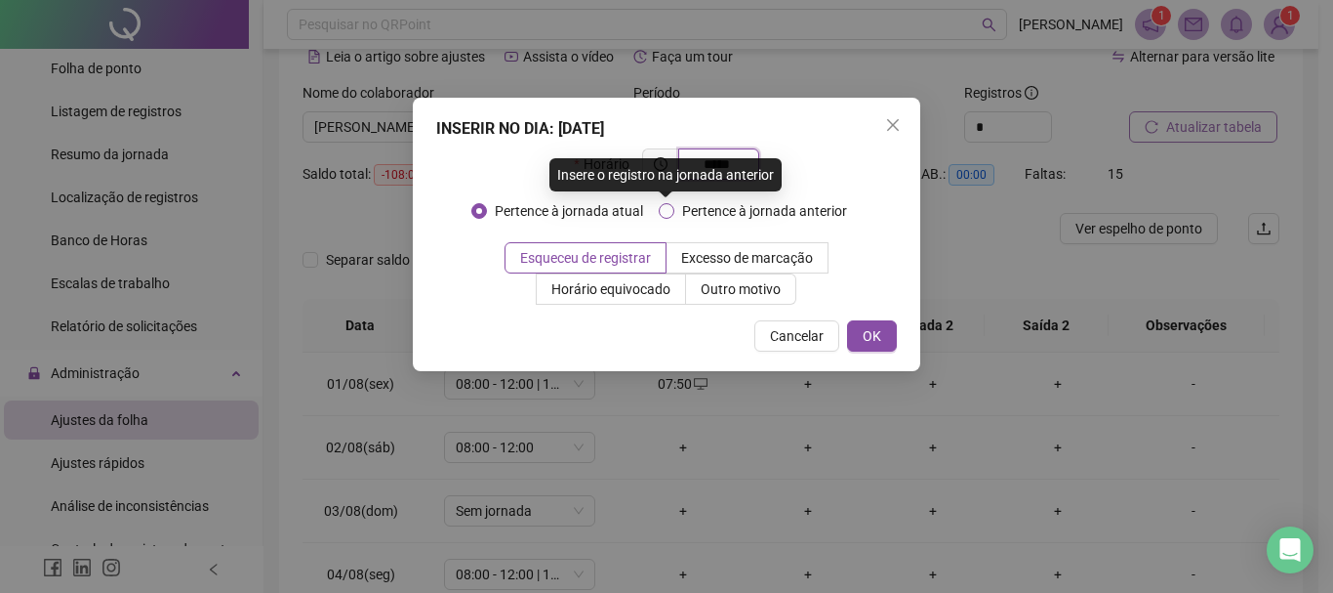
type input "*****"
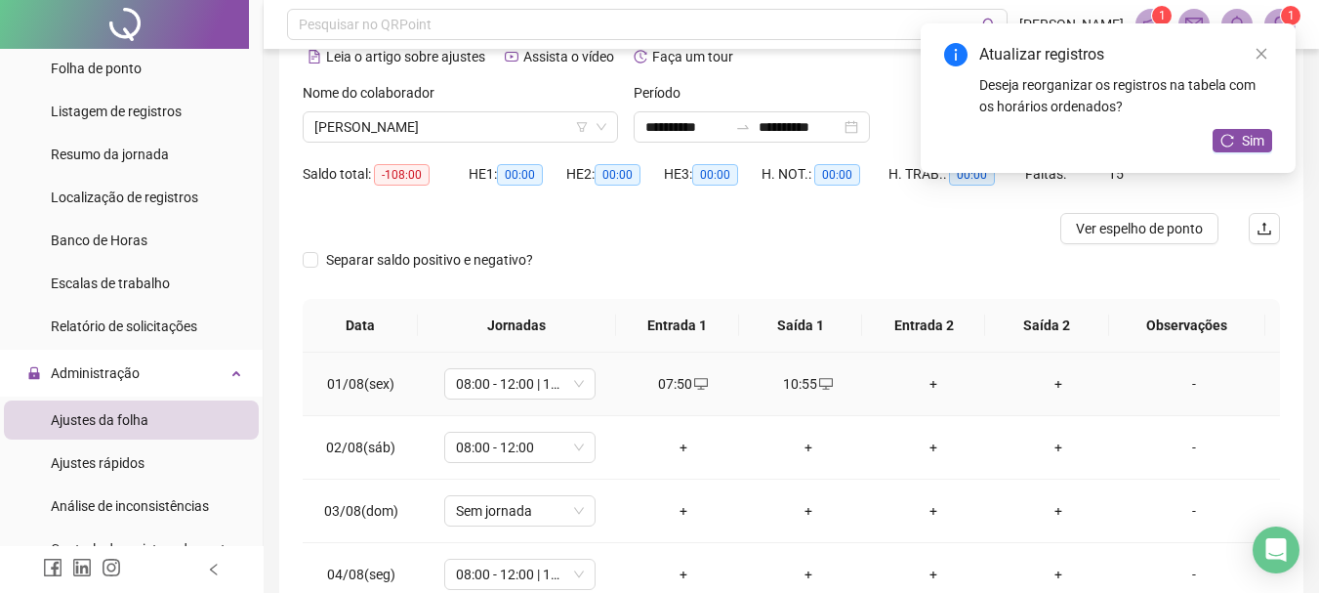
click at [921, 380] on div "+" at bounding box center [933, 383] width 94 height 21
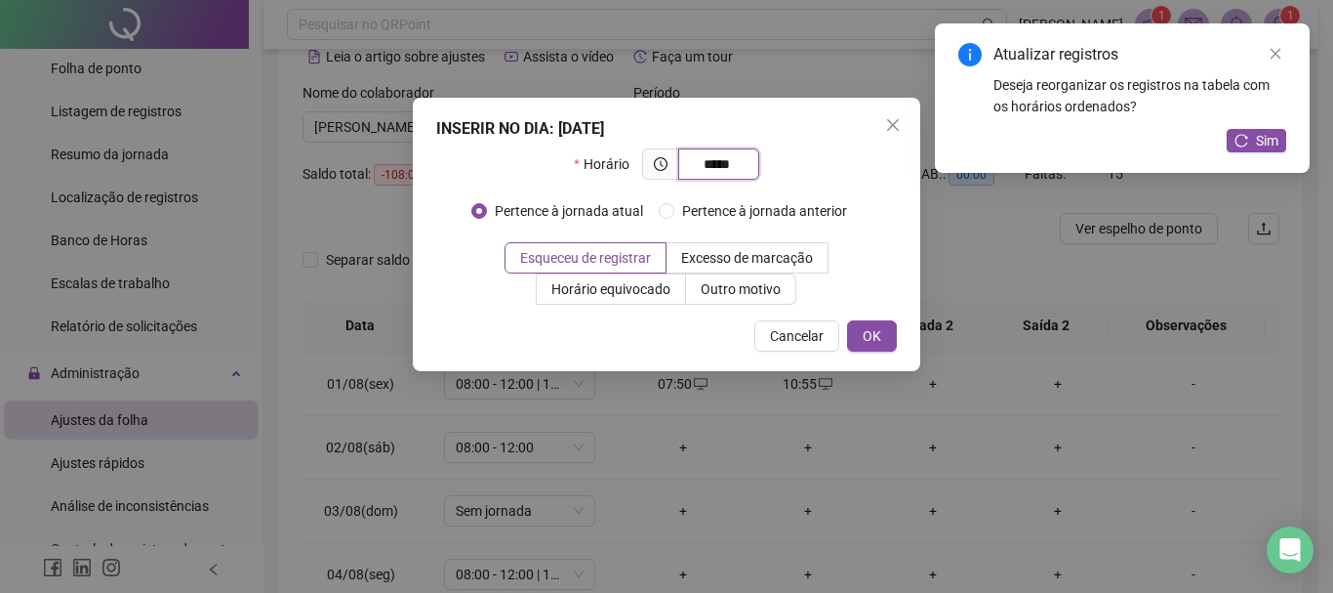
type input "*****"
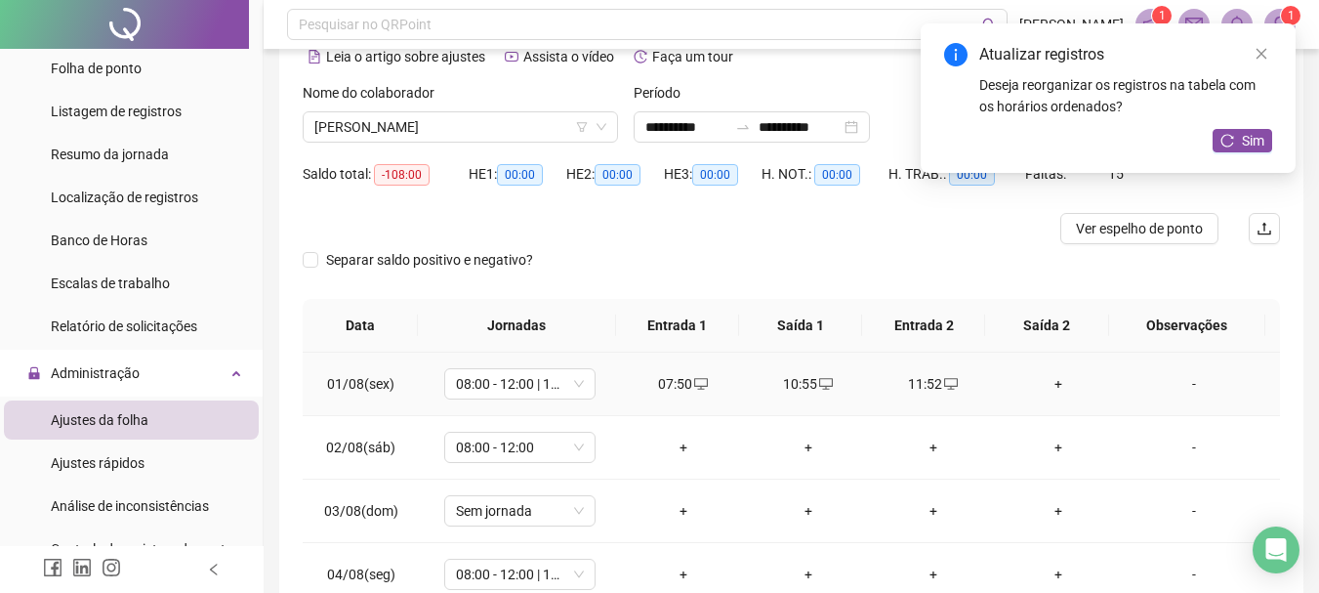
click at [1041, 393] on div "+" at bounding box center [1058, 383] width 94 height 21
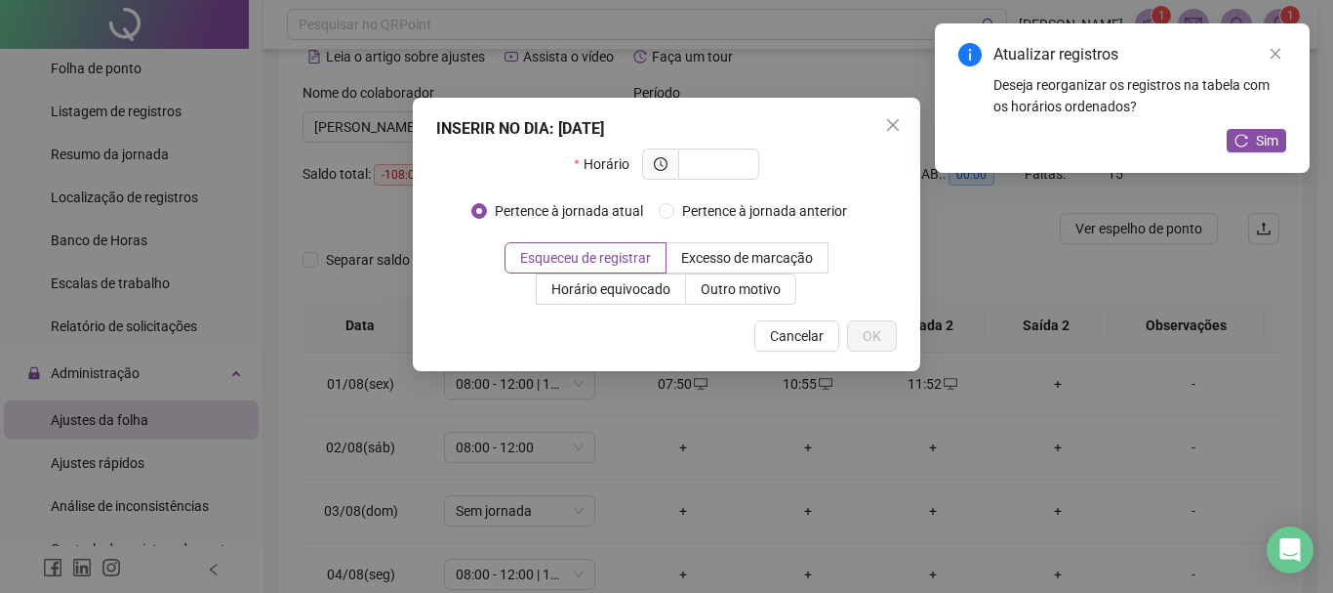
click at [740, 235] on div "Pertence à jornada atual [GEOGRAPHIC_DATA] à jornada anterior" at bounding box center [666, 218] width 391 height 47
click at [737, 169] on input "text" at bounding box center [717, 163] width 54 height 21
type input "*****"
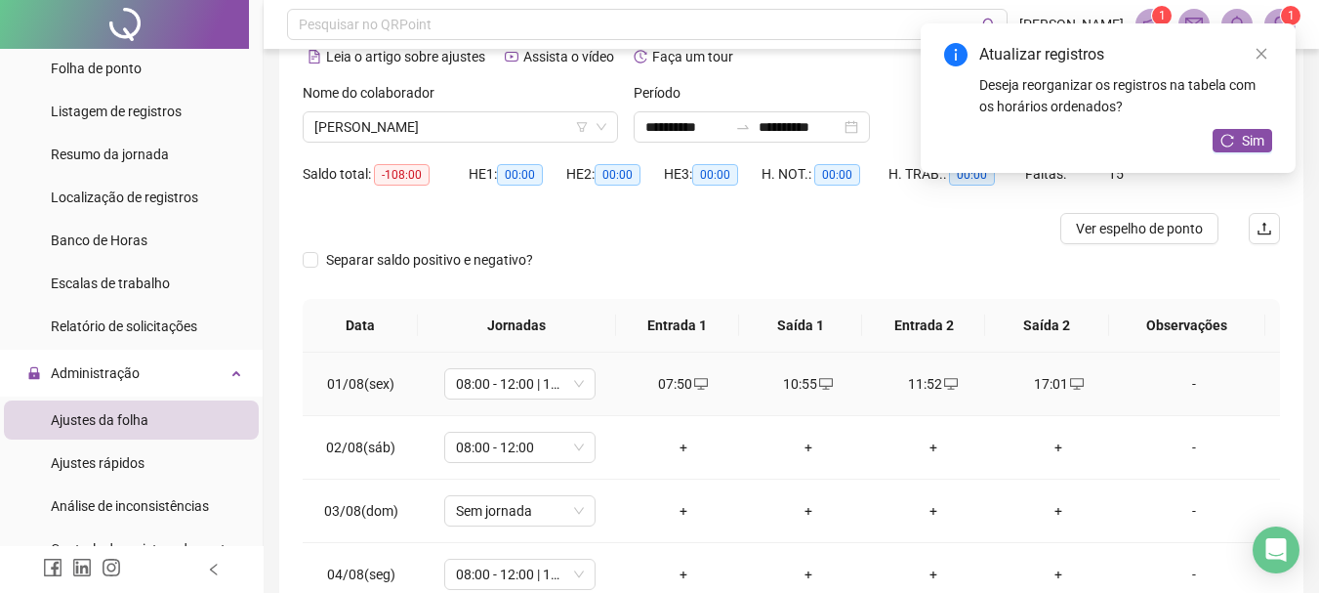
click at [944, 382] on icon "desktop" at bounding box center [951, 384] width 14 height 14
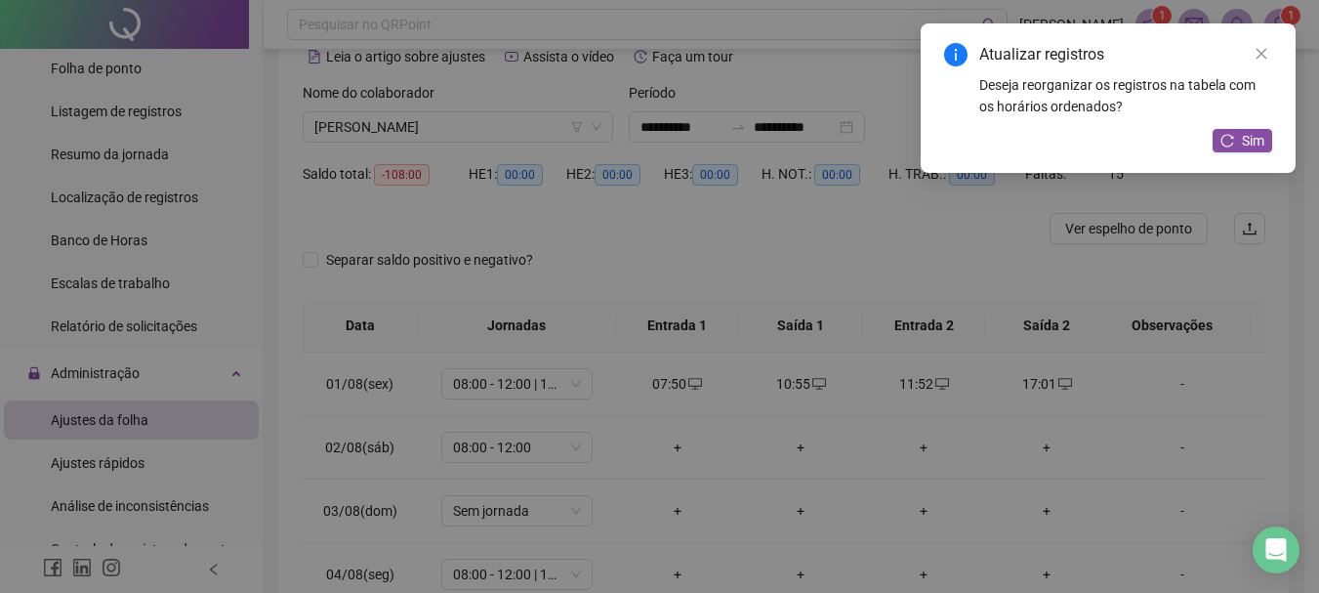
type input "**********"
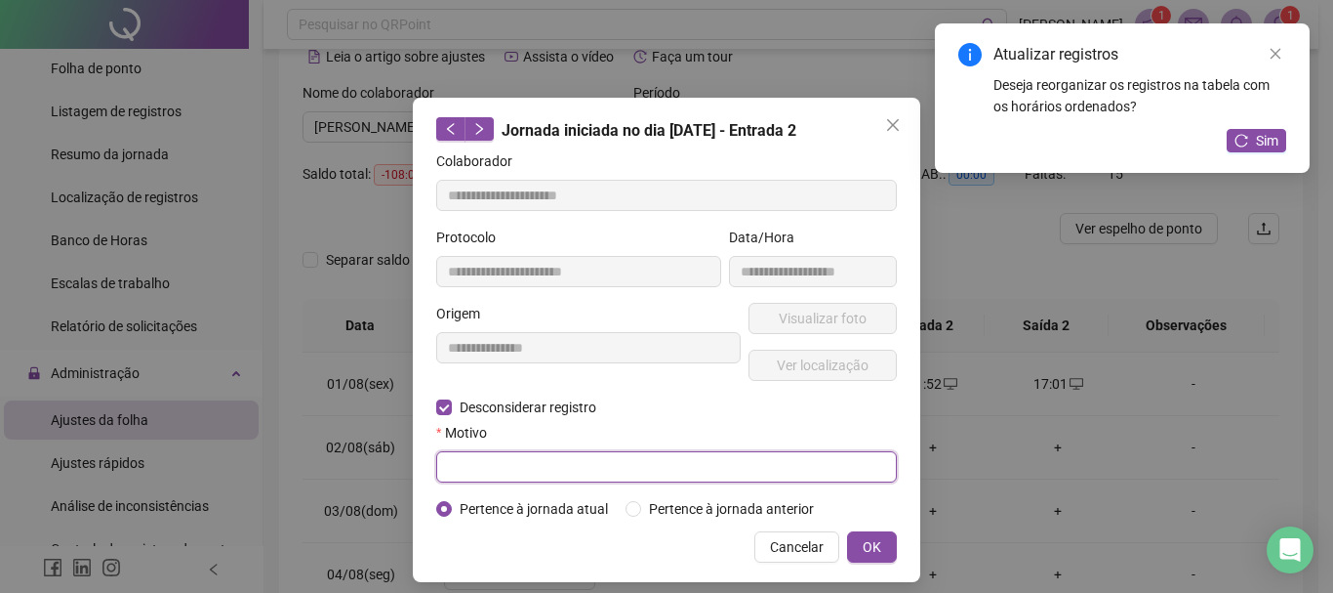
click at [493, 459] on input "text" at bounding box center [666, 466] width 461 height 31
type input "******"
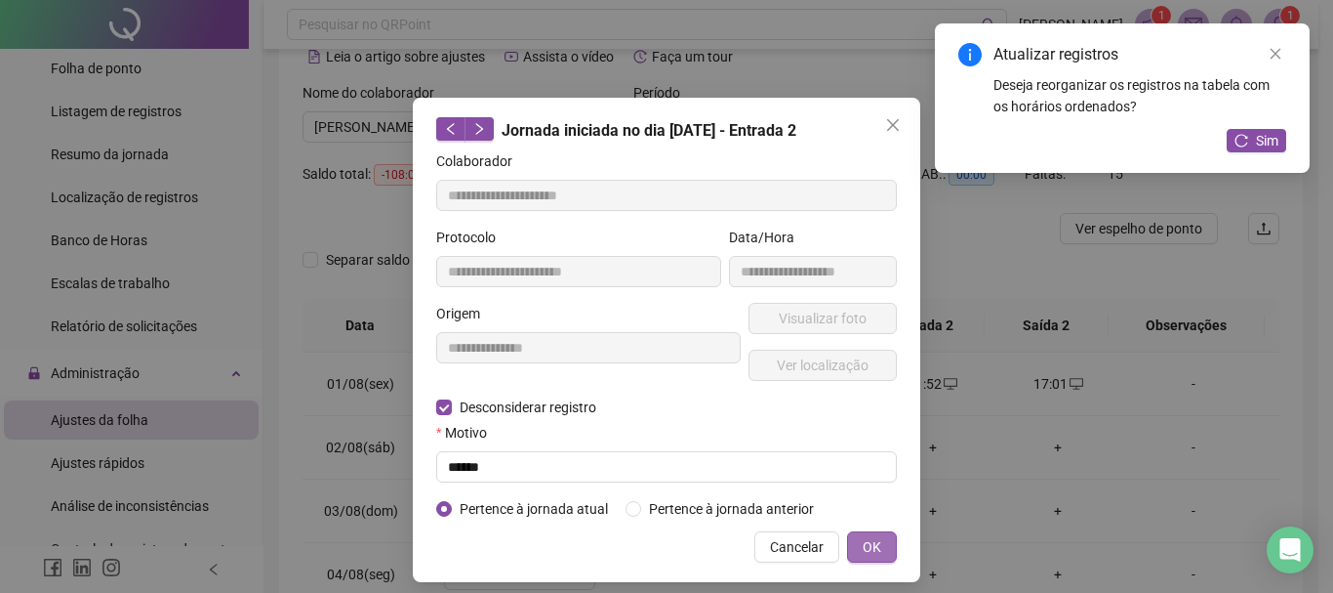
click at [876, 553] on button "OK" at bounding box center [872, 546] width 50 height 31
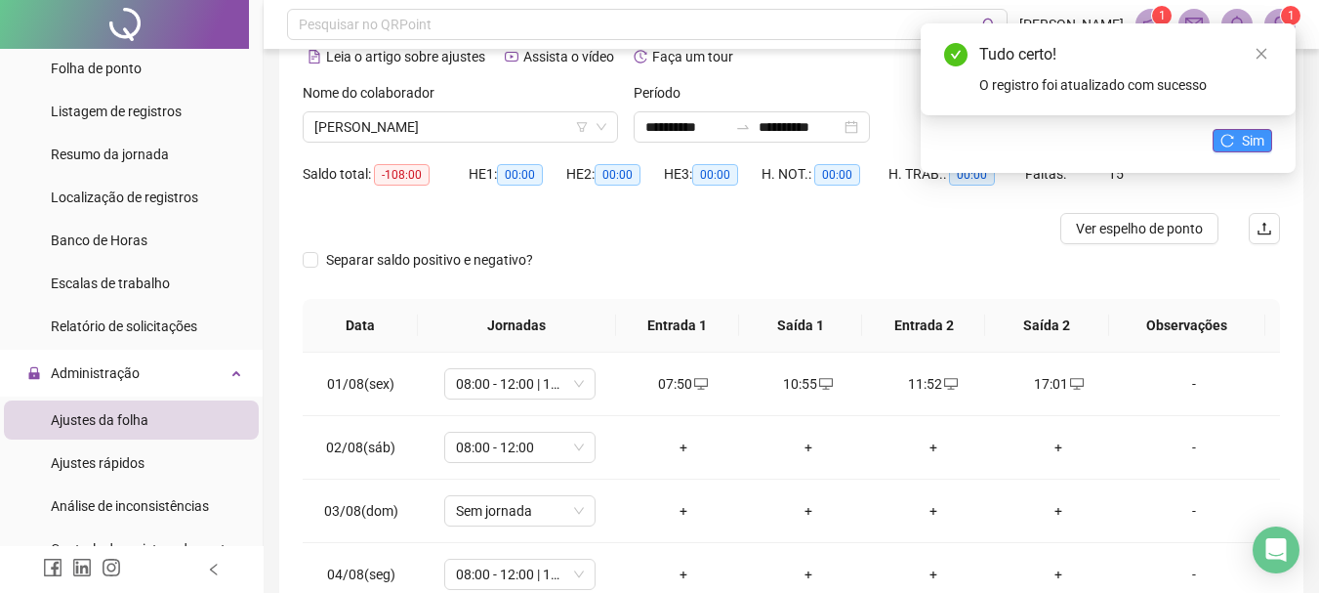
click at [1229, 138] on icon "reload" at bounding box center [1227, 141] width 14 height 14
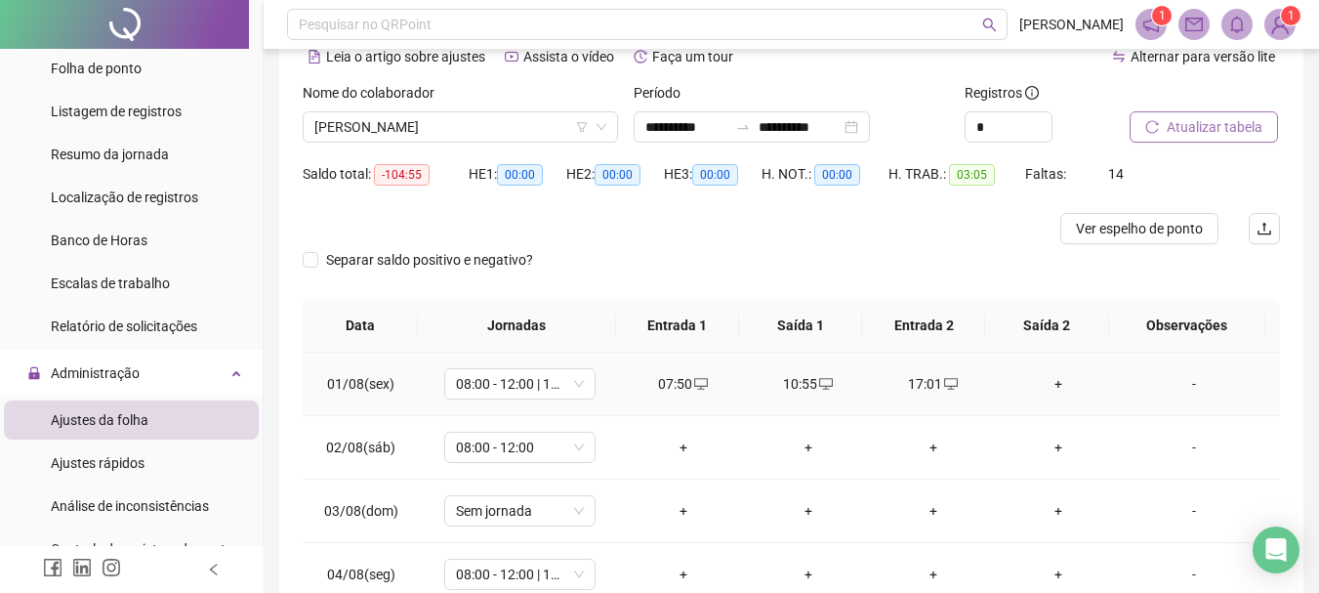
click at [1040, 378] on div "+" at bounding box center [1058, 383] width 94 height 21
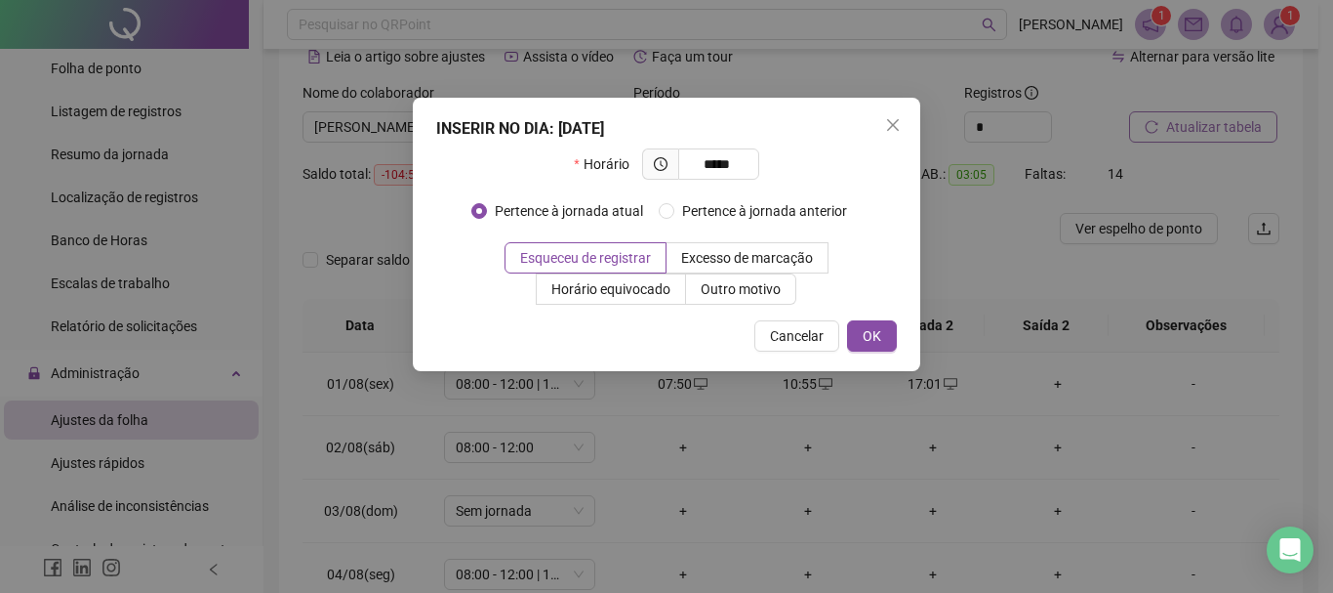
type input "*****"
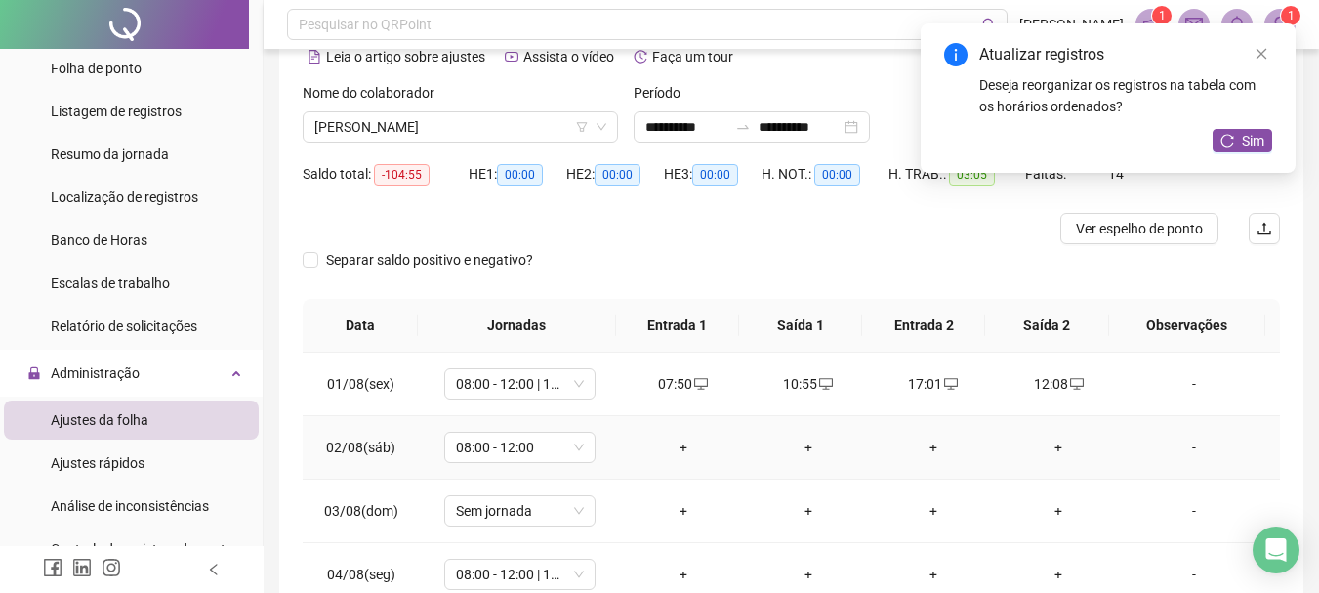
click at [667, 434] on td "+" at bounding box center [683, 447] width 125 height 63
click at [665, 443] on div "+" at bounding box center [683, 446] width 94 height 21
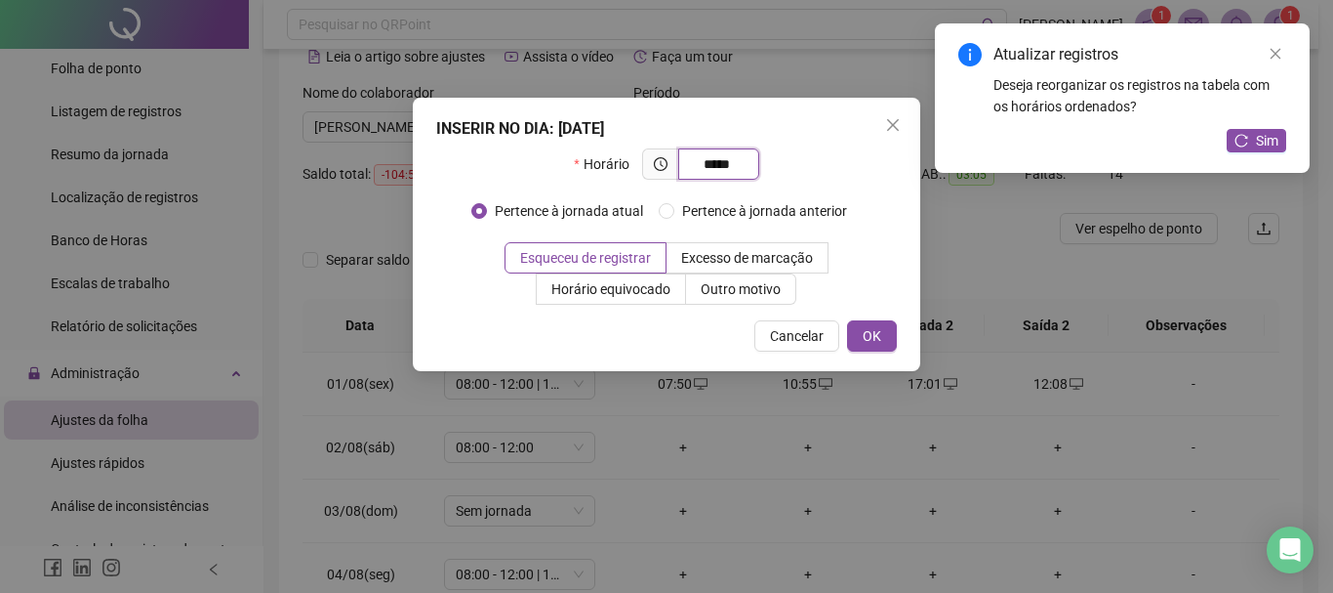
type input "*****"
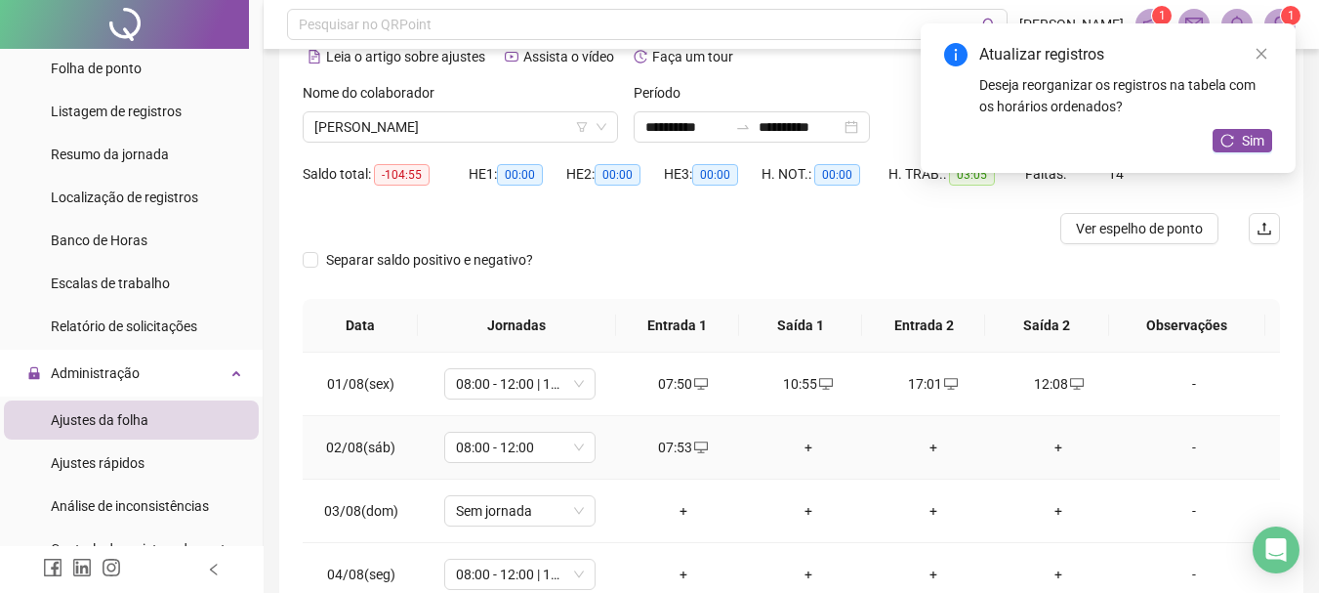
click at [796, 443] on div "+" at bounding box center [808, 446] width 94 height 21
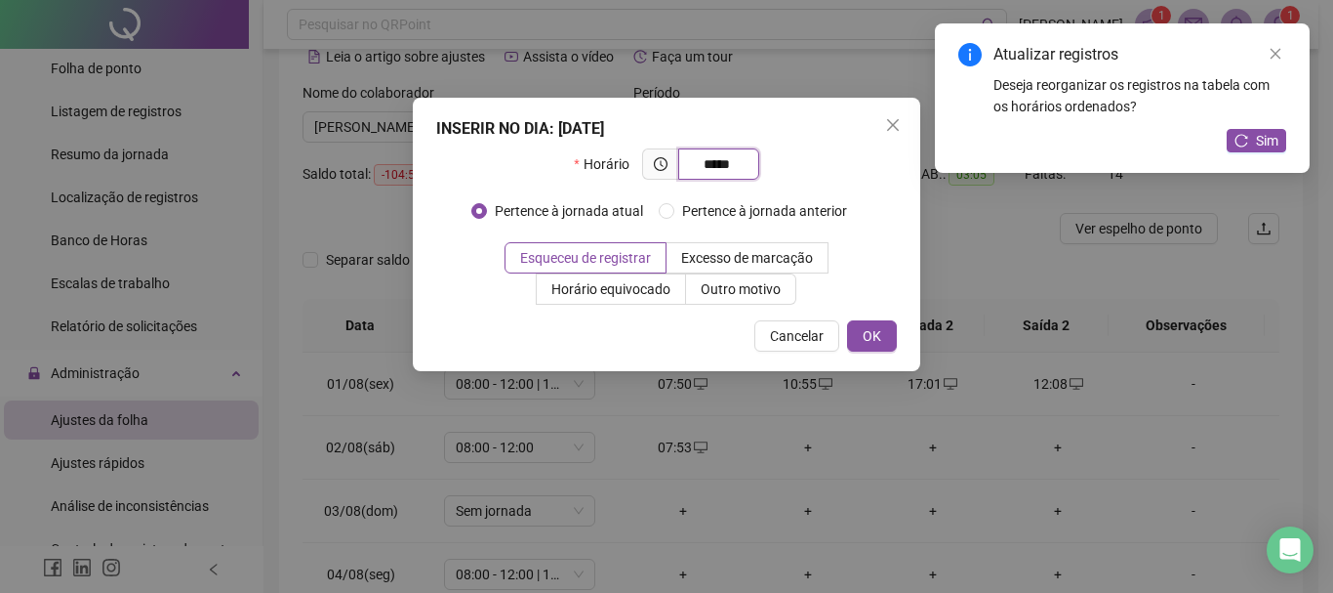
type input "*****"
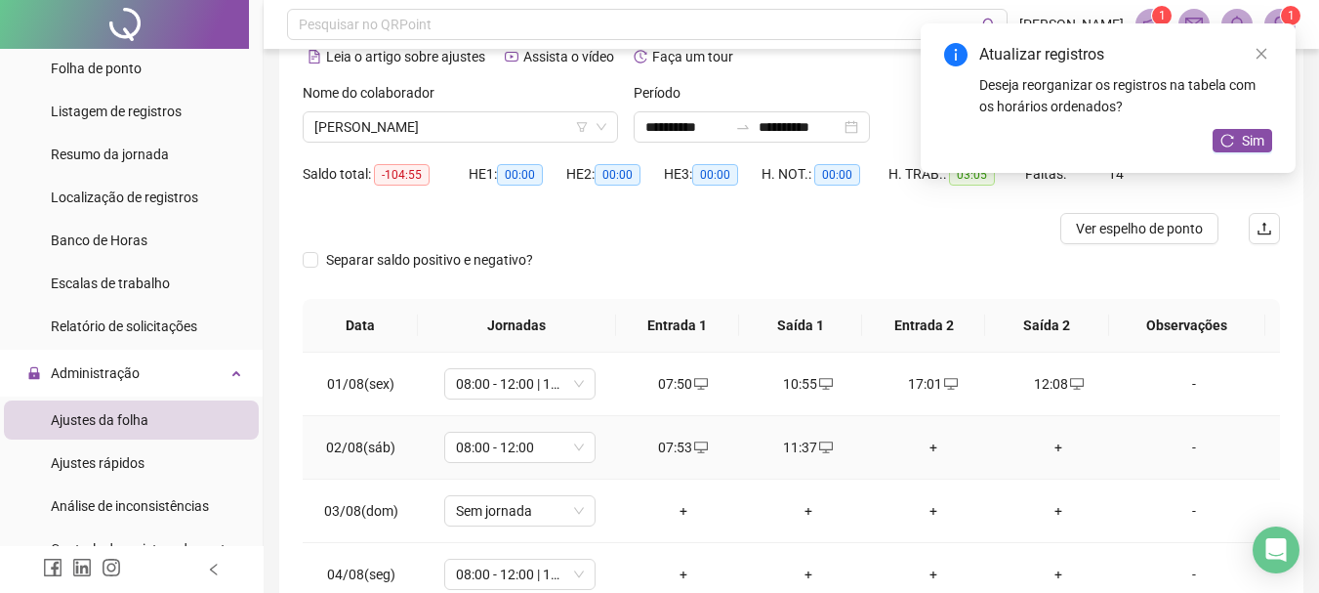
click at [923, 448] on div "+" at bounding box center [933, 446] width 94 height 21
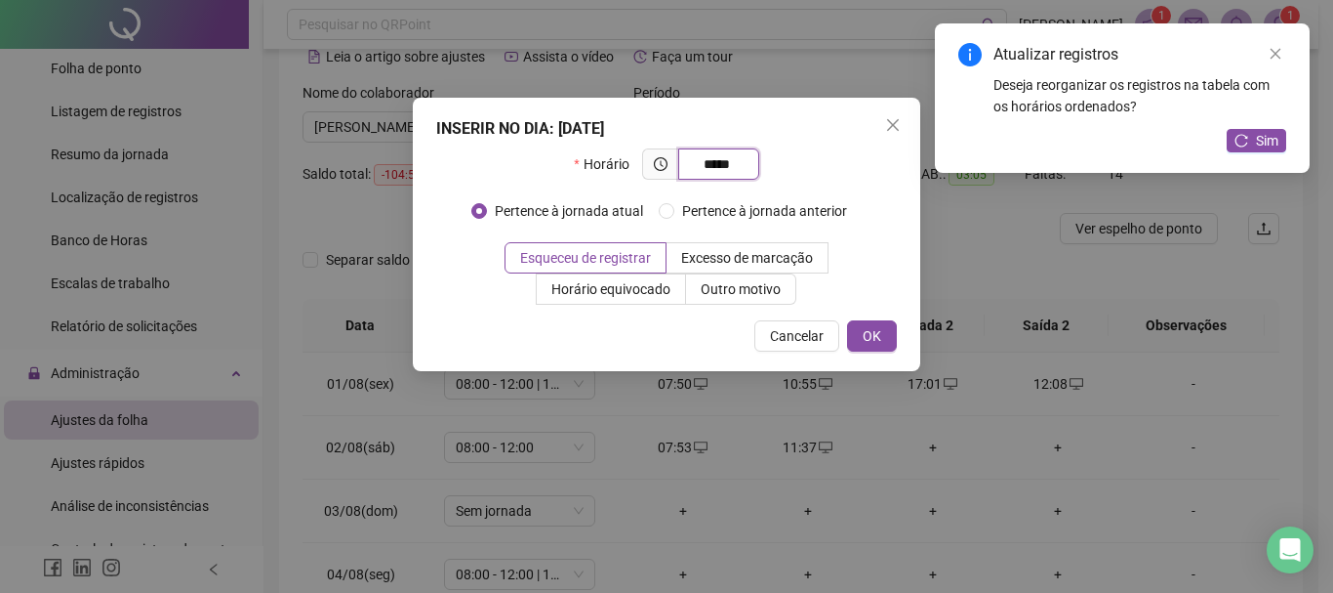
type input "*****"
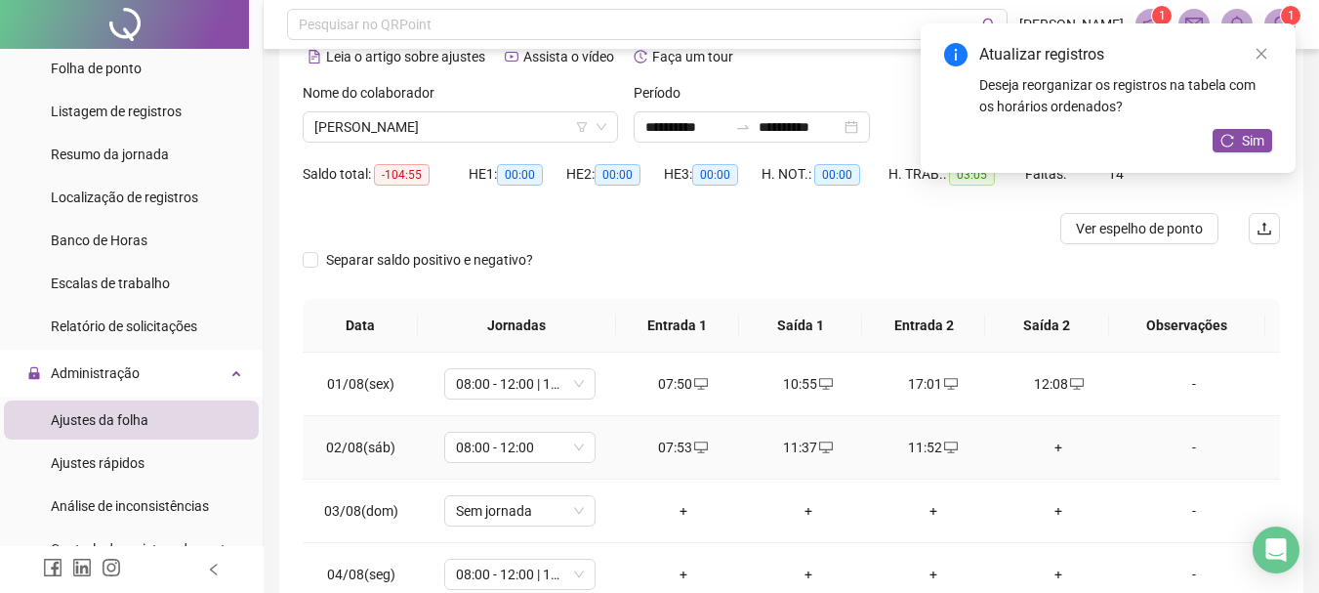
click at [1041, 446] on div "+" at bounding box center [1058, 446] width 94 height 21
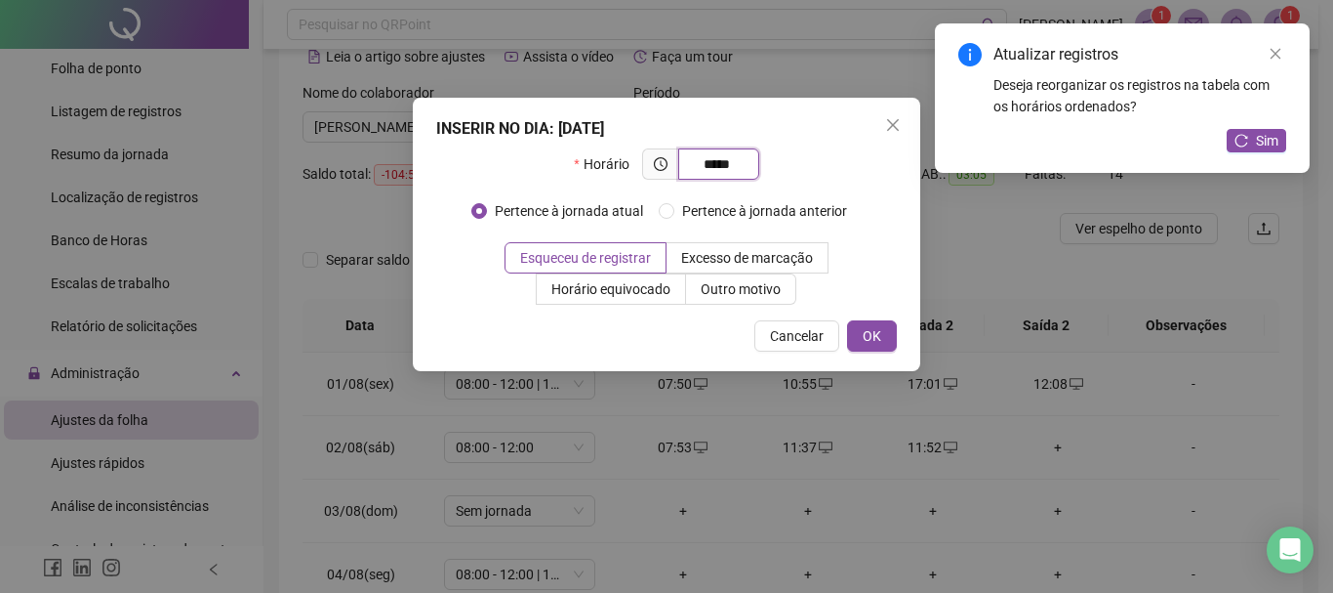
type input "*****"
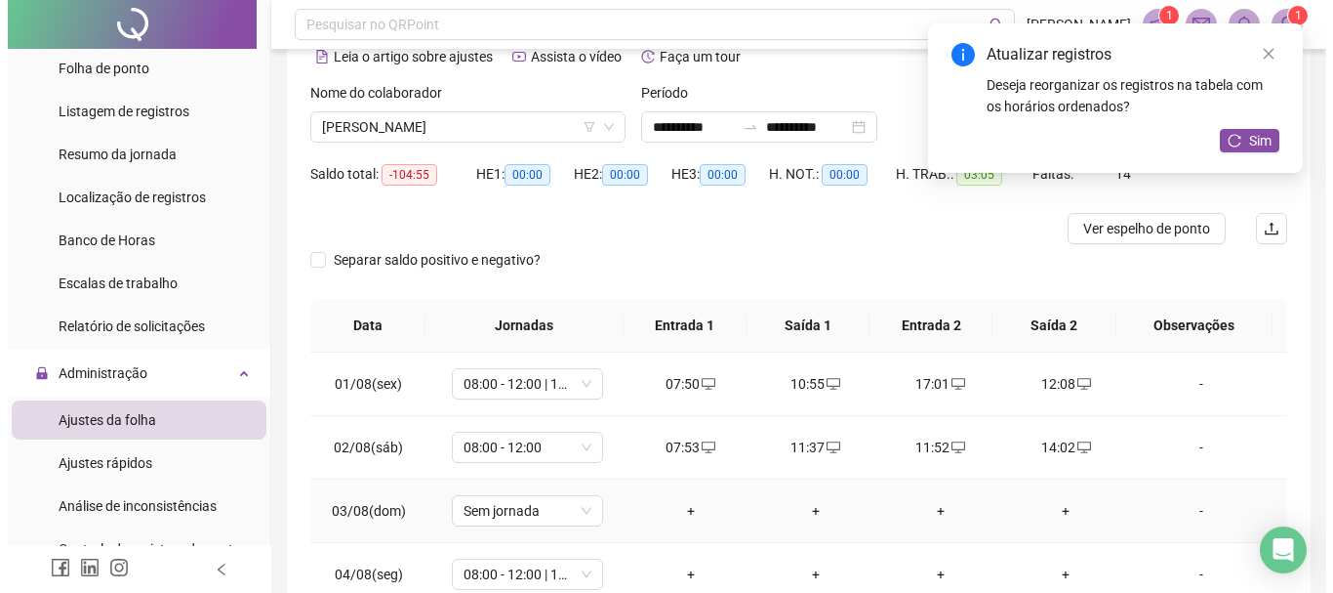
scroll to position [98, 0]
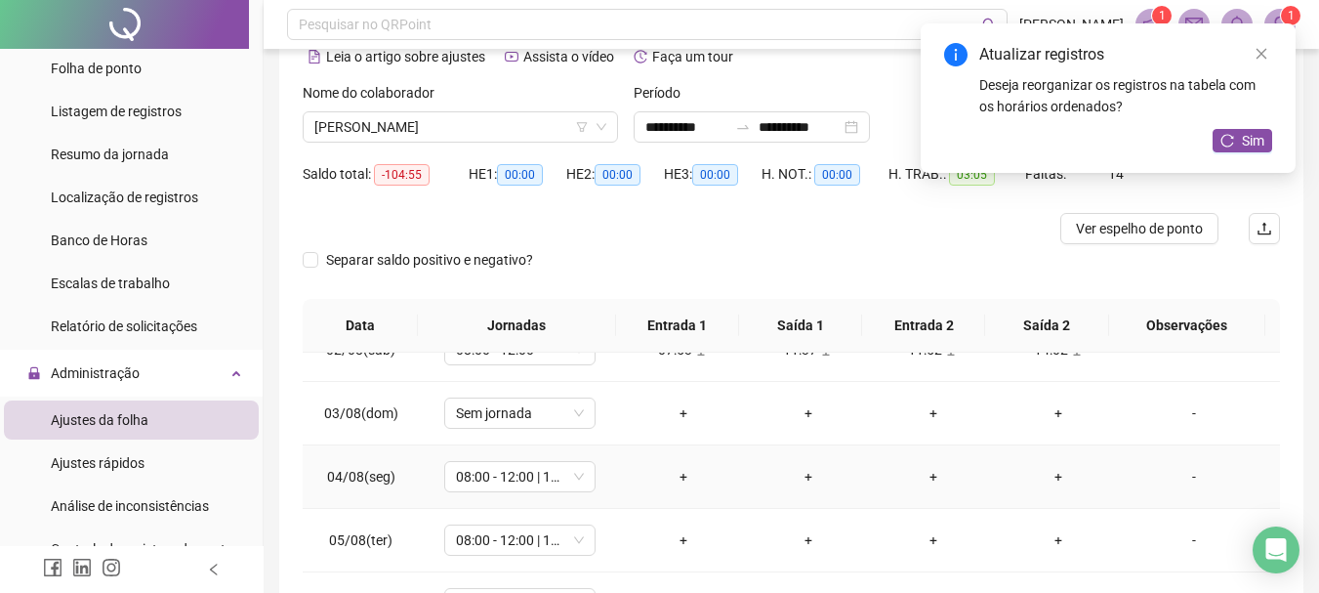
click at [677, 471] on div "+" at bounding box center [683, 476] width 94 height 21
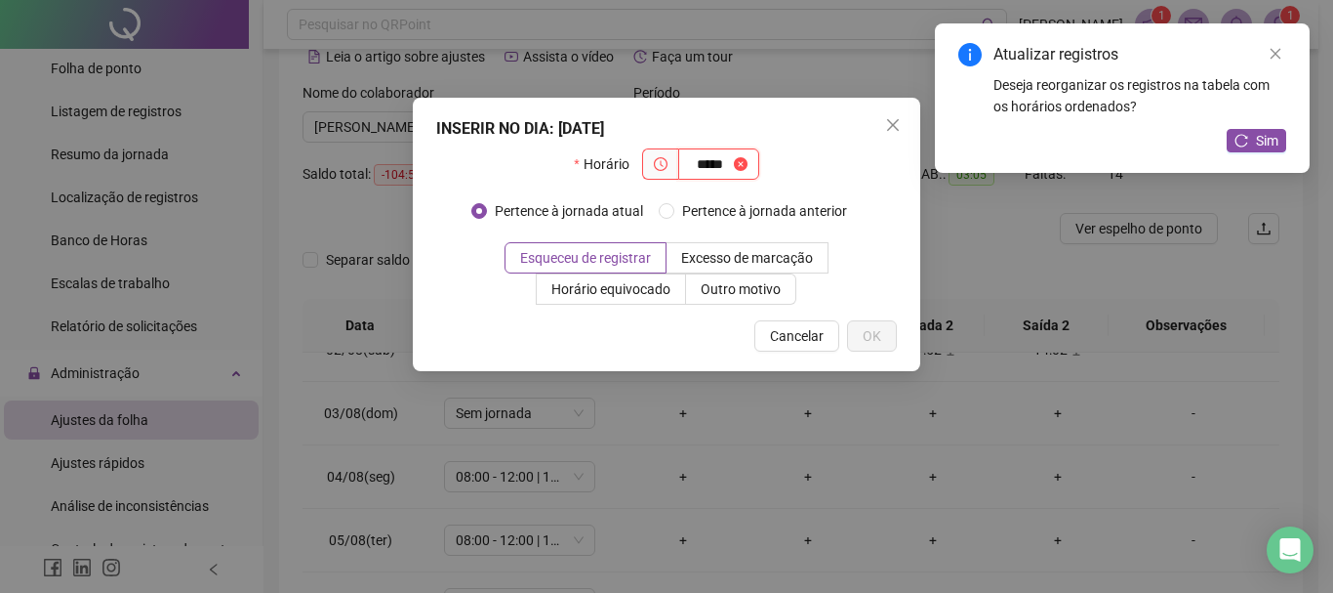
type input "*****"
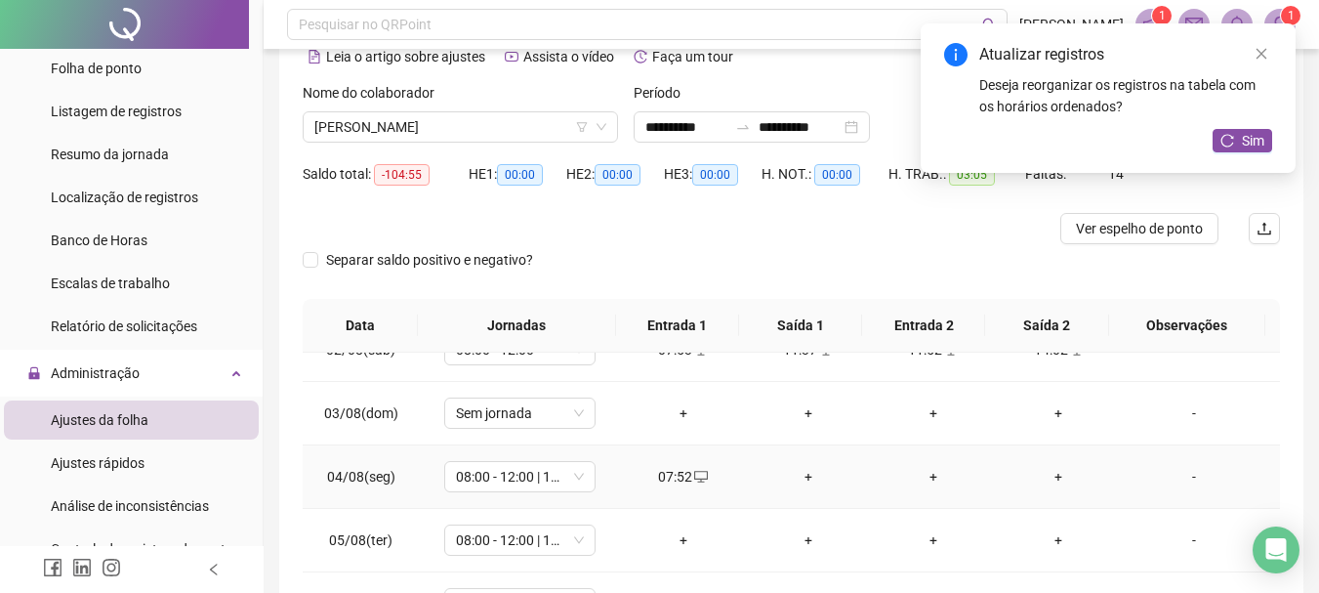
click at [799, 472] on div "+" at bounding box center [808, 476] width 94 height 21
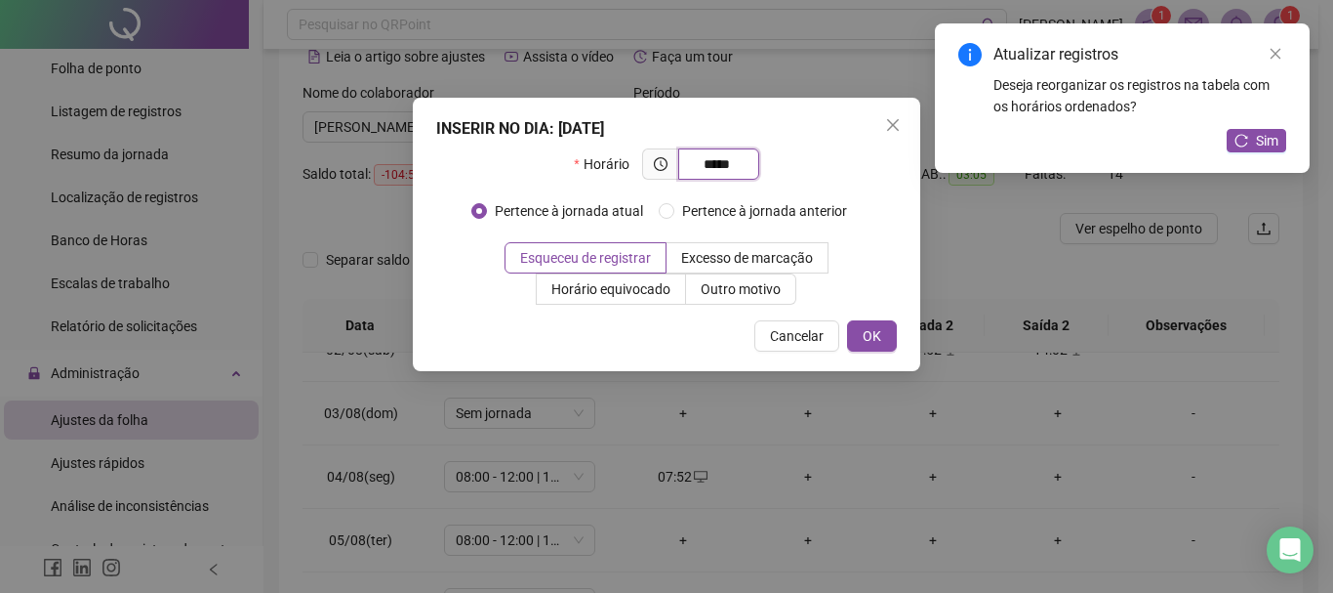
type input "*****"
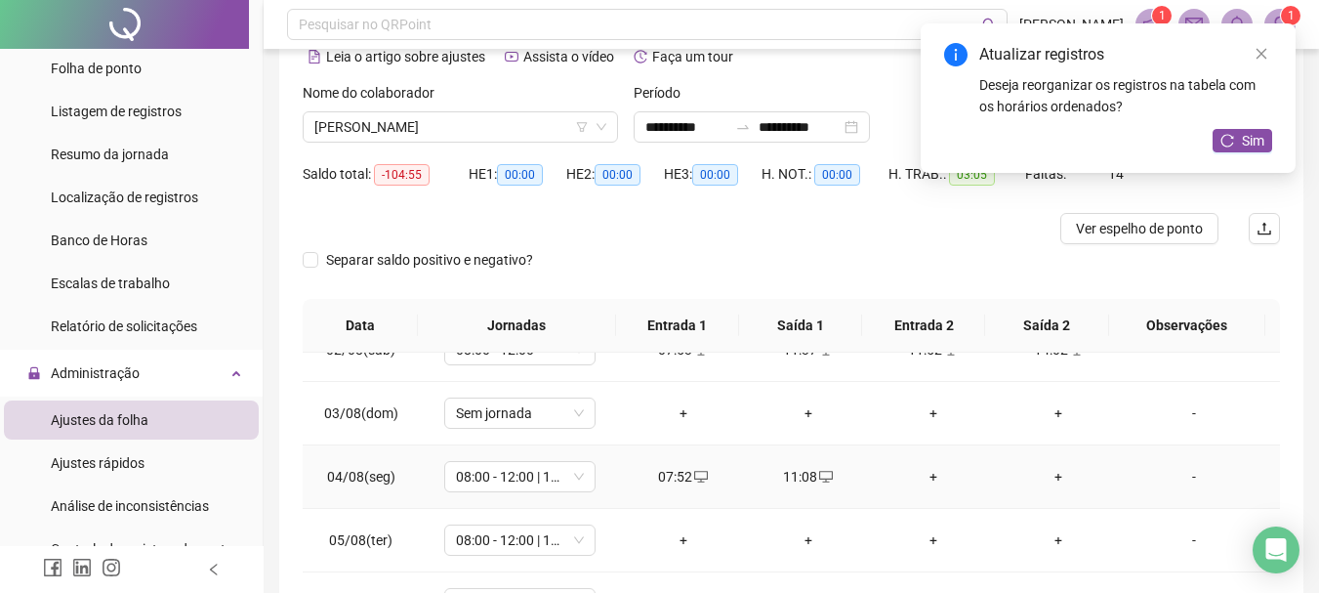
click at [925, 475] on div "+" at bounding box center [933, 476] width 94 height 21
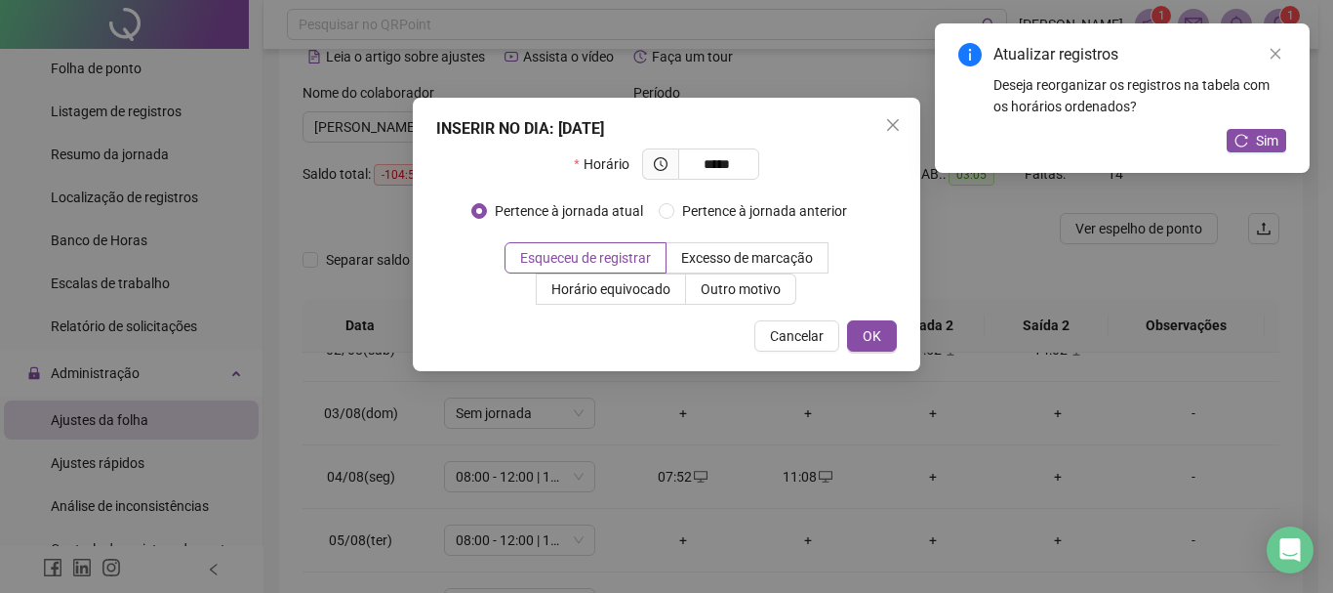
type input "*****"
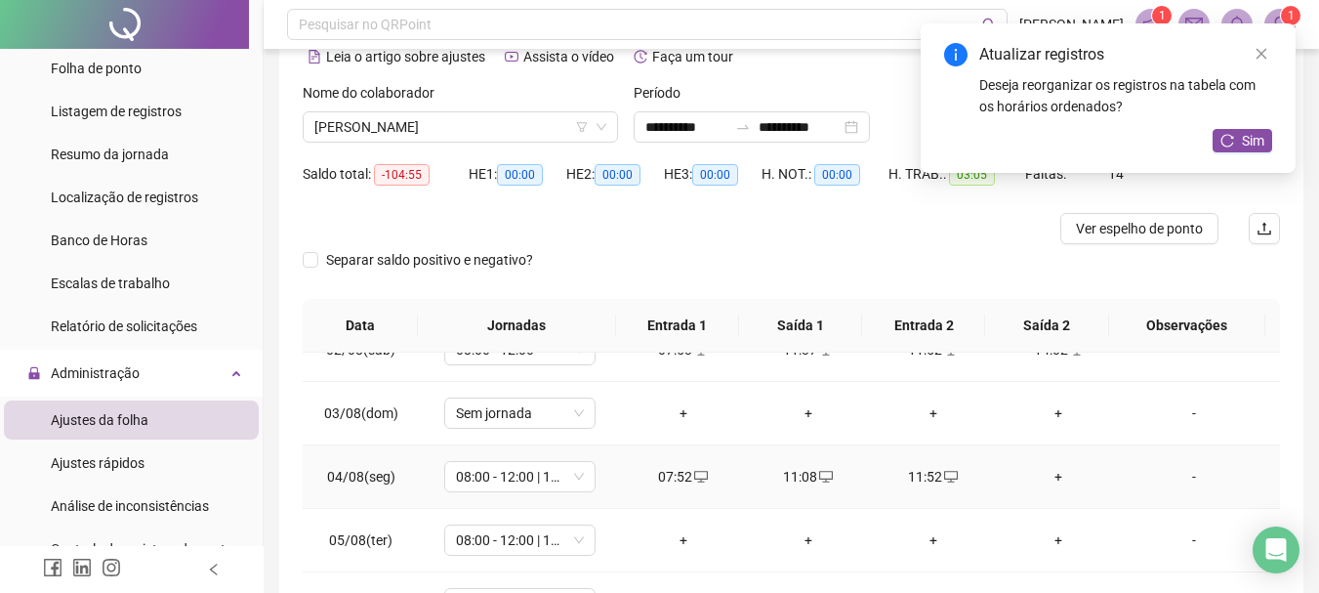
click at [1048, 474] on div "+" at bounding box center [1058, 476] width 94 height 21
